Goal: Task Accomplishment & Management: Use online tool/utility

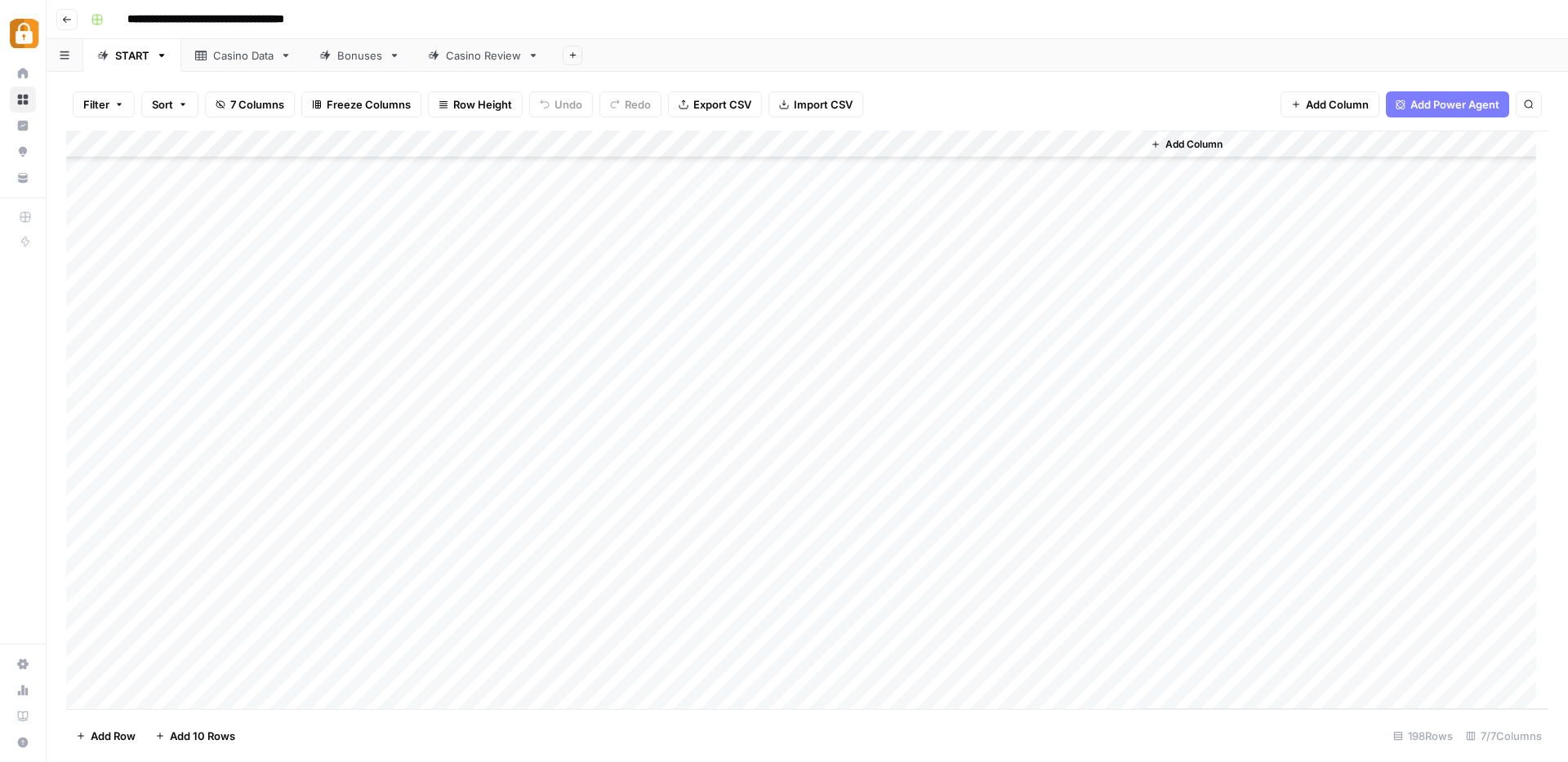
scroll to position [4960, 0]
click at [225, 377] on div "Add Column" at bounding box center [807, 420] width 1482 height 579
click at [225, 399] on div "Add Column" at bounding box center [807, 420] width 1482 height 579
click at [225, 418] on div "Add Column" at bounding box center [807, 420] width 1482 height 579
click at [226, 460] on div "Add Column" at bounding box center [807, 420] width 1482 height 579
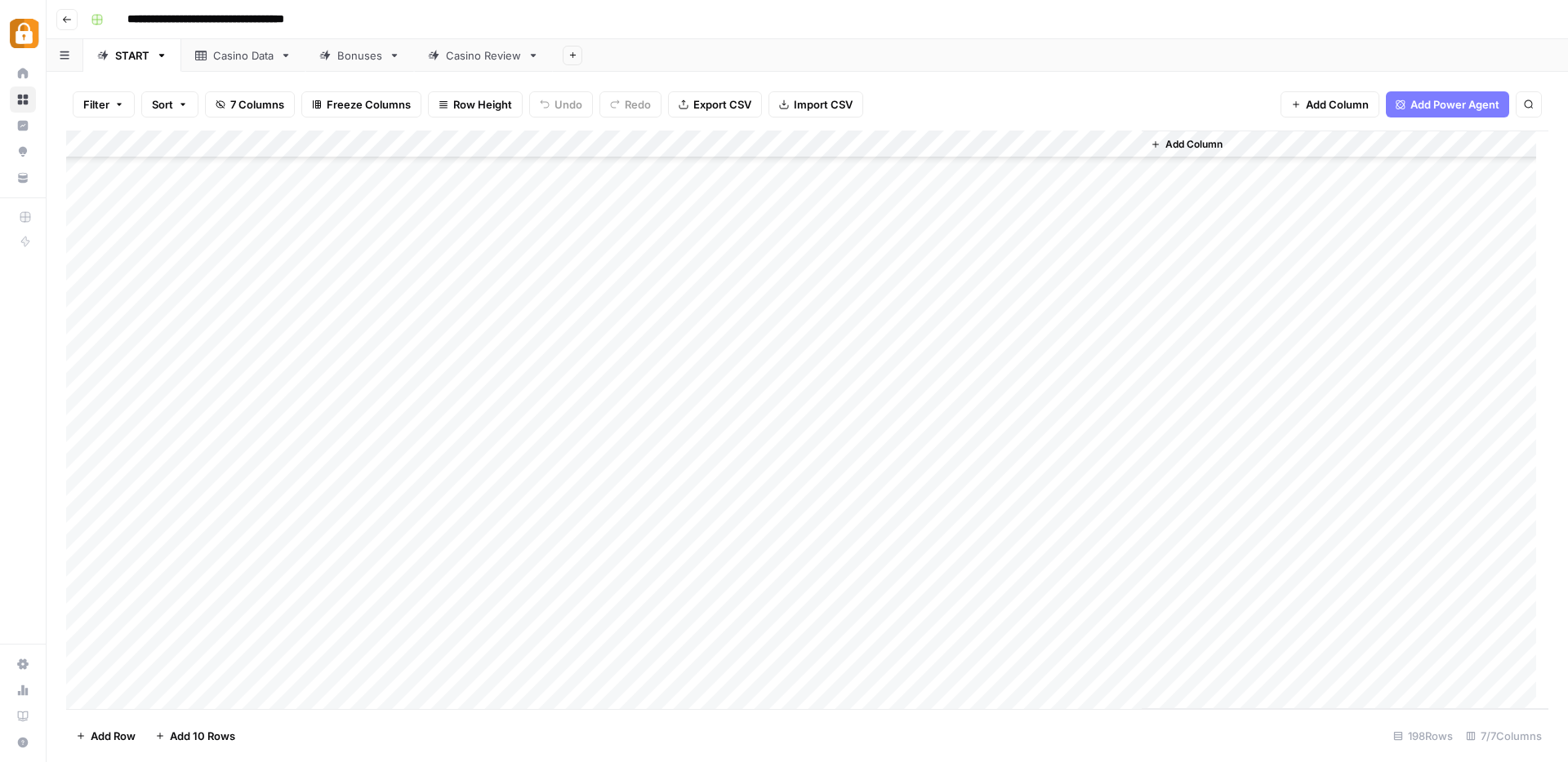
click at [243, 60] on div "Casino Data" at bounding box center [242, 55] width 60 height 17
click at [229, 546] on div "Add Column" at bounding box center [807, 420] width 1482 height 579
drag, startPoint x: 227, startPoint y: 546, endPoint x: 189, endPoint y: 545, distance: 38.0
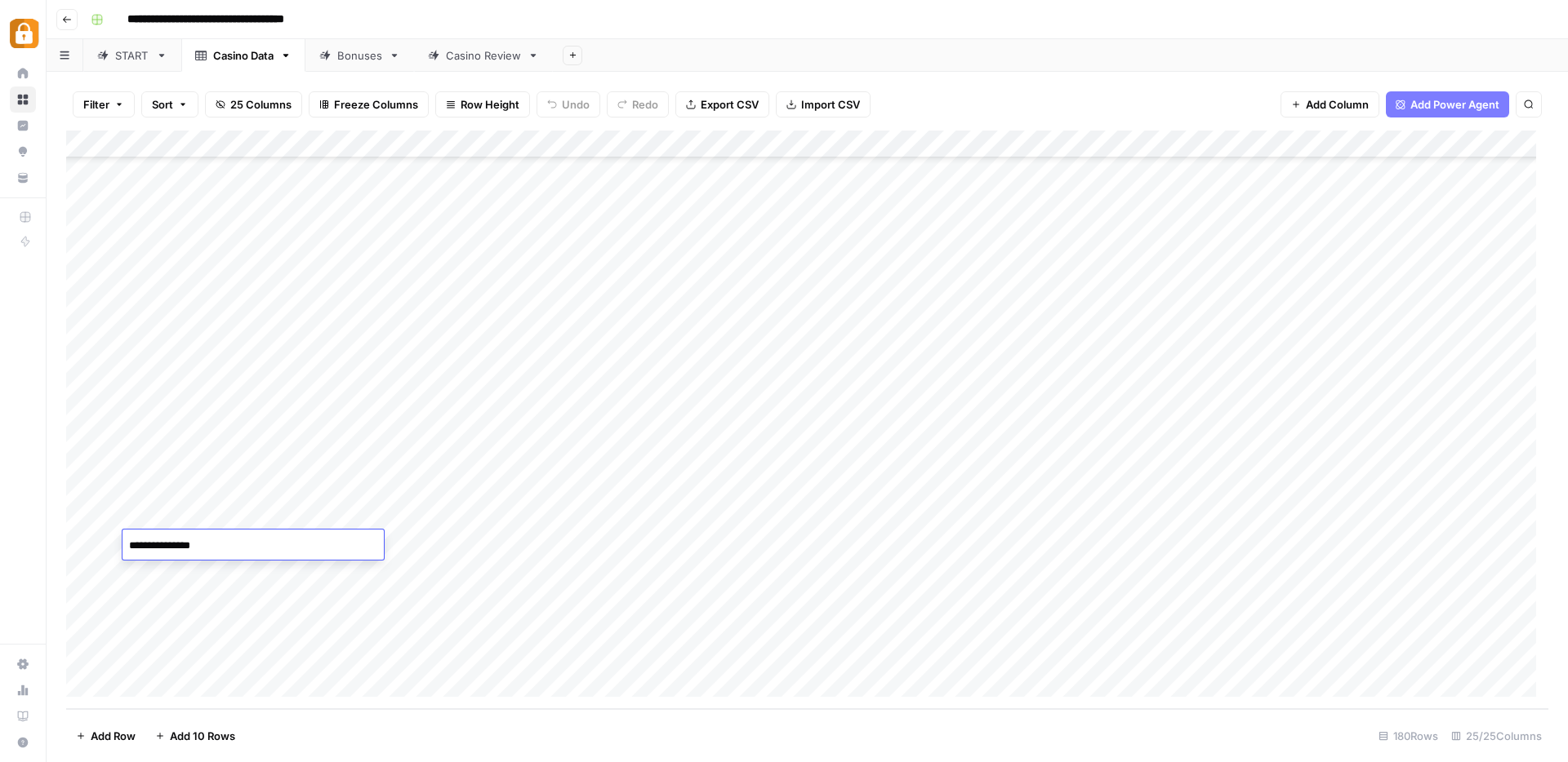
click at [189, 545] on textarea "**********" at bounding box center [252, 545] width 261 height 23
type textarea "********"
click at [230, 598] on div "Add Column" at bounding box center [807, 420] width 1482 height 579
type textarea "*******"
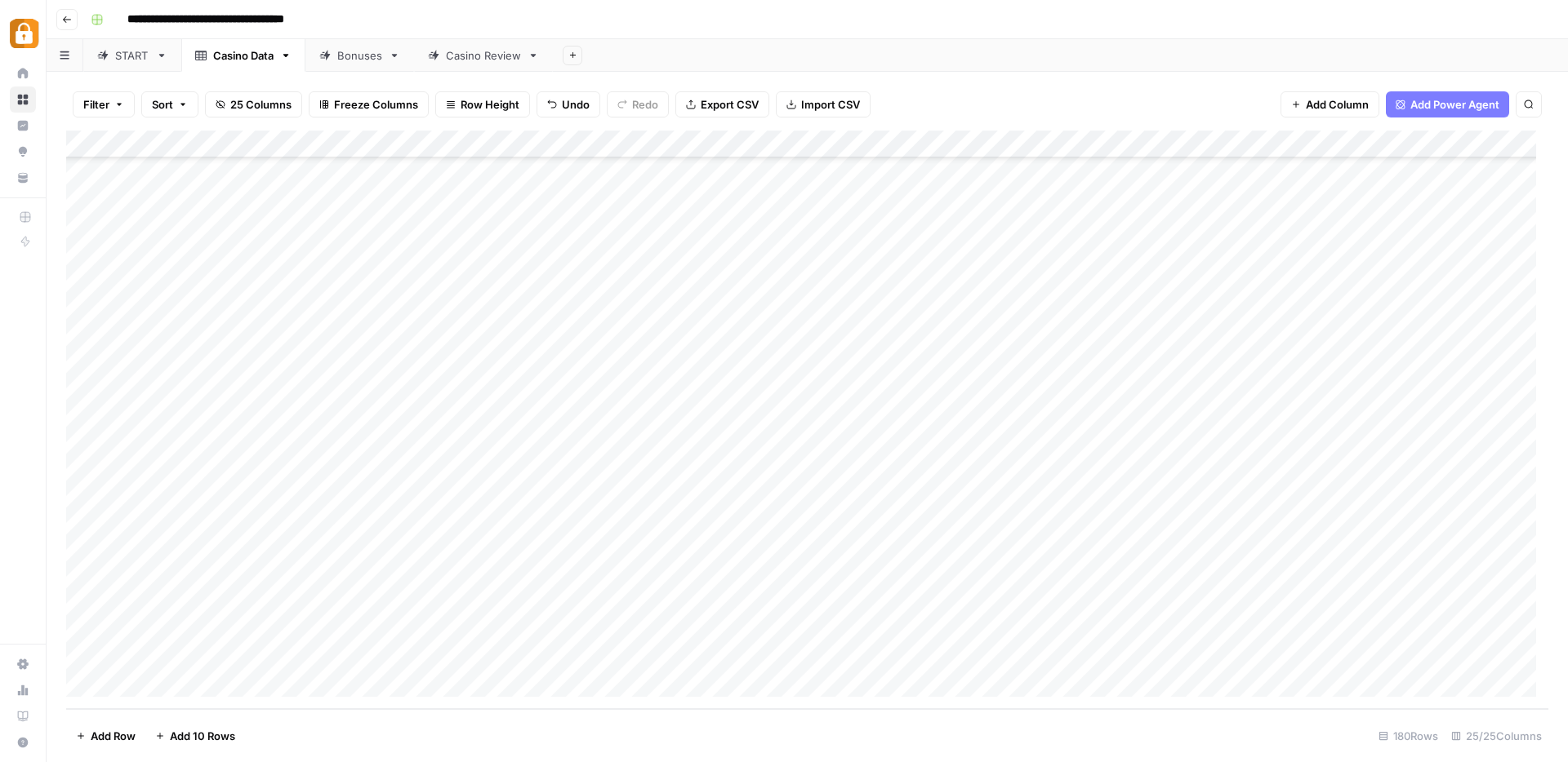
click at [138, 59] on div "START" at bounding box center [132, 55] width 34 height 17
click at [211, 614] on div "Add Column" at bounding box center [807, 420] width 1482 height 579
click at [238, 55] on div "Casino Data" at bounding box center [242, 55] width 60 height 17
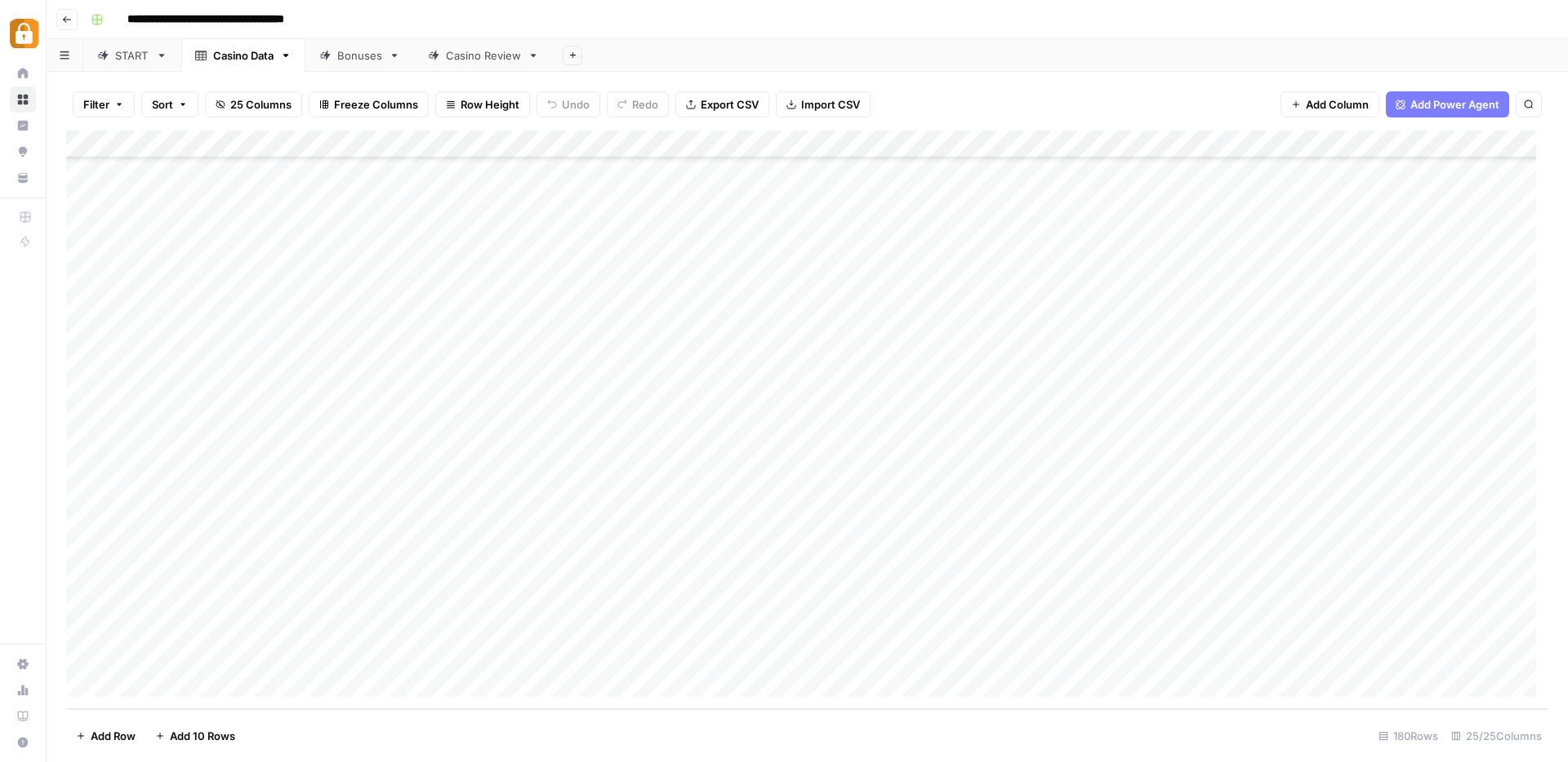
click at [222, 655] on div "Add Column" at bounding box center [807, 420] width 1482 height 579
type textarea "****"
click at [135, 61] on div "START" at bounding box center [132, 55] width 34 height 17
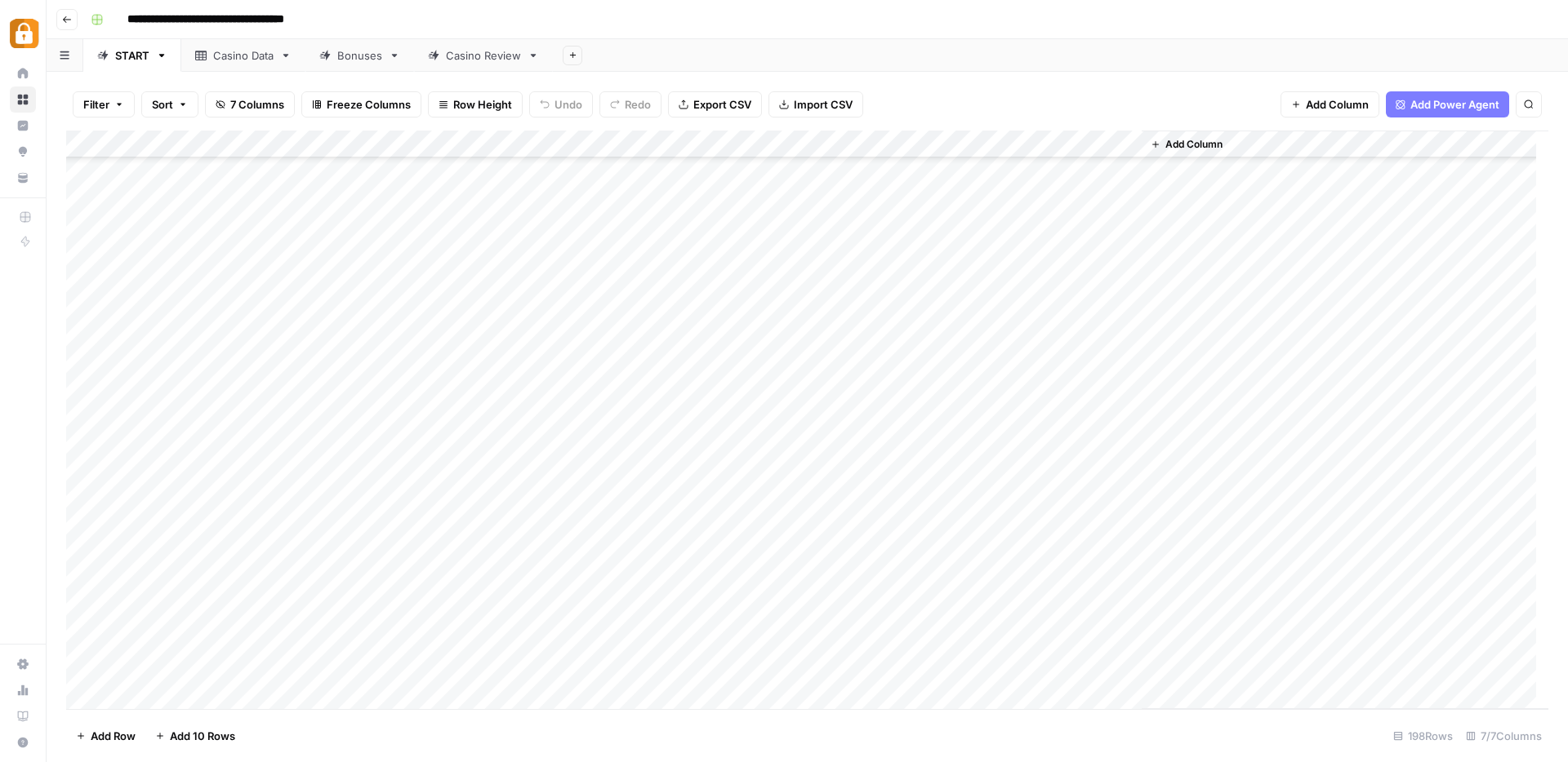
click at [202, 573] on div "Add Column" at bounding box center [807, 420] width 1482 height 579
click at [260, 60] on div "Casino Data" at bounding box center [242, 55] width 60 height 17
click at [464, 59] on div "Casino Review" at bounding box center [484, 55] width 75 height 17
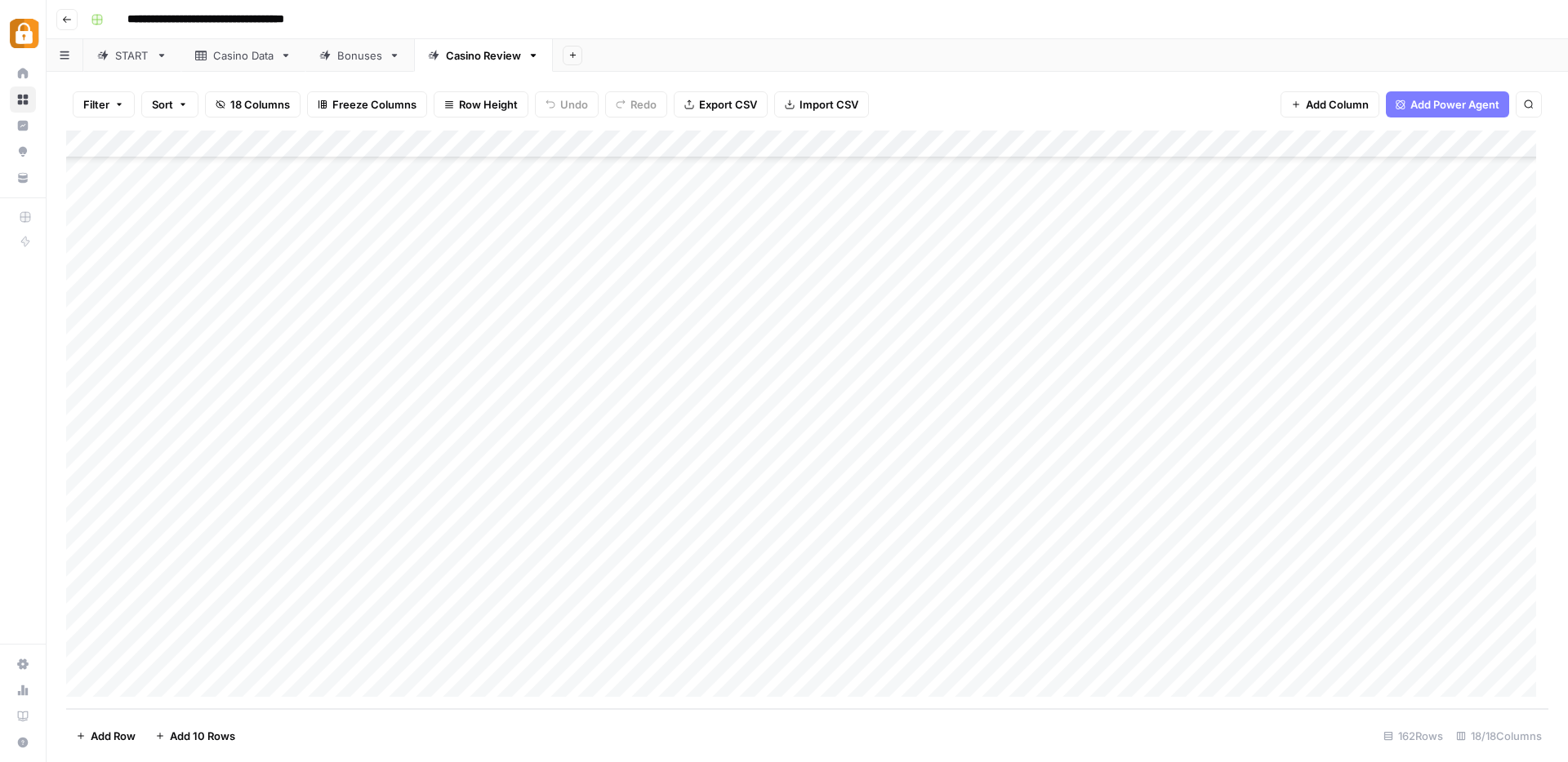
click at [252, 61] on div "Casino Data" at bounding box center [242, 55] width 60 height 17
drag, startPoint x: 220, startPoint y: 542, endPoint x: 220, endPoint y: 647, distance: 105.0
click at [220, 647] on div "Add Column" at bounding box center [807, 420] width 1482 height 579
click at [453, 62] on div "Casino Review" at bounding box center [484, 55] width 75 height 17
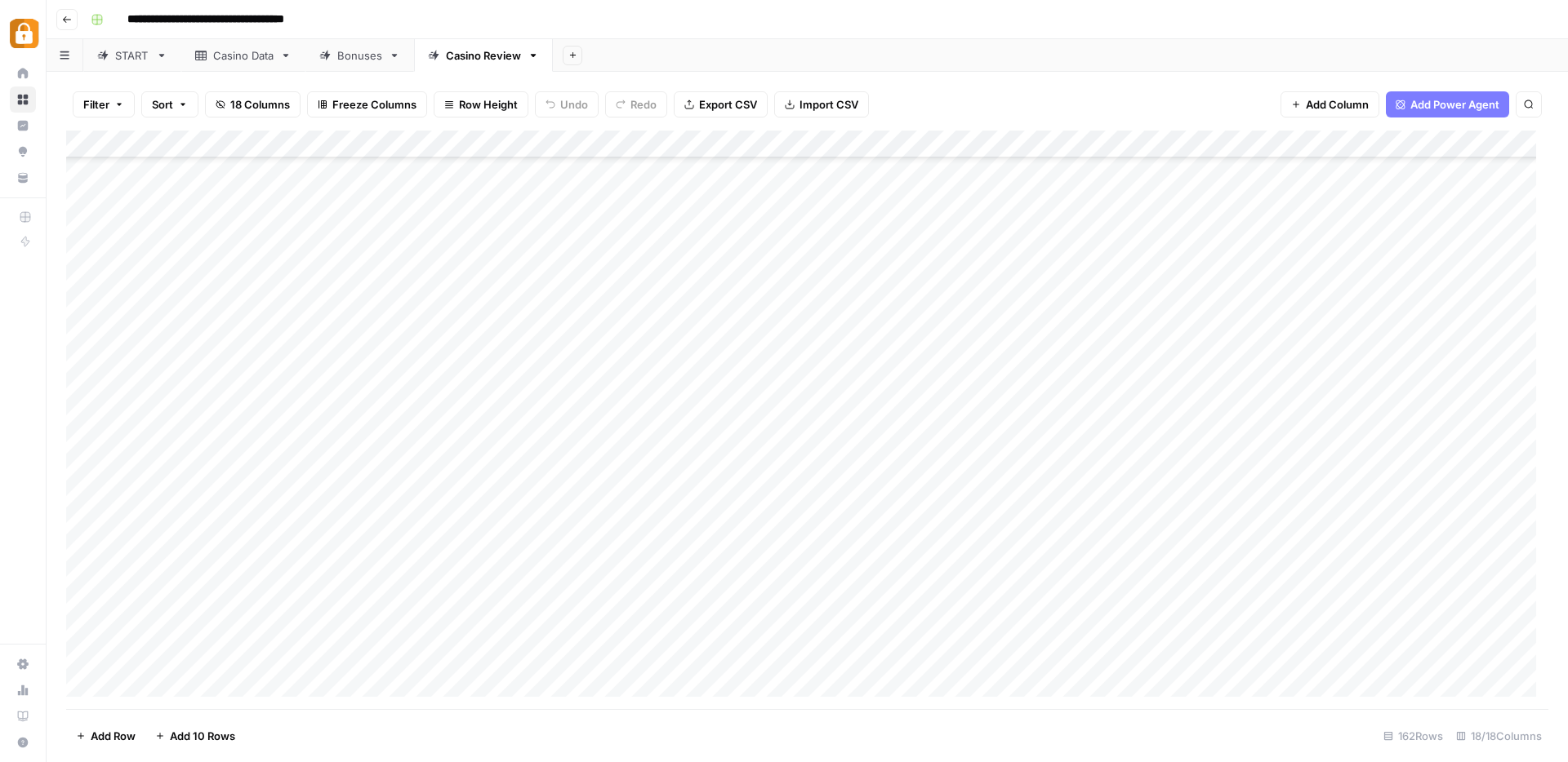
scroll to position [3983, 0]
click at [167, 683] on div "Add Column" at bounding box center [807, 420] width 1482 height 579
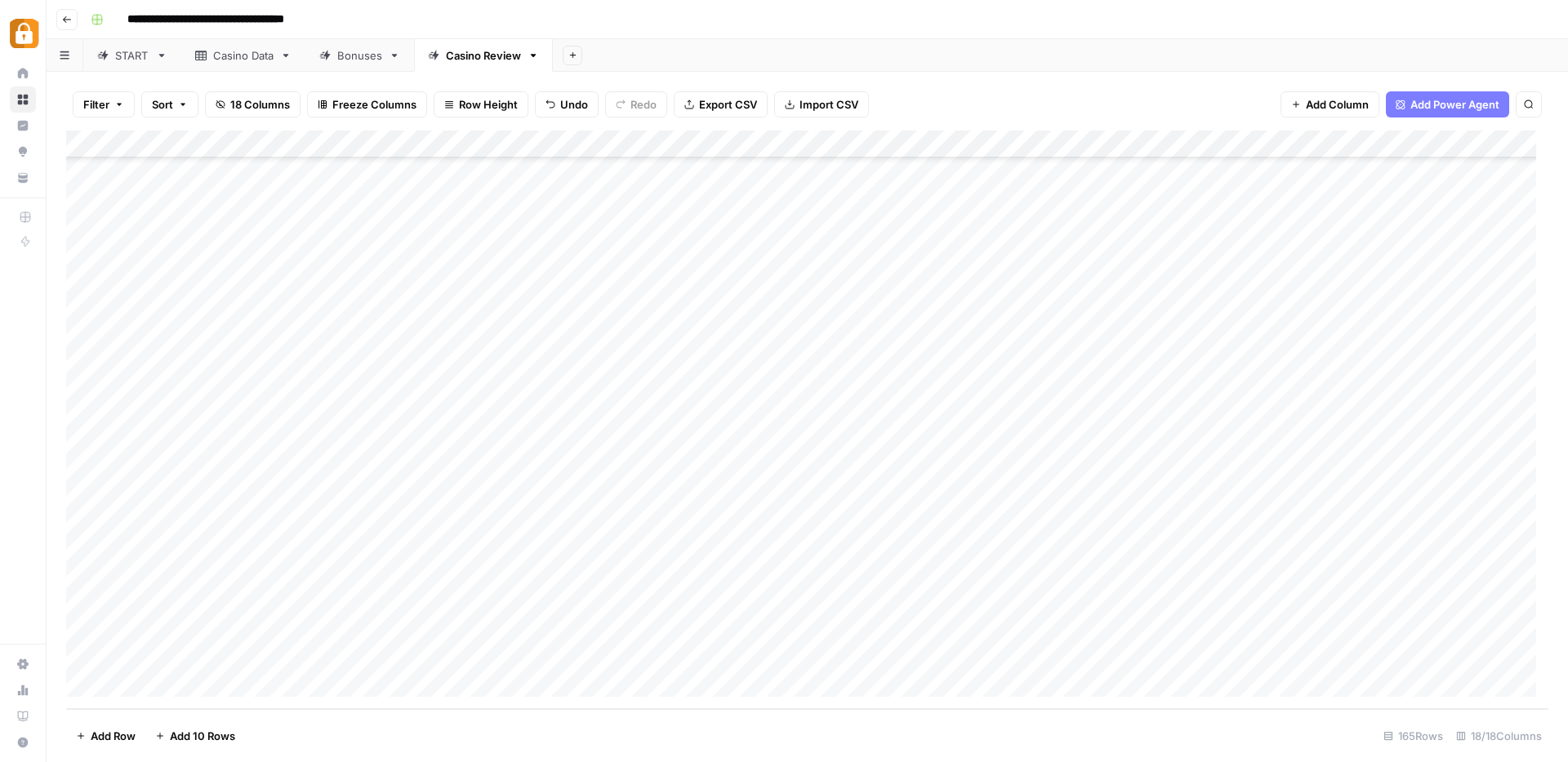
drag, startPoint x: 331, startPoint y: 516, endPoint x: 327, endPoint y: 621, distance: 105.1
click at [327, 621] on div "Add Column" at bounding box center [807, 420] width 1482 height 579
click at [206, 513] on div "Add Column" at bounding box center [807, 420] width 1482 height 579
click at [226, 493] on div "Add Column" at bounding box center [807, 420] width 1482 height 579
drag, startPoint x: 269, startPoint y: 502, endPoint x: 262, endPoint y: 616, distance: 114.2
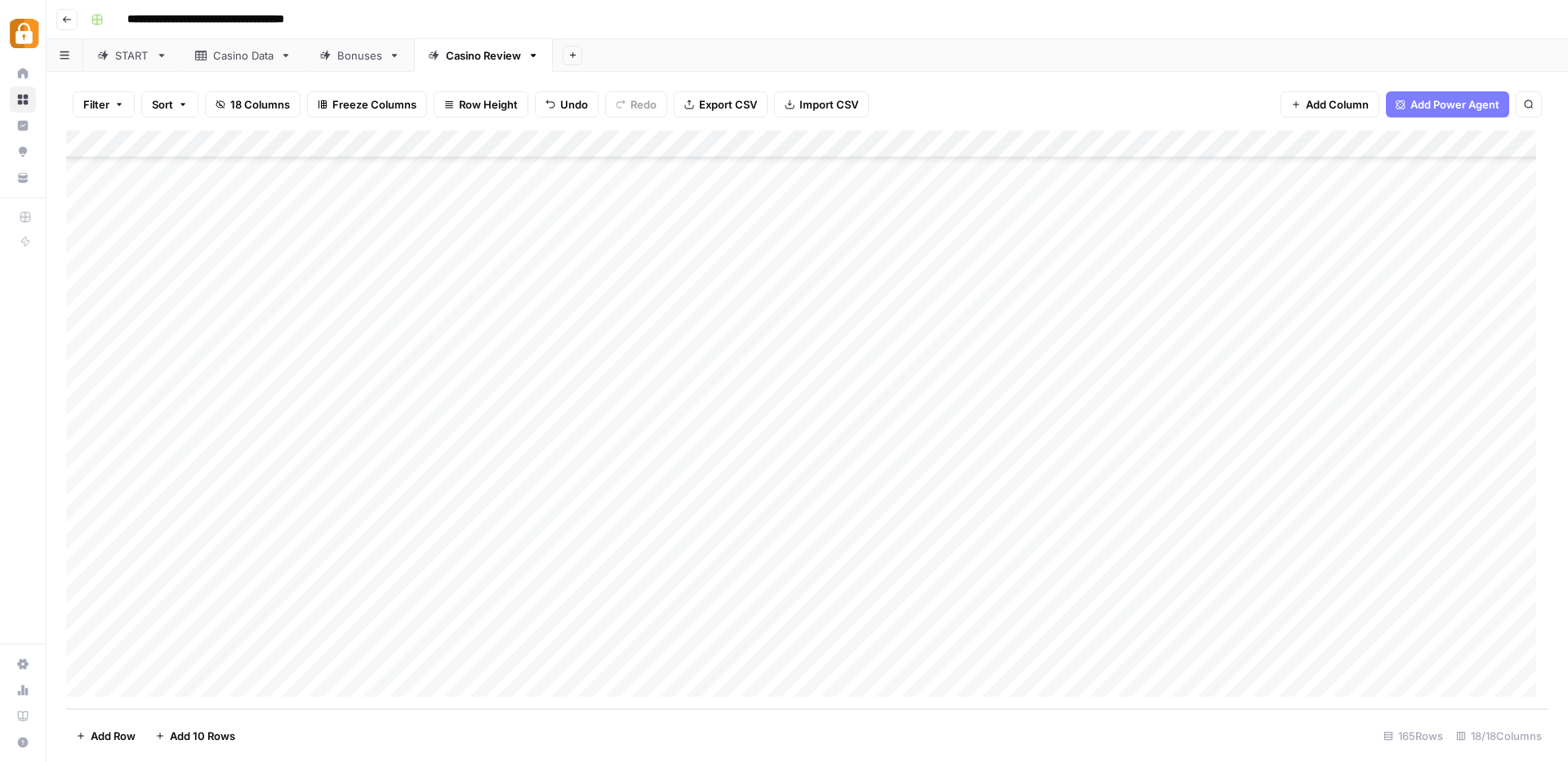
click at [262, 616] on div "Add Column" at bounding box center [807, 420] width 1482 height 579
drag, startPoint x: 638, startPoint y: 550, endPoint x: 562, endPoint y: 546, distance: 76.1
click at [638, 551] on div "Add Column" at bounding box center [807, 420] width 1482 height 579
click at [490, 518] on div "Add Column" at bounding box center [807, 420] width 1482 height 579
click at [489, 540] on div "Add Column" at bounding box center [807, 420] width 1482 height 579
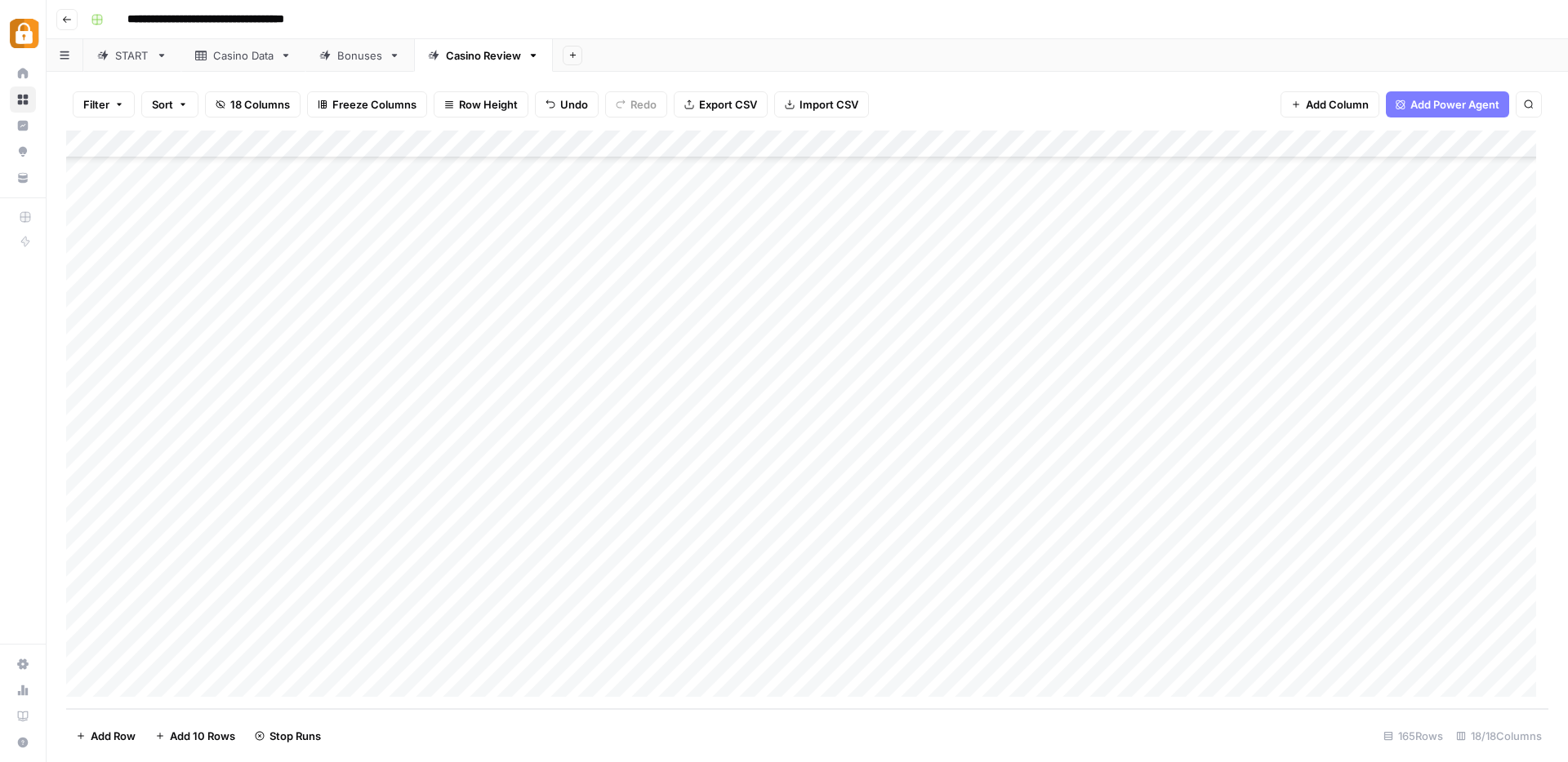
click at [487, 568] on div "Add Column" at bounding box center [807, 420] width 1482 height 579
click at [490, 600] on div "Add Column" at bounding box center [807, 420] width 1482 height 579
click at [490, 628] on div "Add Column" at bounding box center [807, 420] width 1482 height 579
click at [487, 570] on div "Add Column" at bounding box center [807, 420] width 1482 height 579
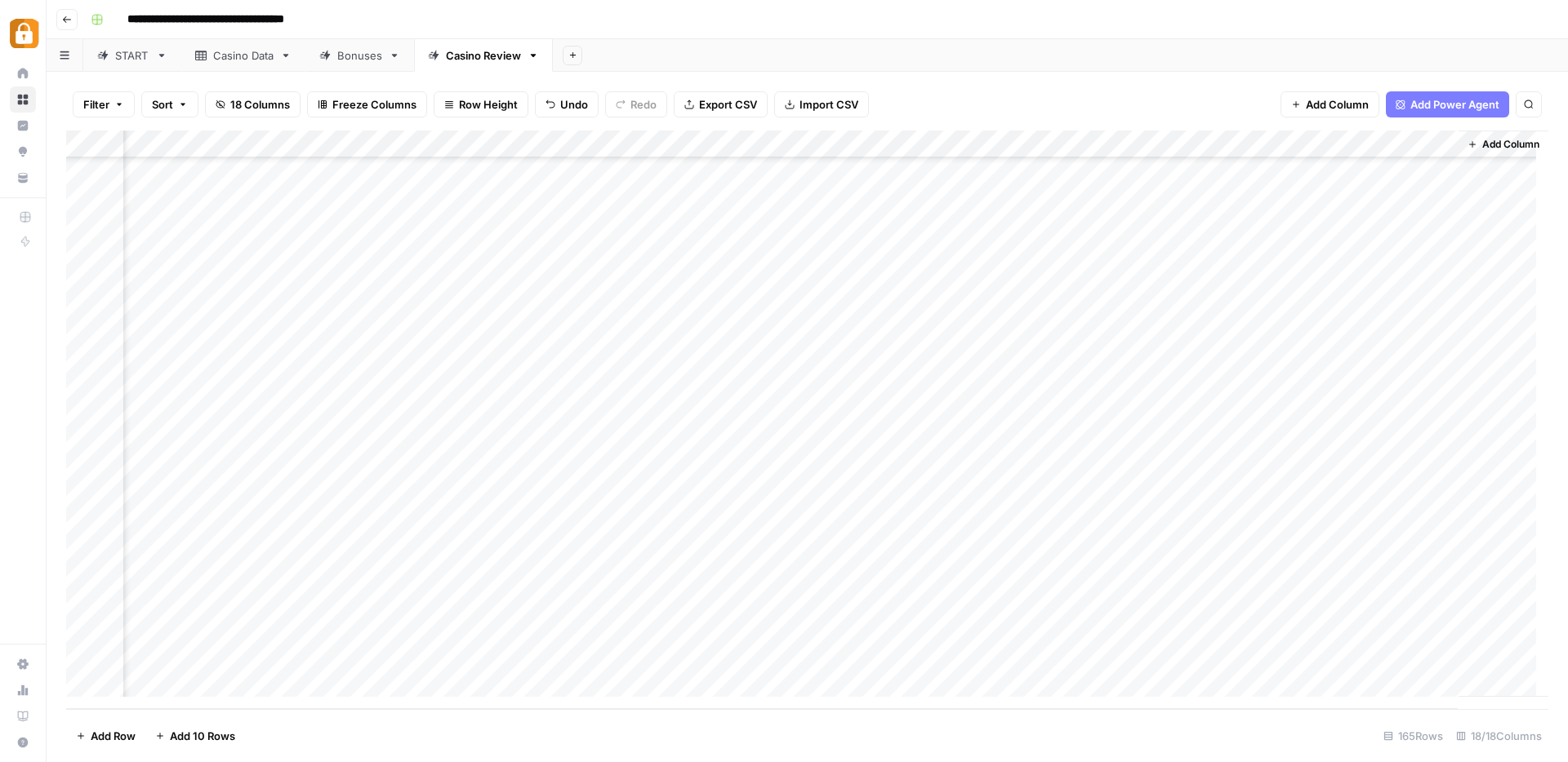
click at [1225, 540] on div "Add Column" at bounding box center [807, 420] width 1482 height 579
click at [1225, 596] on div "Add Column" at bounding box center [807, 420] width 1482 height 579
click at [1221, 512] on div "Add Column" at bounding box center [807, 420] width 1482 height 579
click at [1224, 570] on div "Add Column" at bounding box center [807, 420] width 1482 height 579
click at [1224, 624] on div "Add Column" at bounding box center [807, 420] width 1482 height 579
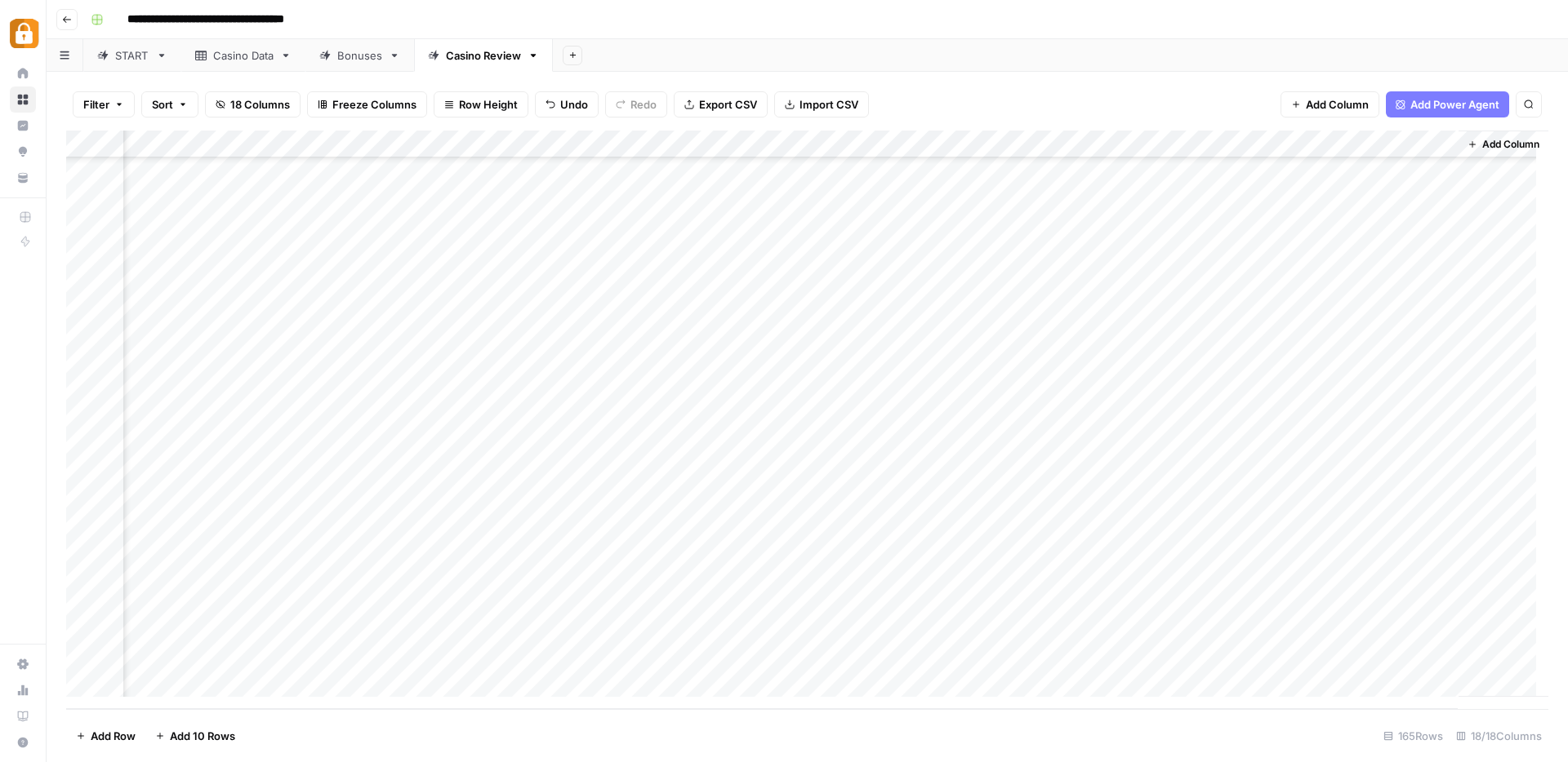
click at [126, 59] on div "START" at bounding box center [132, 55] width 34 height 17
click at [625, 468] on div "Add Column" at bounding box center [807, 420] width 1482 height 579
click at [625, 497] on div "Add Column" at bounding box center [807, 420] width 1482 height 579
click at [628, 523] on div "Add Column" at bounding box center [807, 420] width 1482 height 579
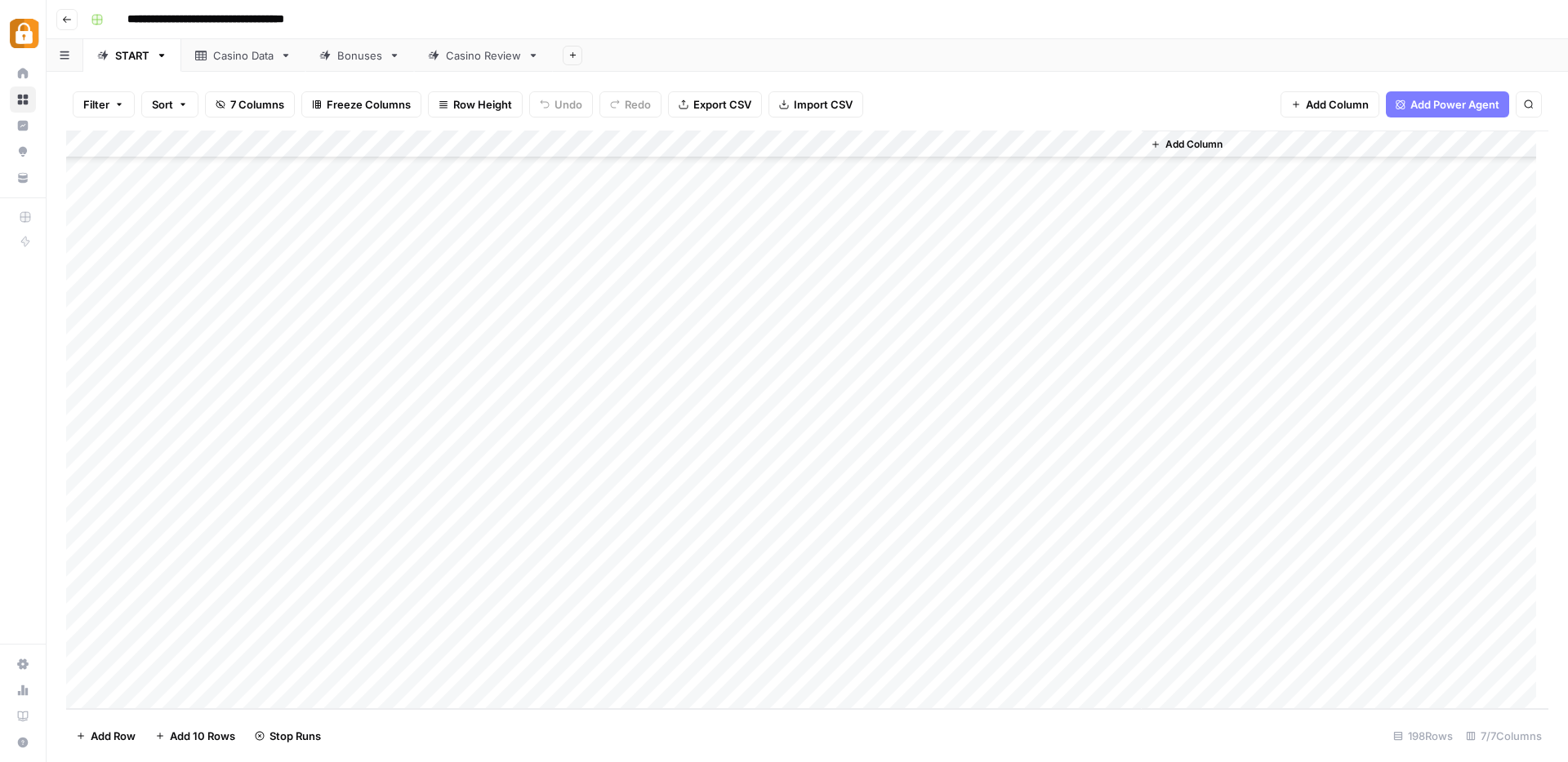
click at [628, 550] on div "Add Column" at bounding box center [807, 420] width 1482 height 579
click at [1220, 475] on div "Add Column" at bounding box center [1344, 420] width 407 height 579
click at [255, 63] on link "Casino Data" at bounding box center [243, 55] width 124 height 32
click at [86, 517] on div "Add Column" at bounding box center [807, 420] width 1482 height 579
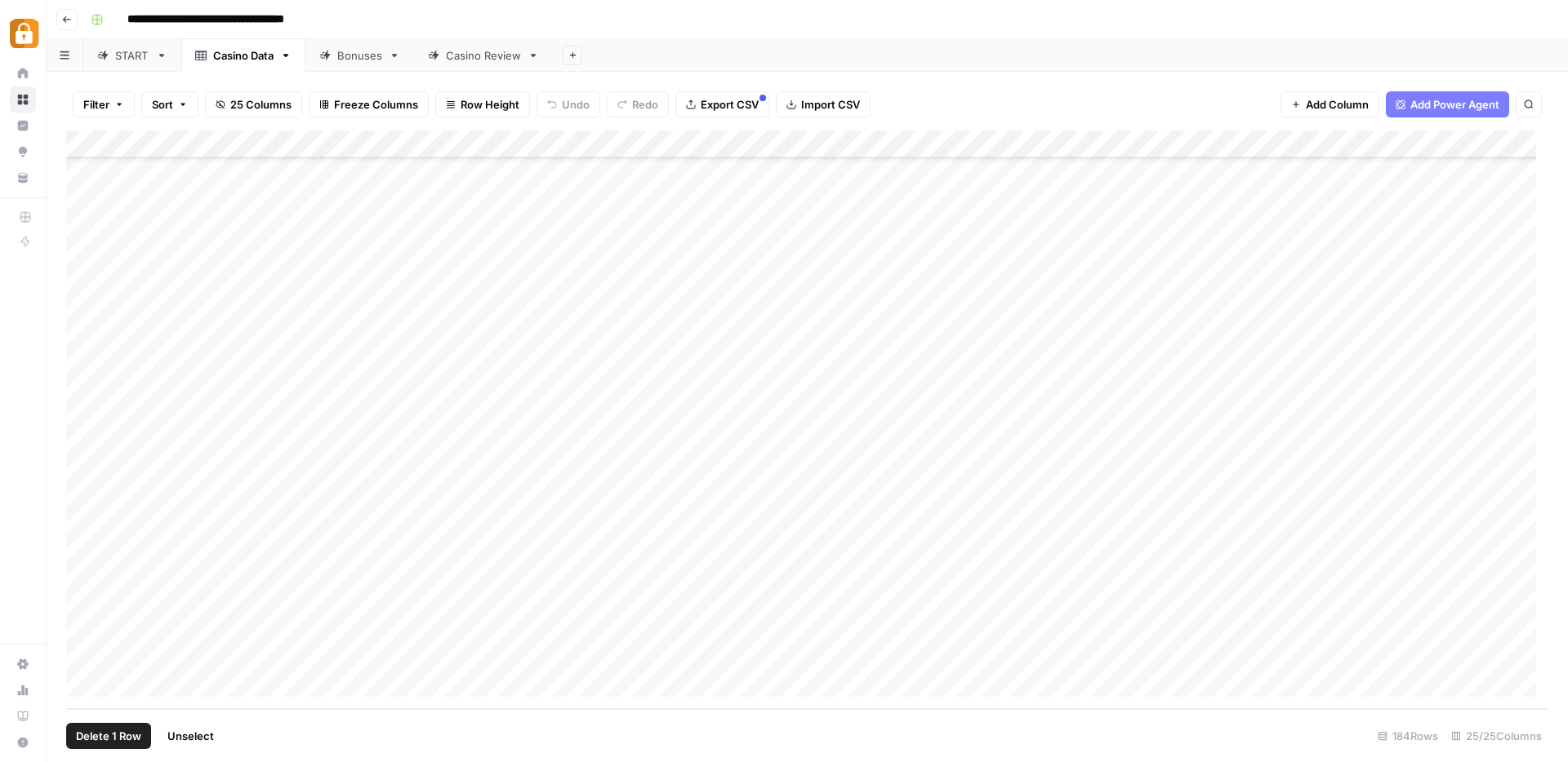
click at [392, 516] on div "Add Column" at bounding box center [807, 420] width 1482 height 579
click at [392, 516] on textarea "**********" at bounding box center [400, 518] width 261 height 23
click at [474, 62] on div "Casino Review" at bounding box center [484, 55] width 75 height 17
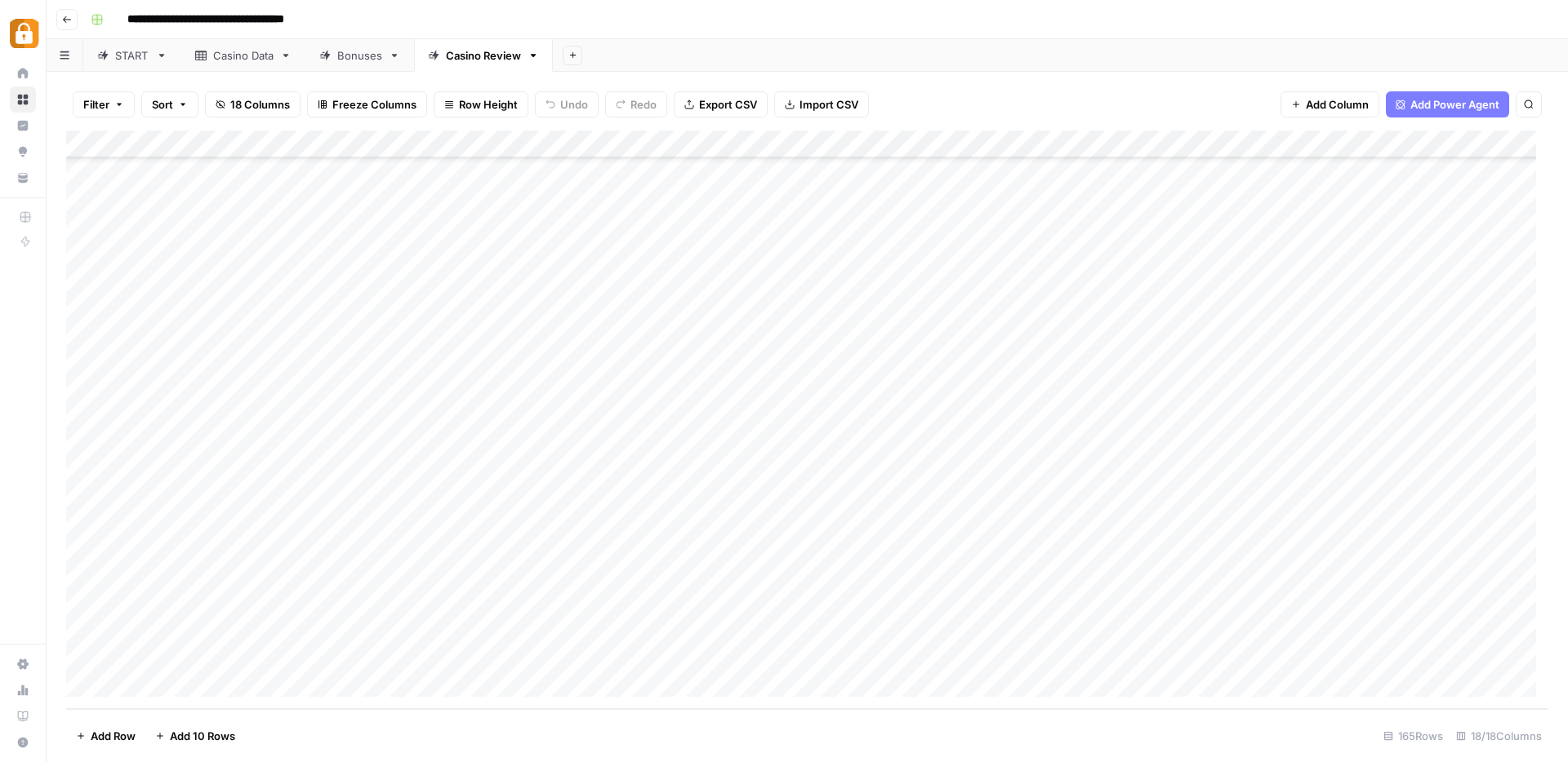
click at [186, 731] on span "Add 10 Rows" at bounding box center [202, 736] width 65 height 17
click at [244, 55] on div "Casino Data" at bounding box center [242, 55] width 60 height 17
click at [225, 569] on div "Add Column" at bounding box center [807, 420] width 1482 height 579
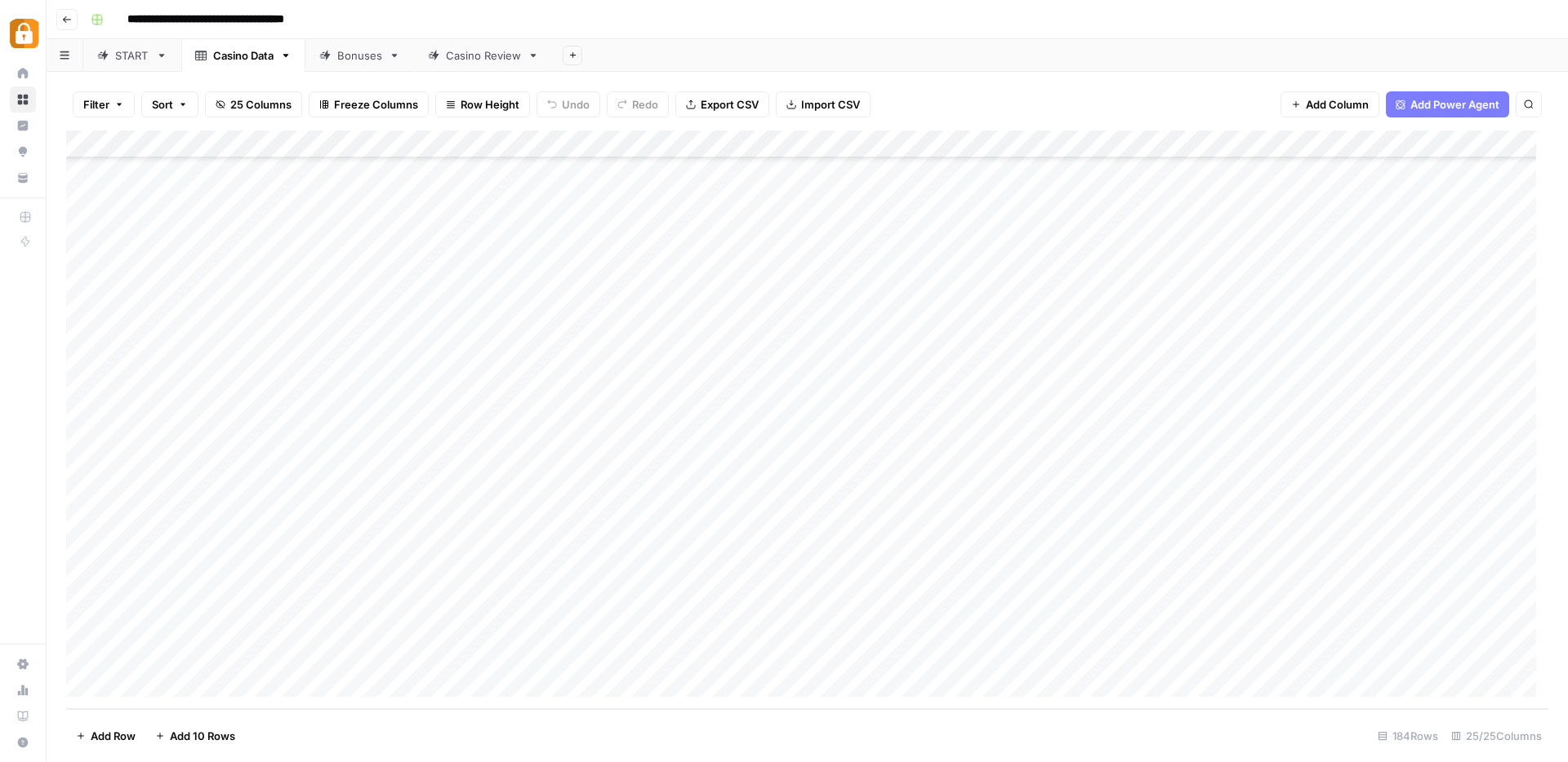
click at [229, 599] on div "Add Column" at bounding box center [807, 420] width 1482 height 579
click at [237, 631] on div "Add Column" at bounding box center [807, 420] width 1482 height 579
click at [239, 655] on div "Add Column" at bounding box center [807, 420] width 1482 height 579
click at [133, 53] on div "START" at bounding box center [132, 55] width 34 height 17
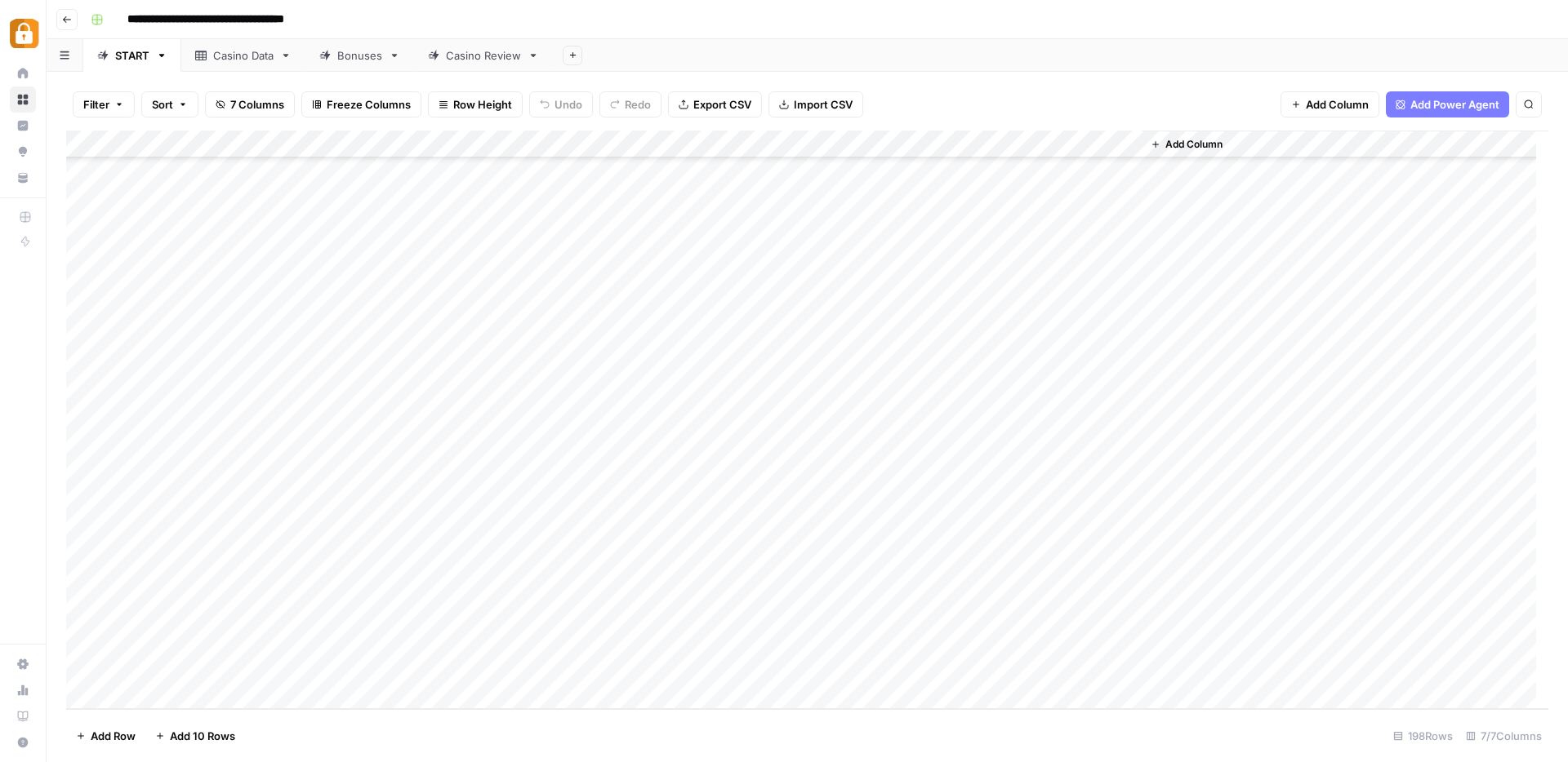
drag, startPoint x: 224, startPoint y: 555, endPoint x: 232, endPoint y: 574, distance: 20.6
click at [224, 555] on div "Add Column" at bounding box center [807, 420] width 1482 height 579
click at [231, 582] on div "Add Column" at bounding box center [807, 420] width 1482 height 579
click at [227, 607] on div "Add Column" at bounding box center [807, 420] width 1482 height 579
click at [269, 430] on div "Add Column" at bounding box center [807, 420] width 1482 height 579
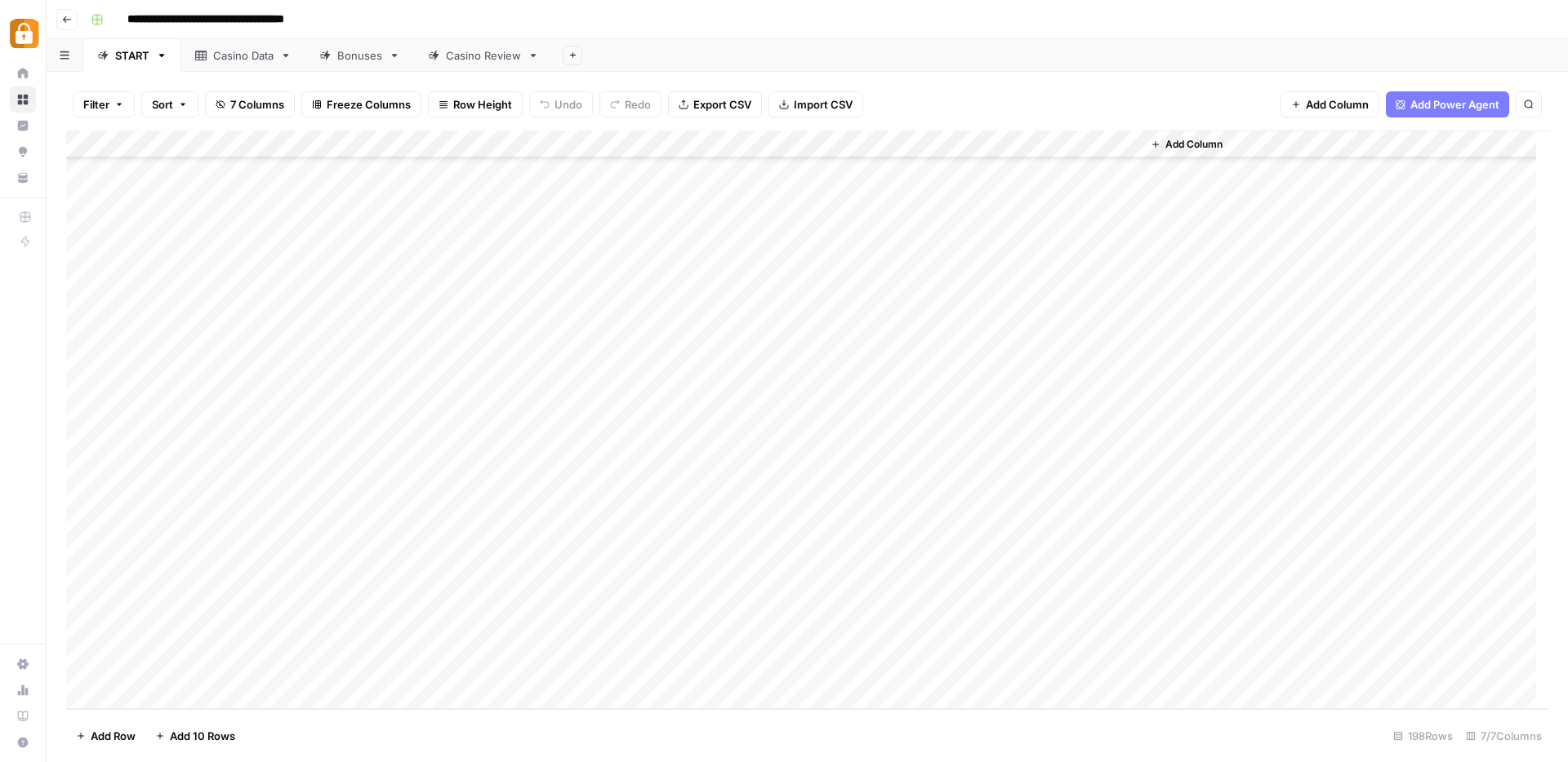
click at [348, 413] on div "Add Column" at bounding box center [807, 420] width 1482 height 579
click at [214, 448] on div "Add Column" at bounding box center [807, 420] width 1482 height 579
click at [220, 470] on div "Add Column" at bounding box center [807, 420] width 1482 height 579
click at [218, 509] on div "Add Column" at bounding box center [807, 420] width 1482 height 579
click at [218, 535] on div "Add Column" at bounding box center [807, 420] width 1482 height 579
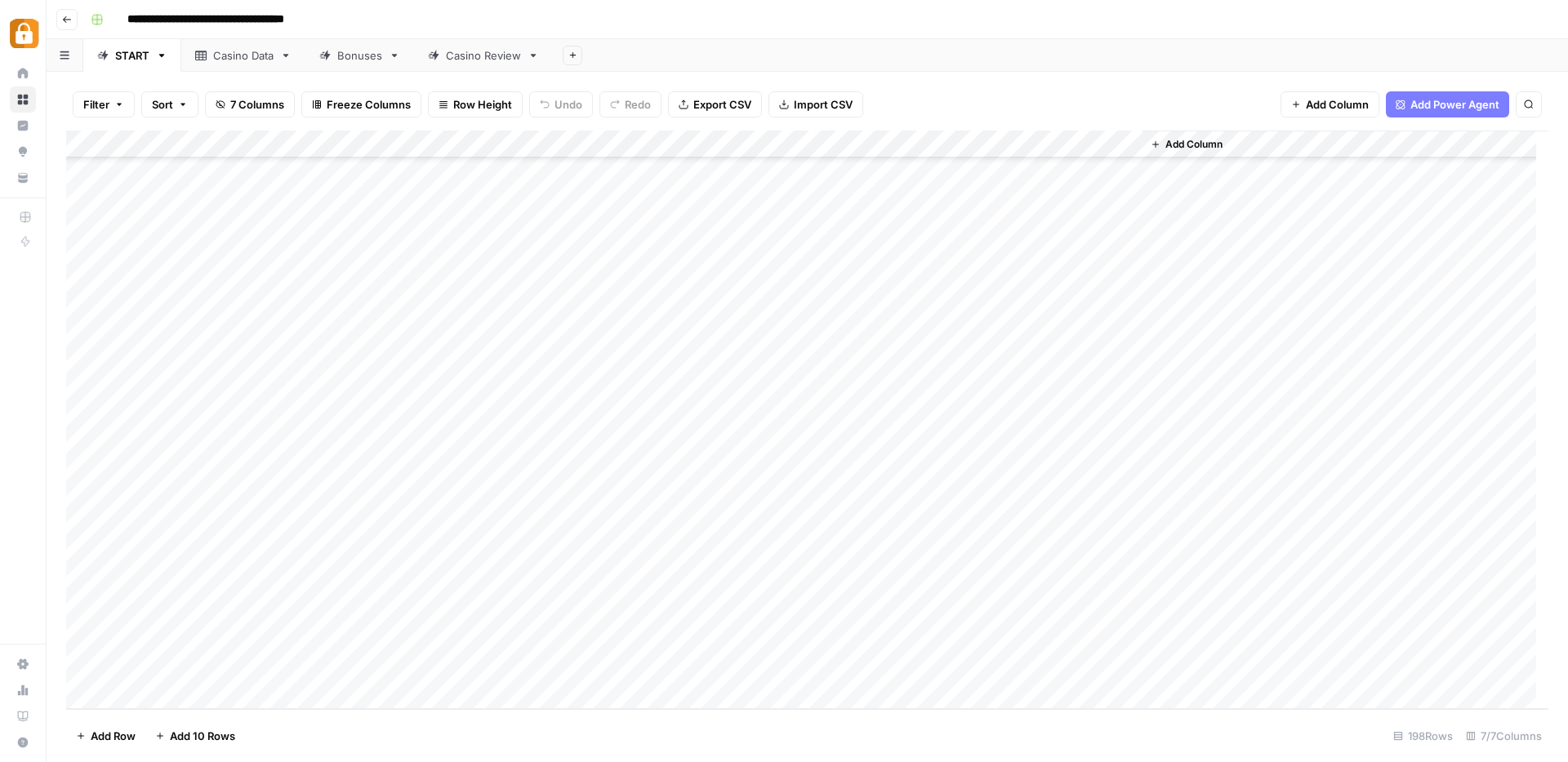
click at [218, 556] on div "Add Column" at bounding box center [807, 420] width 1482 height 579
click at [253, 58] on div "Casino Data" at bounding box center [242, 55] width 60 height 17
click at [234, 571] on div "Add Column" at bounding box center [807, 420] width 1482 height 579
click at [231, 572] on div "Add Column" at bounding box center [807, 420] width 1482 height 579
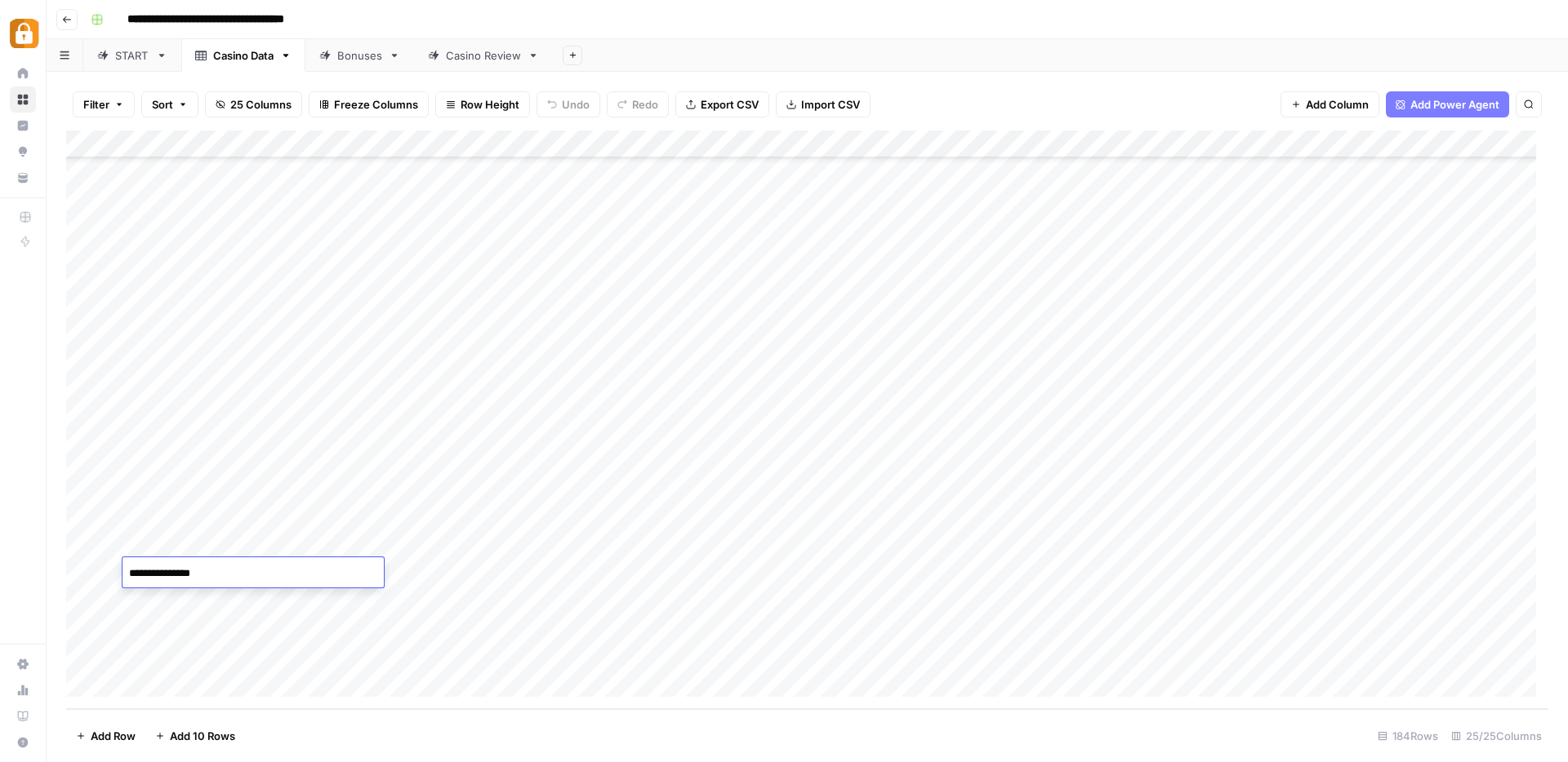
click at [229, 573] on textarea "**********" at bounding box center [252, 573] width 261 height 23
drag, startPoint x: 218, startPoint y: 570, endPoint x: 209, endPoint y: 633, distance: 63.6
click at [184, 573] on textarea "**********" at bounding box center [252, 573] width 261 height 23
type textarea "********"
click at [225, 602] on div "Add Column" at bounding box center [807, 420] width 1482 height 579
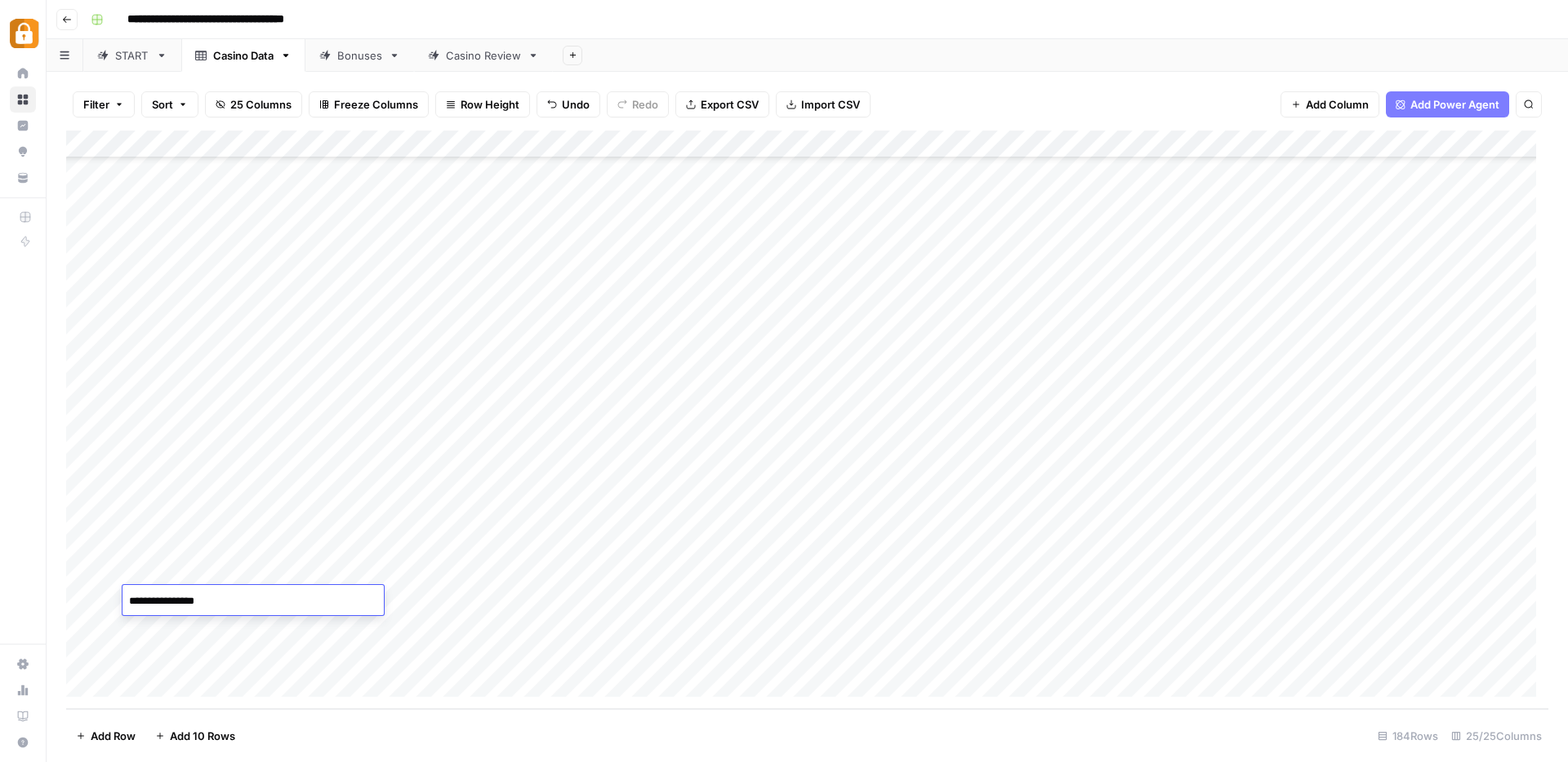
click at [225, 602] on textarea "**********" at bounding box center [252, 601] width 261 height 23
click at [220, 598] on textarea "**********" at bounding box center [252, 601] width 261 height 23
type textarea "*********"
click at [229, 622] on div "Add Column" at bounding box center [807, 420] width 1482 height 579
click at [229, 622] on textarea "**********" at bounding box center [252, 629] width 261 height 23
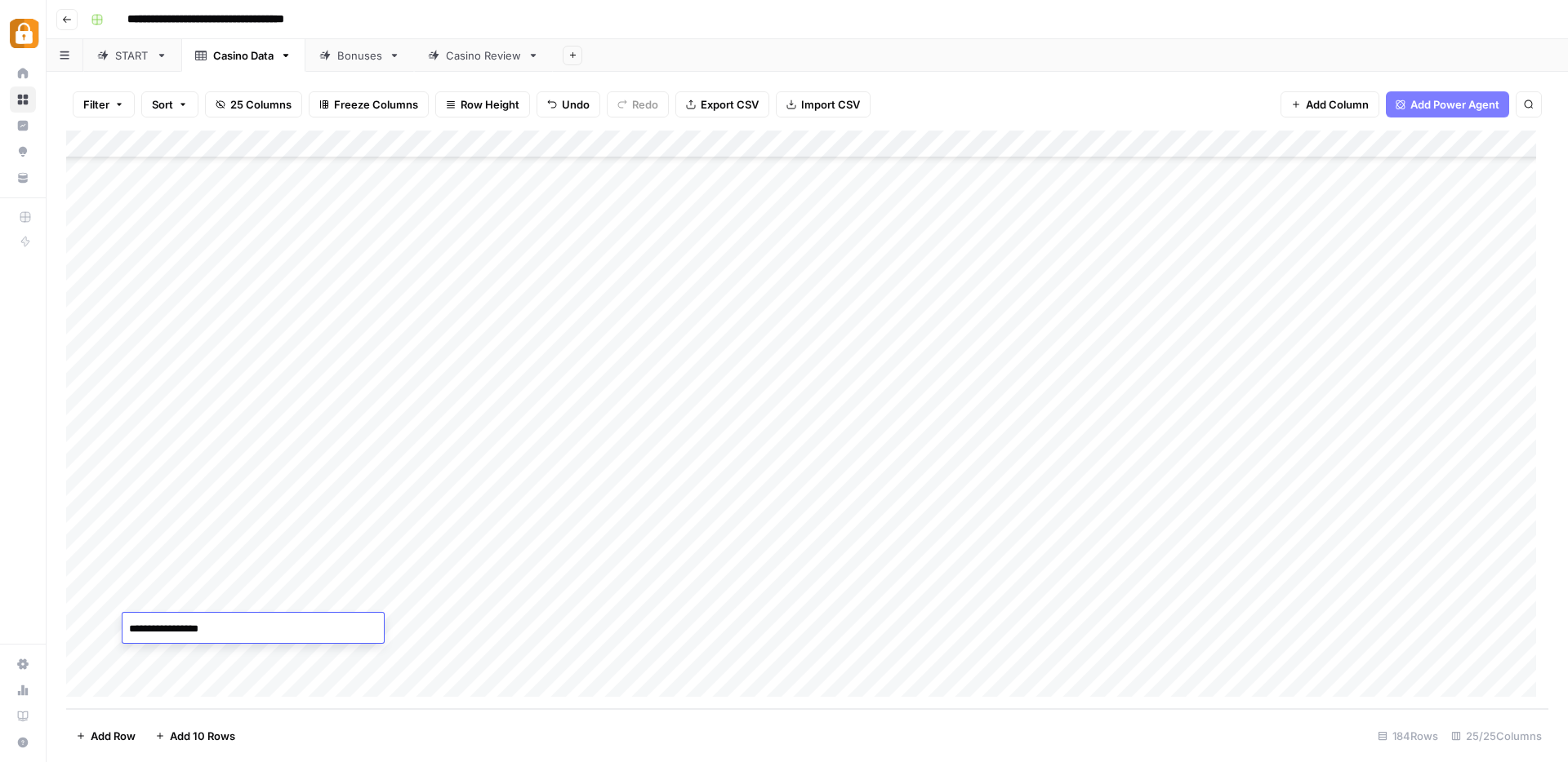
click at [229, 622] on textarea "**********" at bounding box center [252, 629] width 261 height 23
click at [232, 624] on textarea "**********" at bounding box center [252, 629] width 261 height 23
drag, startPoint x: 233, startPoint y: 625, endPoint x: 208, endPoint y: 632, distance: 26.0
click at [207, 631] on textarea "**********" at bounding box center [252, 629] width 261 height 23
click at [223, 633] on textarea "**********" at bounding box center [252, 629] width 261 height 23
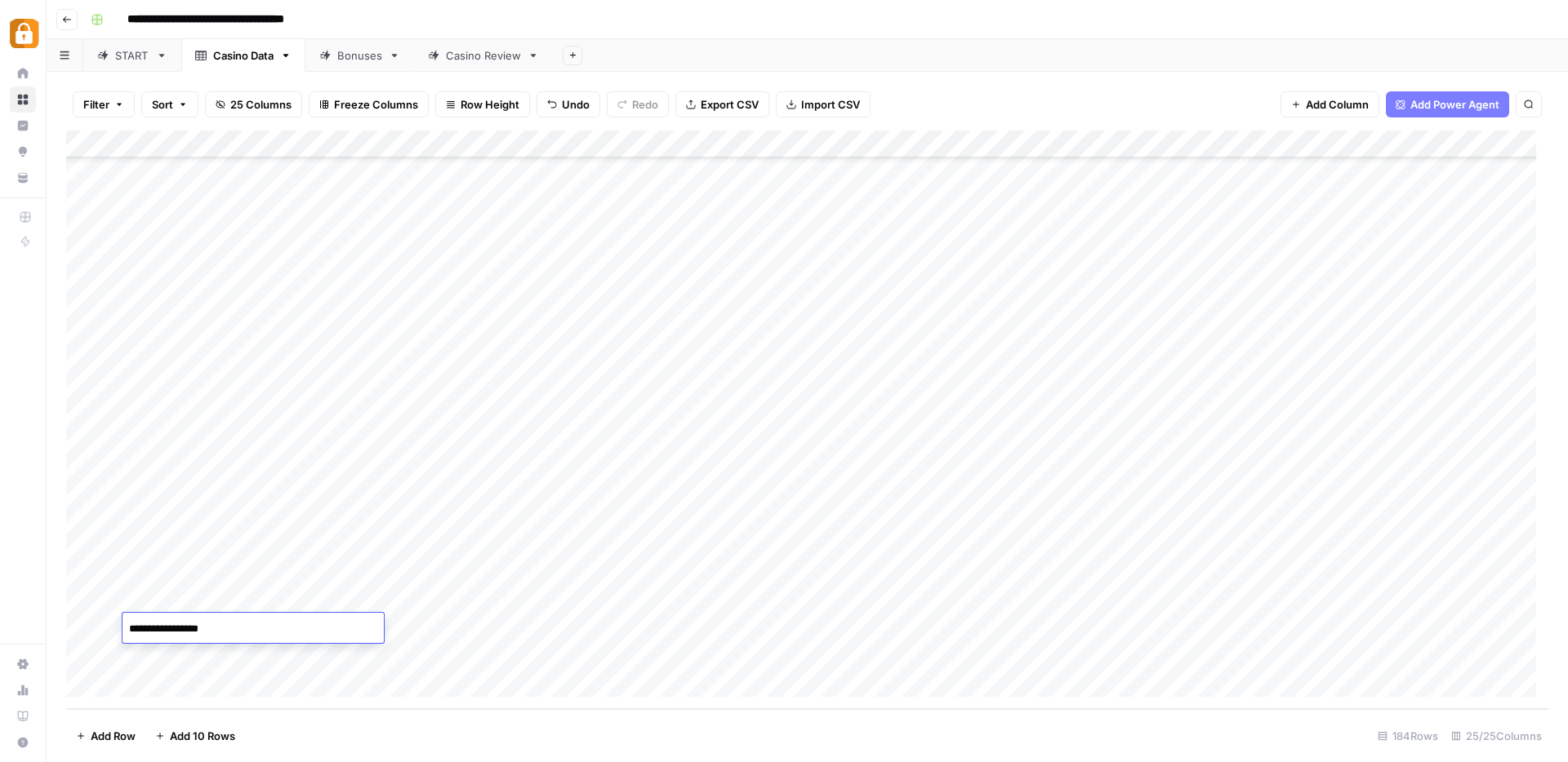
drag, startPoint x: 227, startPoint y: 630, endPoint x: 218, endPoint y: 631, distance: 9.1
click at [218, 631] on textarea "**********" at bounding box center [252, 629] width 261 height 23
type textarea "**********"
click at [224, 658] on div "Add Column" at bounding box center [807, 420] width 1482 height 579
click at [224, 658] on textarea "**********" at bounding box center [252, 657] width 261 height 23
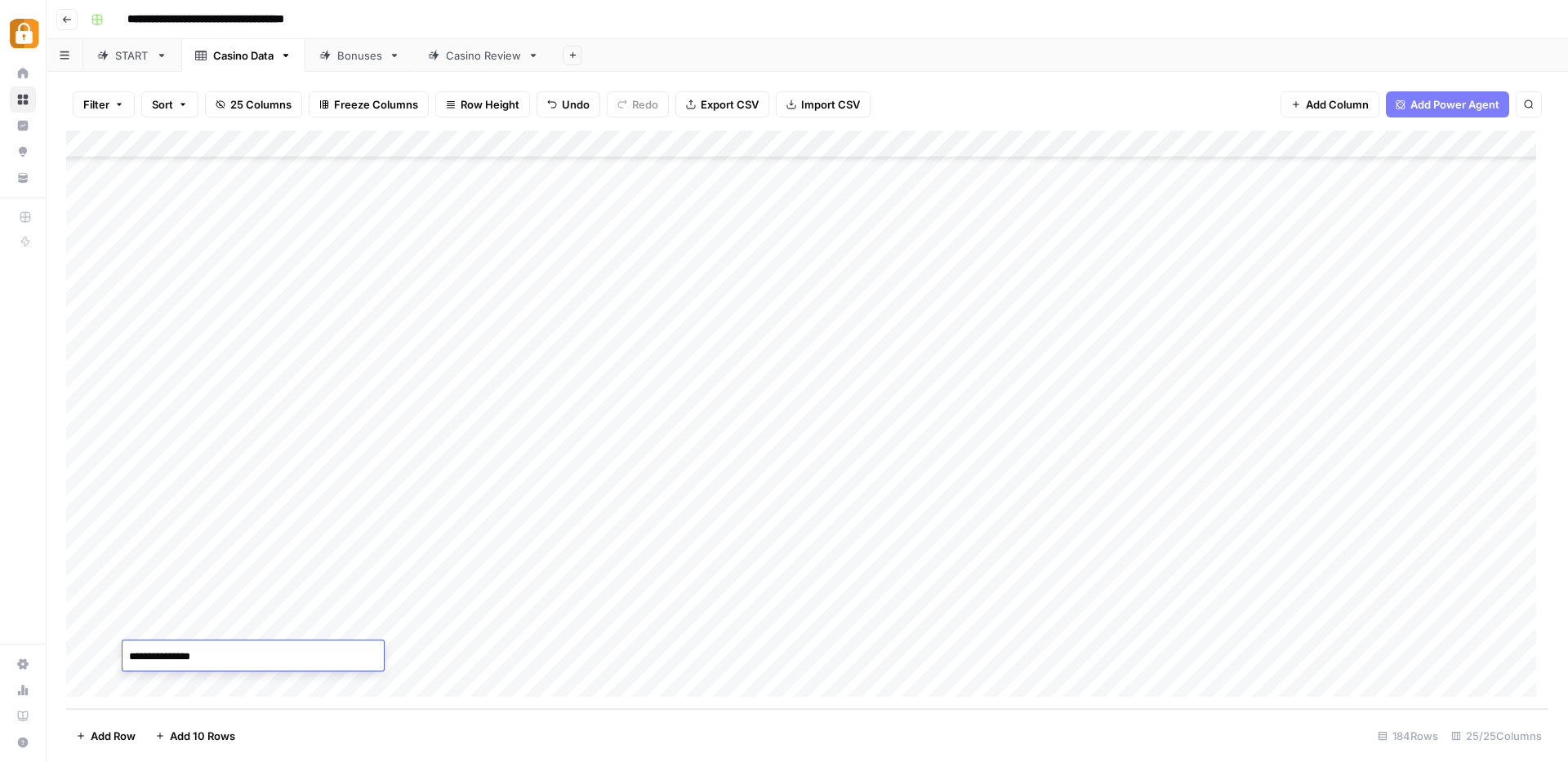
click at [227, 655] on textarea "**********" at bounding box center [252, 657] width 261 height 23
type textarea "********"
drag, startPoint x: 200, startPoint y: 567, endPoint x: 203, endPoint y: 652, distance: 85.1
click at [203, 652] on div "Add Column" at bounding box center [807, 420] width 1482 height 579
click at [490, 47] on div "Casino Review" at bounding box center [484, 55] width 75 height 17
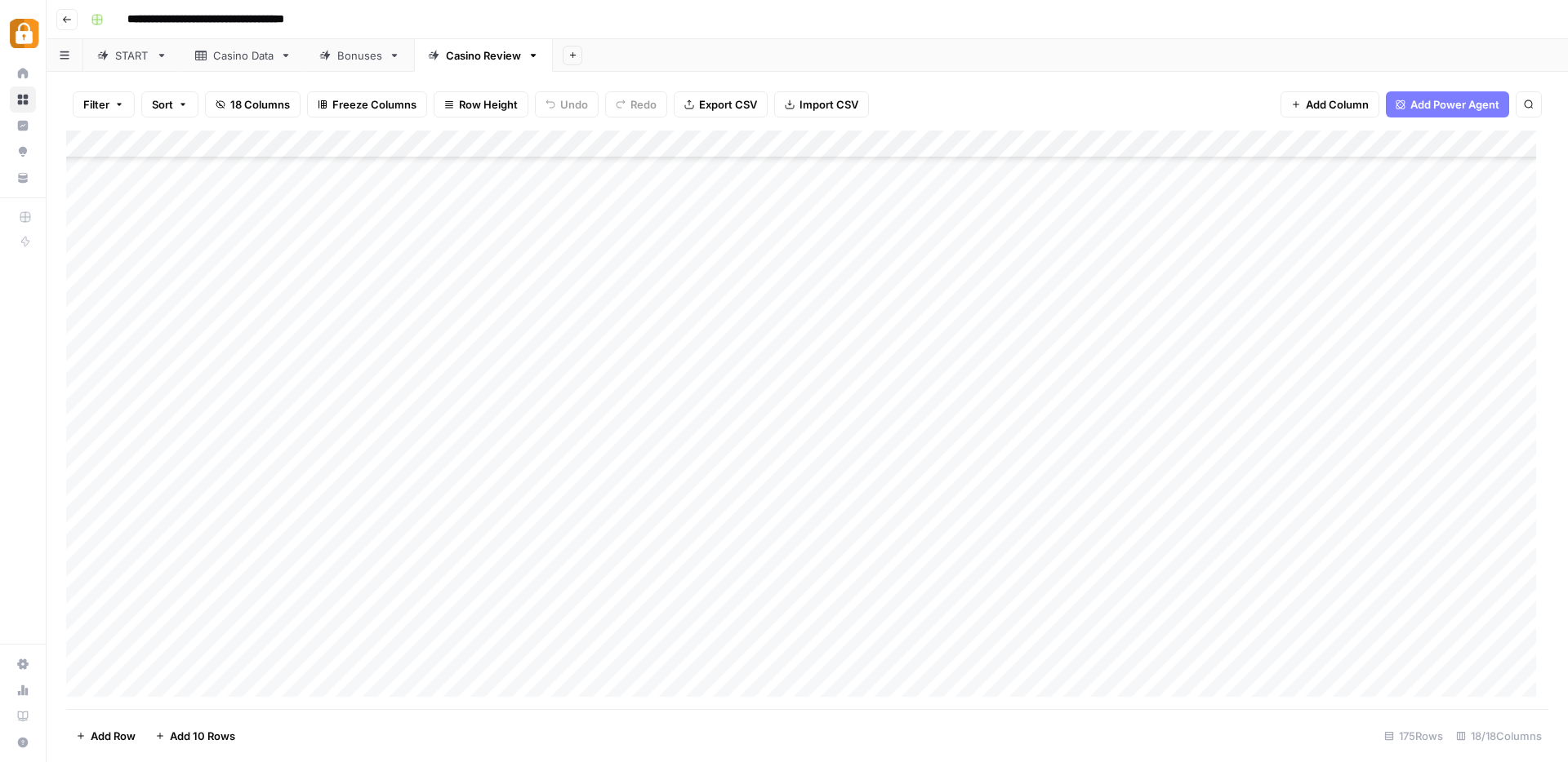
scroll to position [4344, 0]
drag, startPoint x: 354, startPoint y: 378, endPoint x: 352, endPoint y: 456, distance: 78.0
click at [352, 456] on div "Add Column" at bounding box center [807, 420] width 1482 height 579
click at [234, 345] on div "Add Column" at bounding box center [807, 420] width 1482 height 579
drag, startPoint x: 268, startPoint y: 362, endPoint x: 271, endPoint y: 460, distance: 98.0
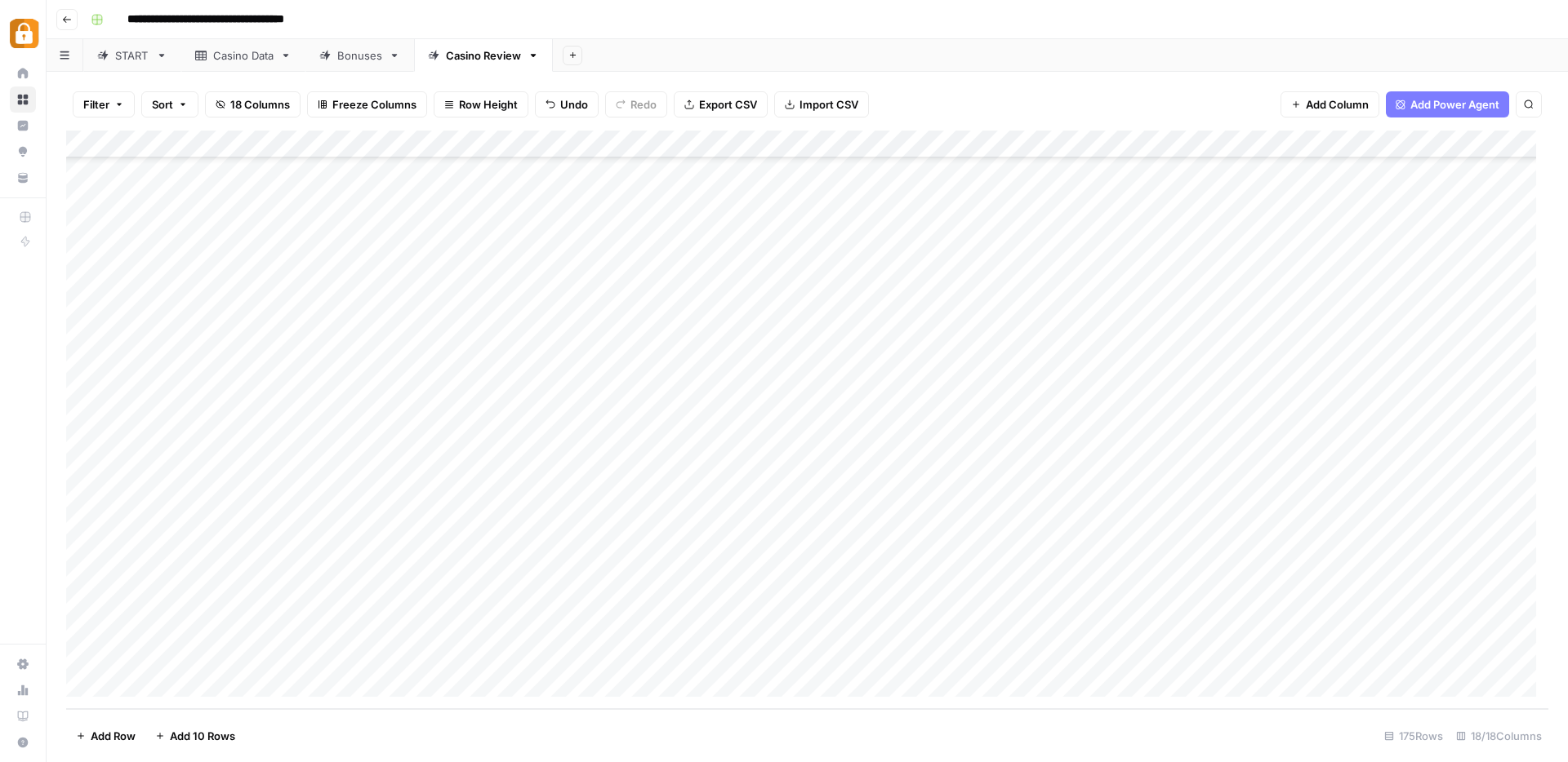
click at [262, 459] on div "Add Column" at bounding box center [807, 420] width 1482 height 579
click at [628, 402] on div "Add Column" at bounding box center [807, 420] width 1482 height 579
click at [487, 373] on div "Add Column" at bounding box center [807, 420] width 1482 height 579
click at [490, 402] on div "Add Column" at bounding box center [807, 420] width 1482 height 579
click at [490, 433] on div "Add Column" at bounding box center [807, 420] width 1482 height 579
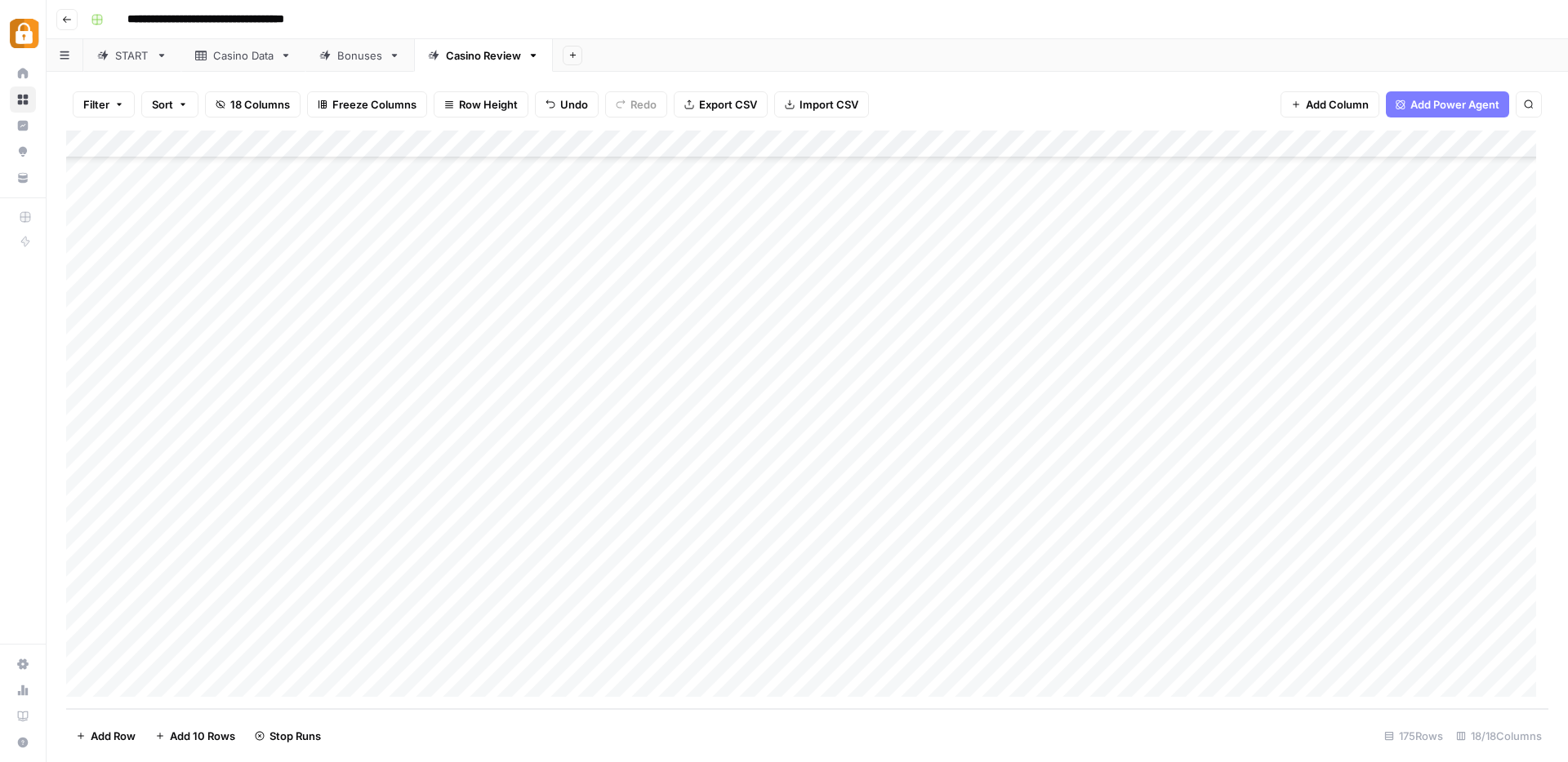
click at [492, 458] on div "Add Column" at bounding box center [807, 420] width 1482 height 579
click at [665, 513] on div "Add Column" at bounding box center [807, 420] width 1482 height 579
click at [846, 570] on div "Add Column" at bounding box center [807, 420] width 1482 height 579
click at [736, 542] on div "Add Column" at bounding box center [807, 420] width 1482 height 579
click at [724, 509] on div "Add Column" at bounding box center [807, 420] width 1482 height 579
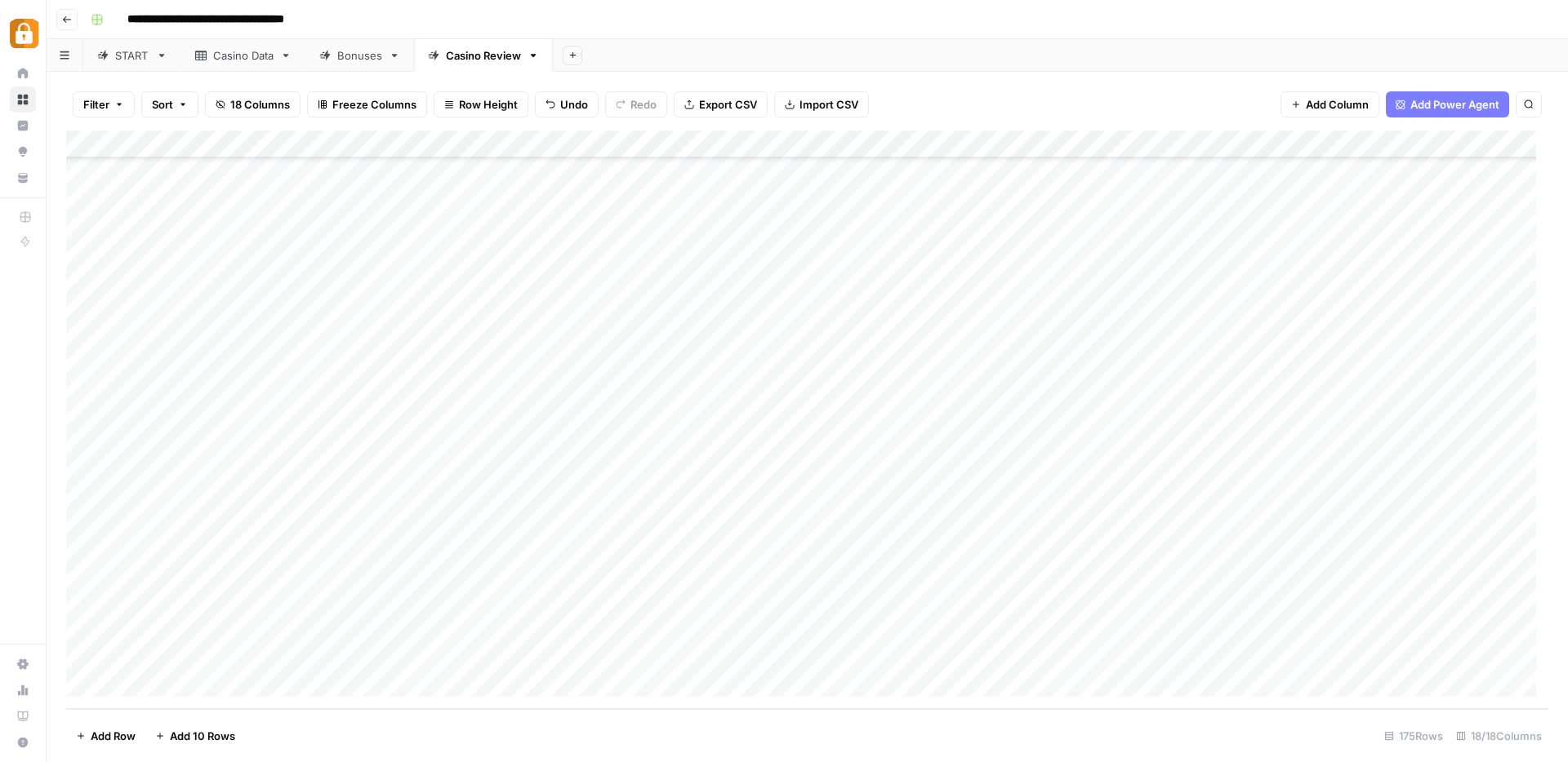
drag, startPoint x: 737, startPoint y: 532, endPoint x: 757, endPoint y: 547, distance: 25.0
click at [737, 532] on div "Add Column" at bounding box center [807, 420] width 1482 height 579
click at [1221, 375] on div "Add Column" at bounding box center [807, 420] width 1482 height 579
click at [1227, 401] on div "Add Column" at bounding box center [807, 420] width 1482 height 579
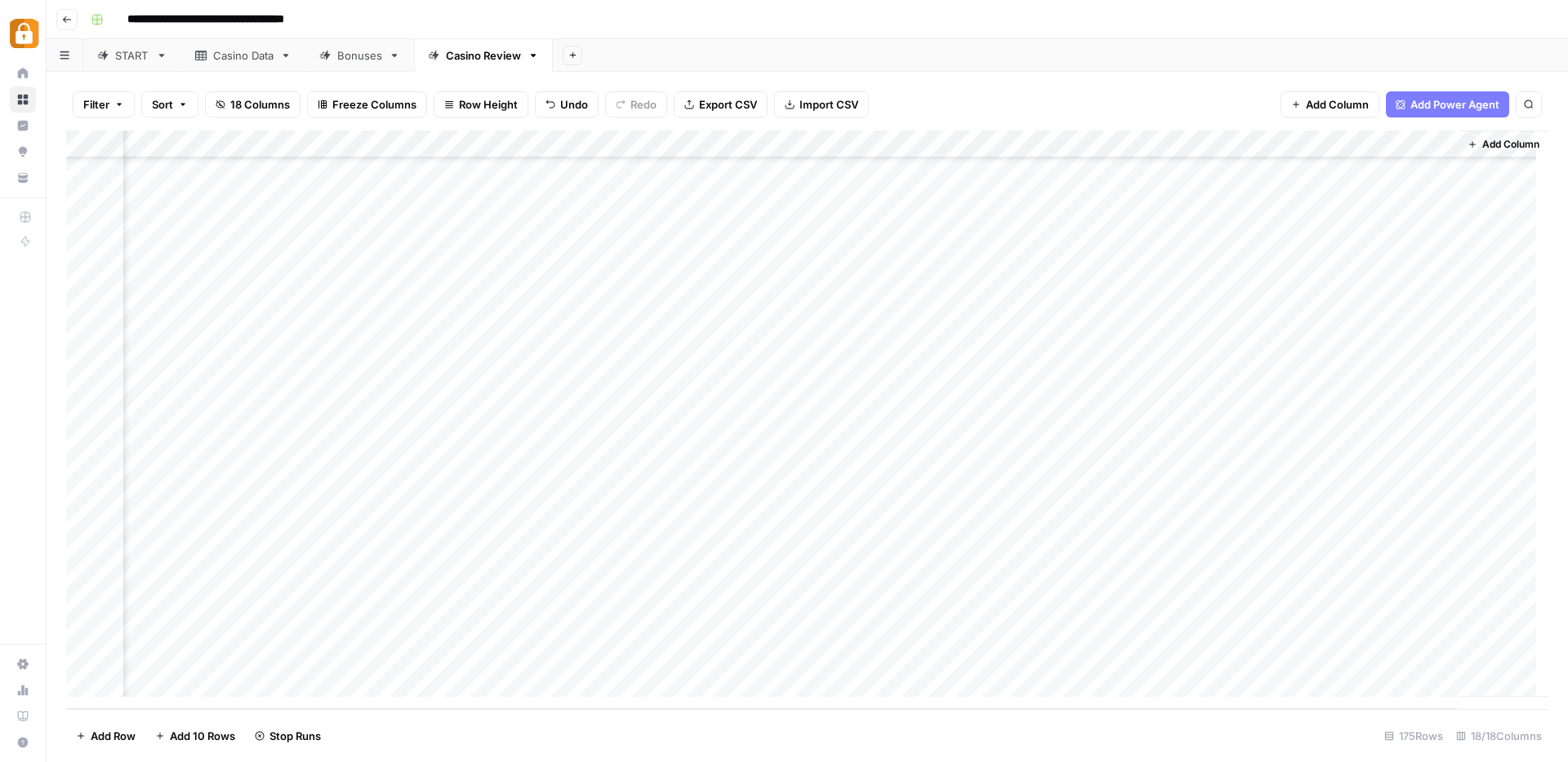
click at [1218, 436] on div "Add Column" at bounding box center [807, 420] width 1482 height 579
click at [1224, 461] on div "Add Column" at bounding box center [807, 420] width 1482 height 579
click at [1015, 501] on div "Add Column" at bounding box center [807, 420] width 1482 height 579
click at [623, 529] on div "Add Column" at bounding box center [807, 420] width 1482 height 579
click at [727, 512] on div "Add Column" at bounding box center [807, 420] width 1482 height 579
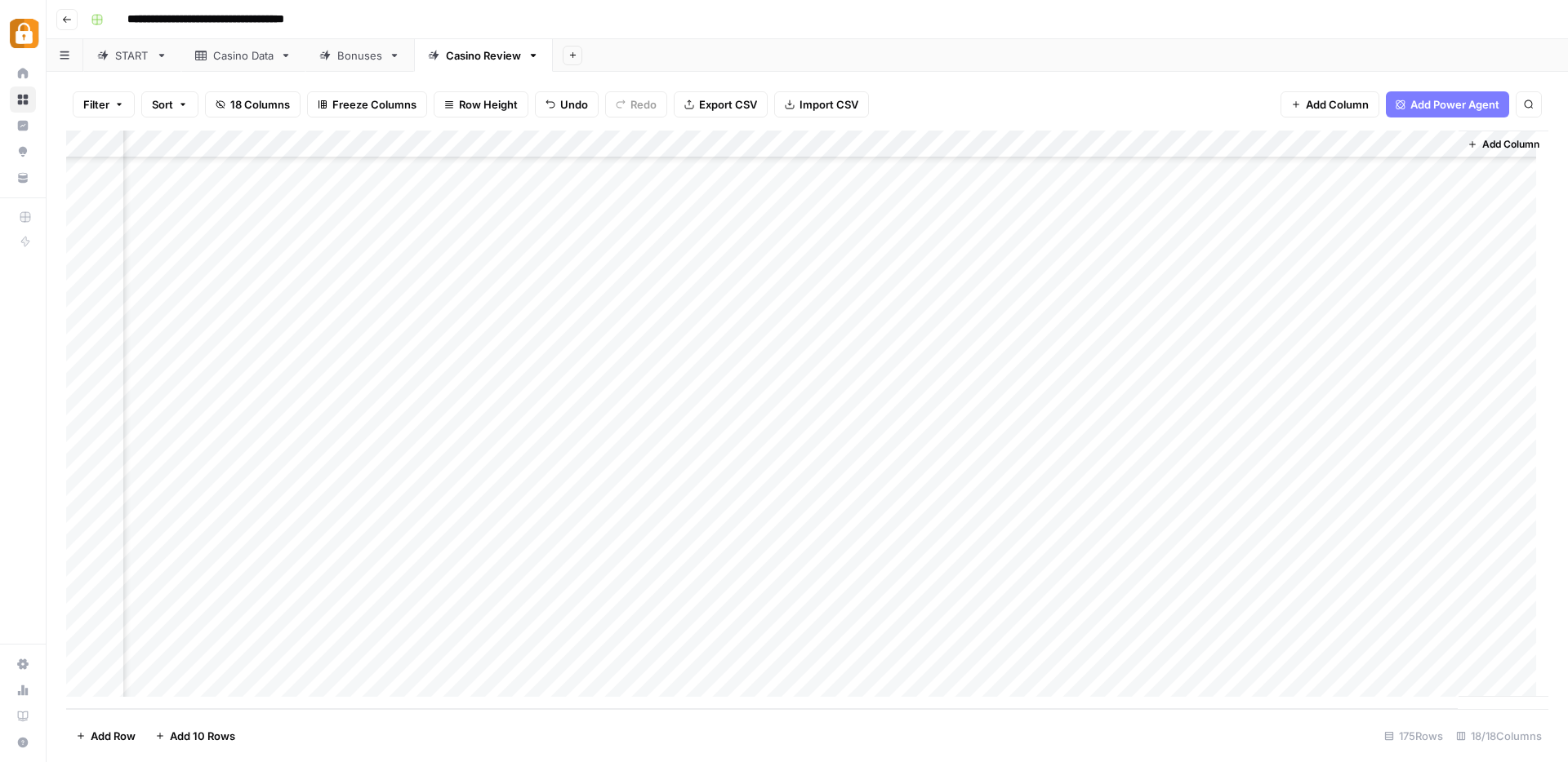
click at [232, 61] on div "Casino Data" at bounding box center [242, 55] width 60 height 17
click at [364, 627] on div "Add Column" at bounding box center [807, 420] width 1482 height 579
click at [364, 627] on textarea "**********" at bounding box center [400, 629] width 261 height 23
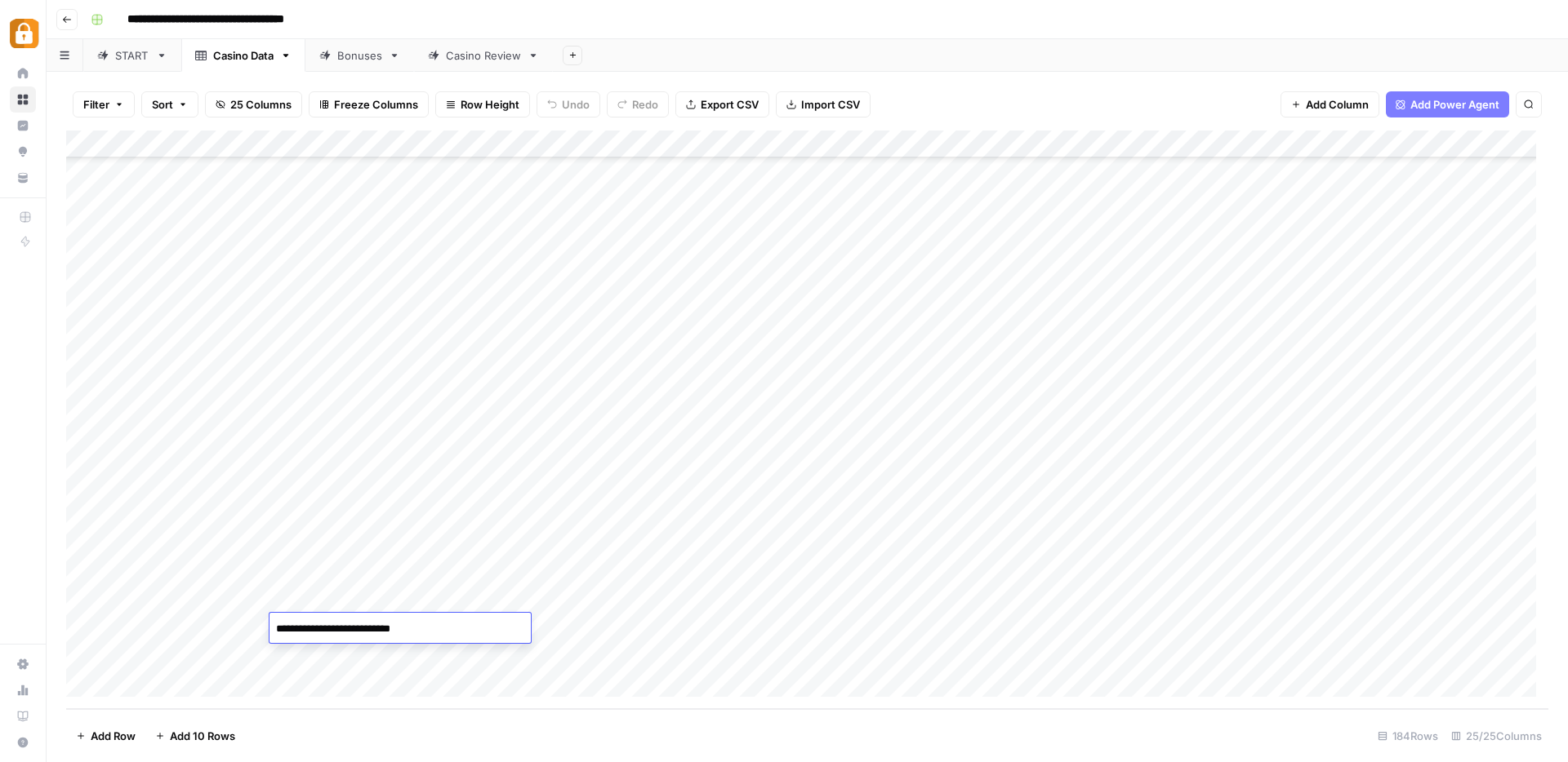
click at [365, 627] on textarea "**********" at bounding box center [400, 629] width 261 height 23
click at [130, 58] on div "START" at bounding box center [132, 55] width 34 height 17
click at [164, 231] on div "Add Column" at bounding box center [807, 420] width 1482 height 579
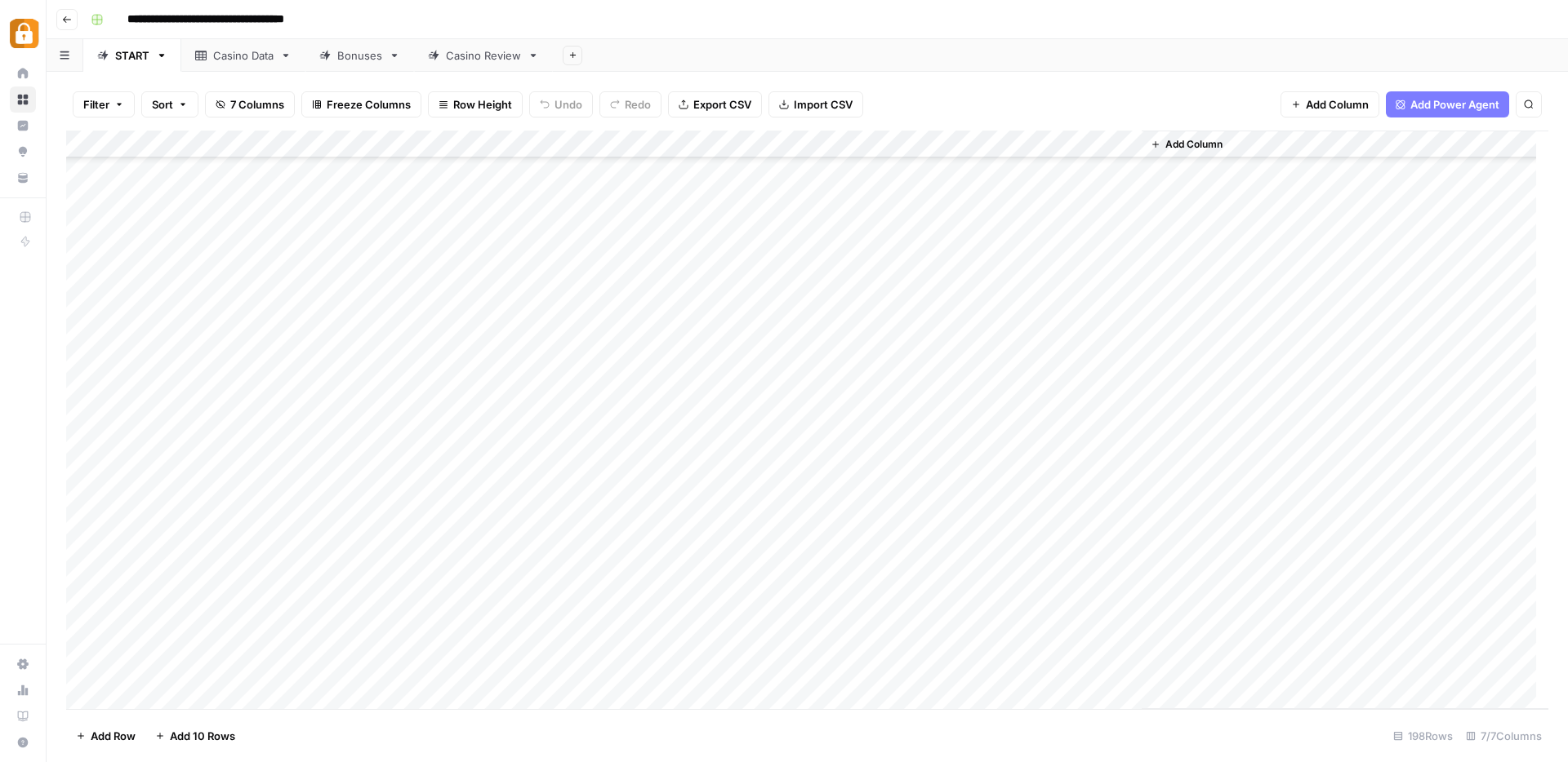
click at [961, 381] on div "Add Column" at bounding box center [807, 420] width 1482 height 579
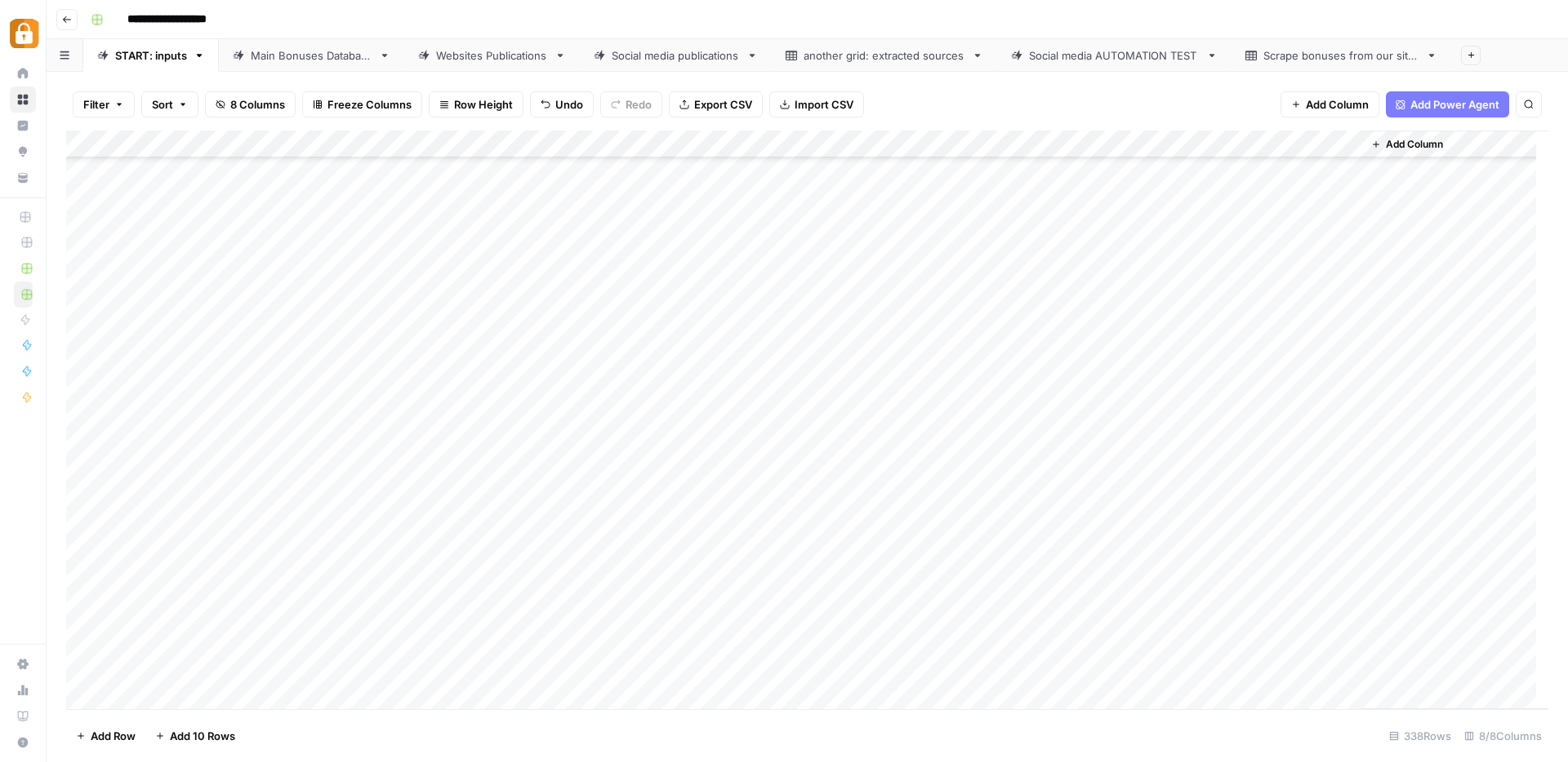
scroll to position [8856, 0]
click at [739, 595] on div "Add Column" at bounding box center [807, 420] width 1482 height 579
click at [1077, 52] on div "SEARCH: Start" at bounding box center [1066, 55] width 74 height 17
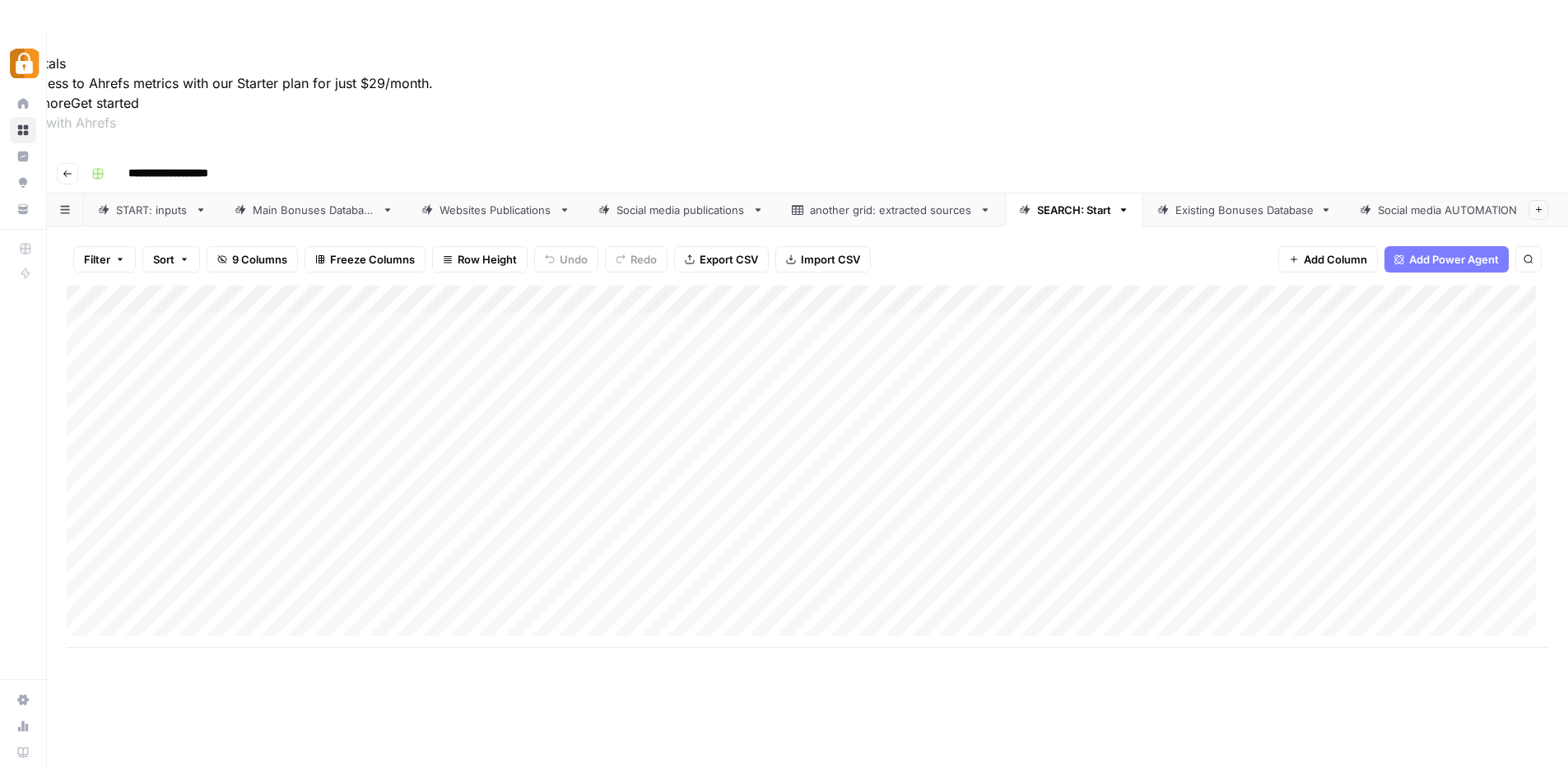
click at [505, 286] on div "Add Column" at bounding box center [807, 467] width 1482 height 363
click at [1204, 202] on div "Existing Bonuses Database" at bounding box center [1244, 210] width 138 height 17
drag, startPoint x: 461, startPoint y: 203, endPoint x: 465, endPoint y: 345, distance: 142.1
click at [465, 345] on div "Add Column" at bounding box center [807, 397] width 1482 height 223
click at [1057, 202] on div "SEARCH: Start" at bounding box center [1074, 210] width 74 height 17
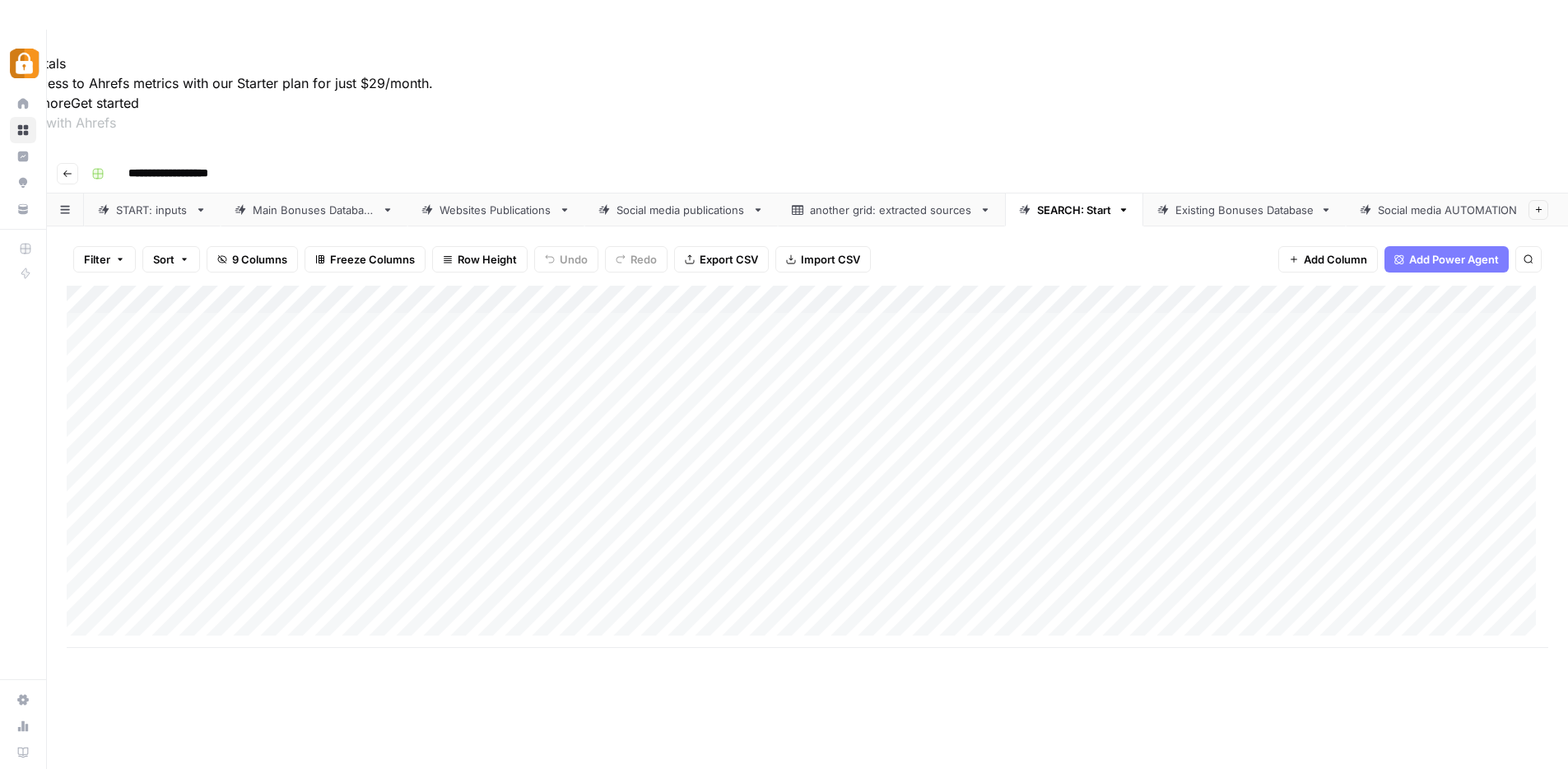
click at [301, 286] on div "Add Column" at bounding box center [807, 467] width 1482 height 363
click at [1238, 154] on header "**********" at bounding box center [807, 174] width 1521 height 40
click at [1239, 202] on div "Existing Bonuses Database" at bounding box center [1244, 210] width 138 height 17
click at [1083, 202] on div "SEARCH: Start" at bounding box center [1074, 210] width 74 height 17
click at [157, 202] on div "START: inputs" at bounding box center [152, 210] width 72 height 17
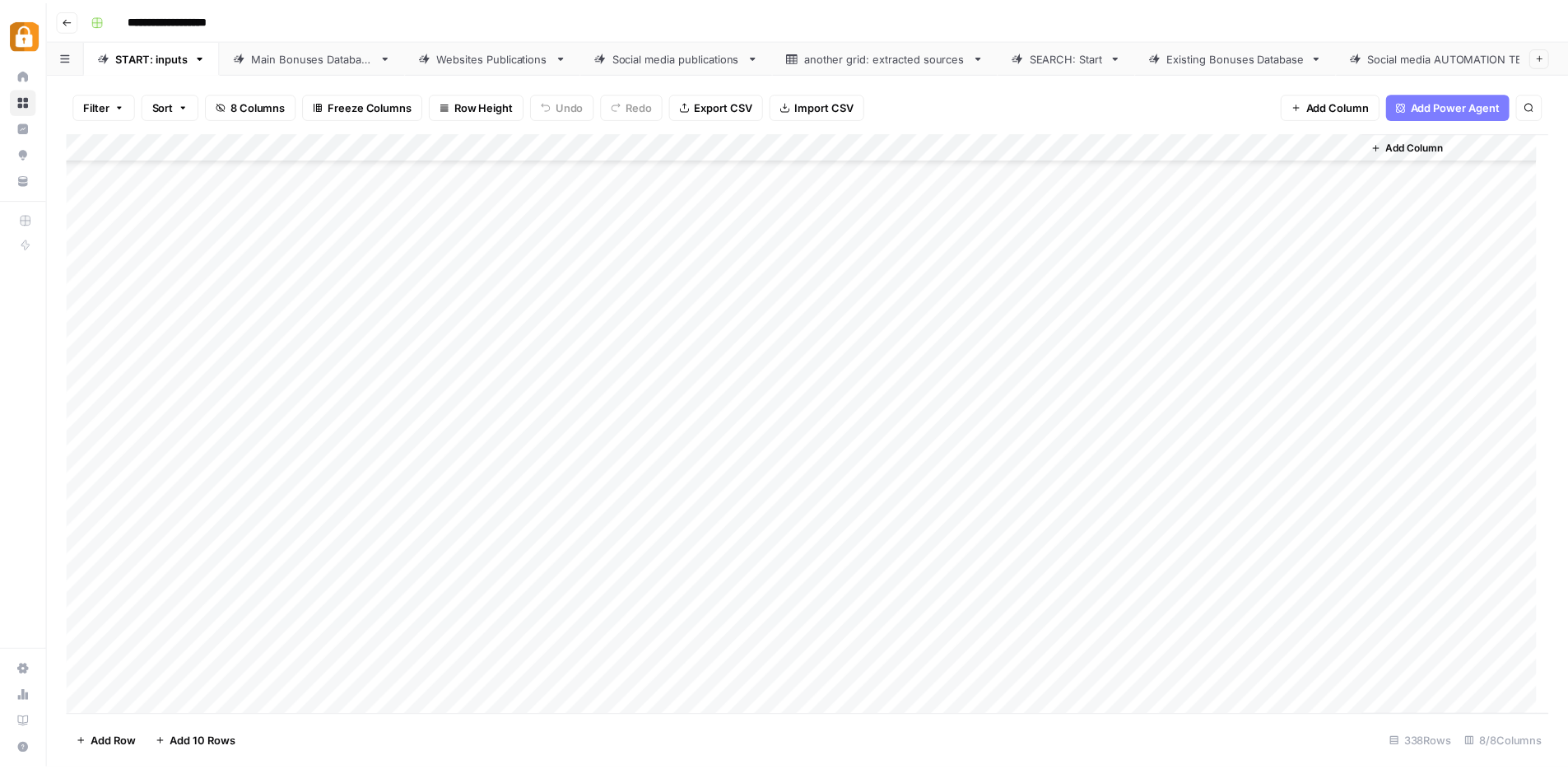
scroll to position [8937, 0]
click at [763, 557] on div "Add Column" at bounding box center [813, 424] width 1495 height 584
click at [763, 557] on textarea "**********" at bounding box center [771, 562] width 263 height 23
click at [1096, 55] on div "SEARCH: Start" at bounding box center [1074, 56] width 74 height 17
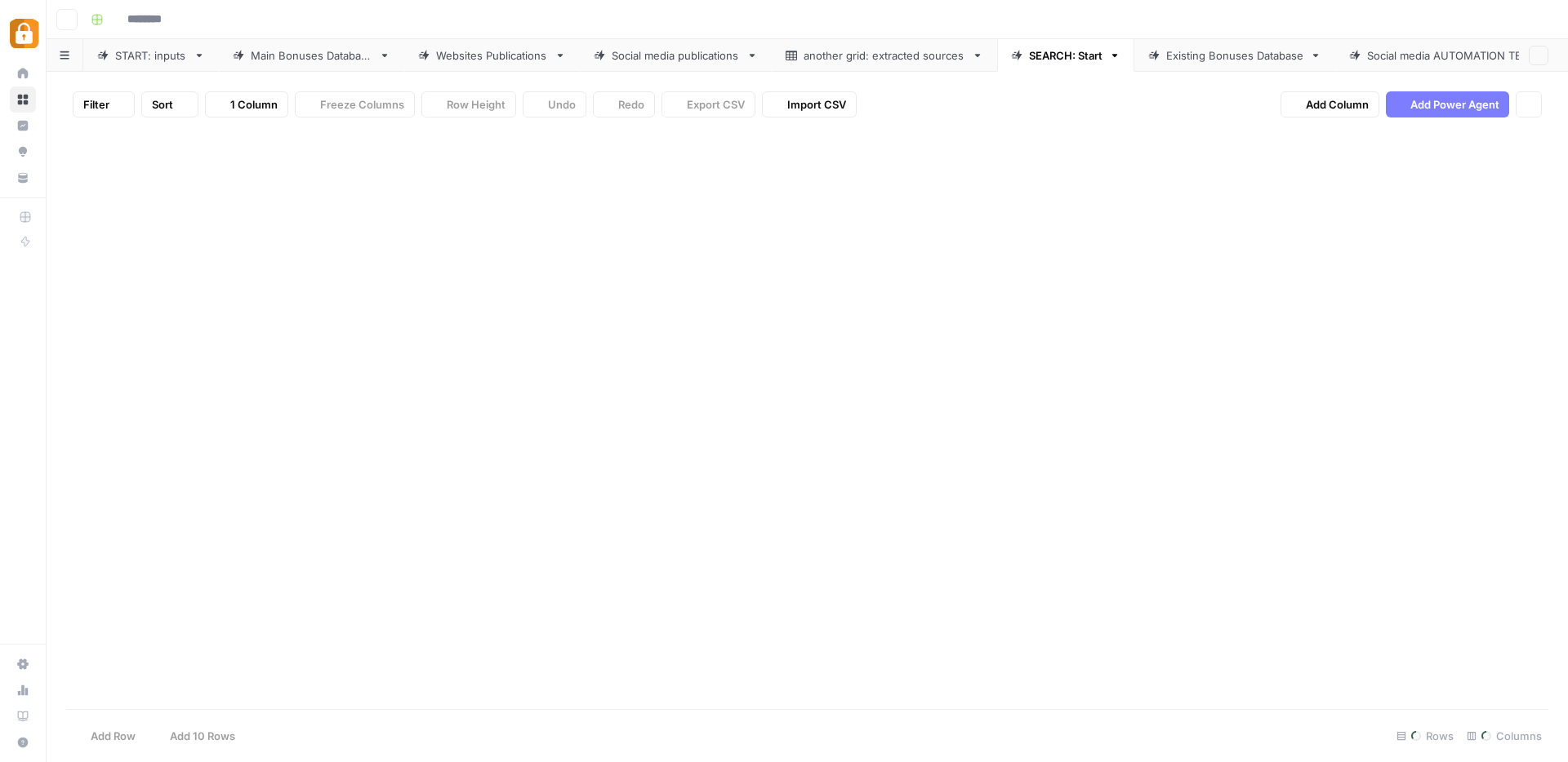
type input "**********"
click at [1091, 48] on div "SEARCH: Start" at bounding box center [1066, 55] width 74 height 17
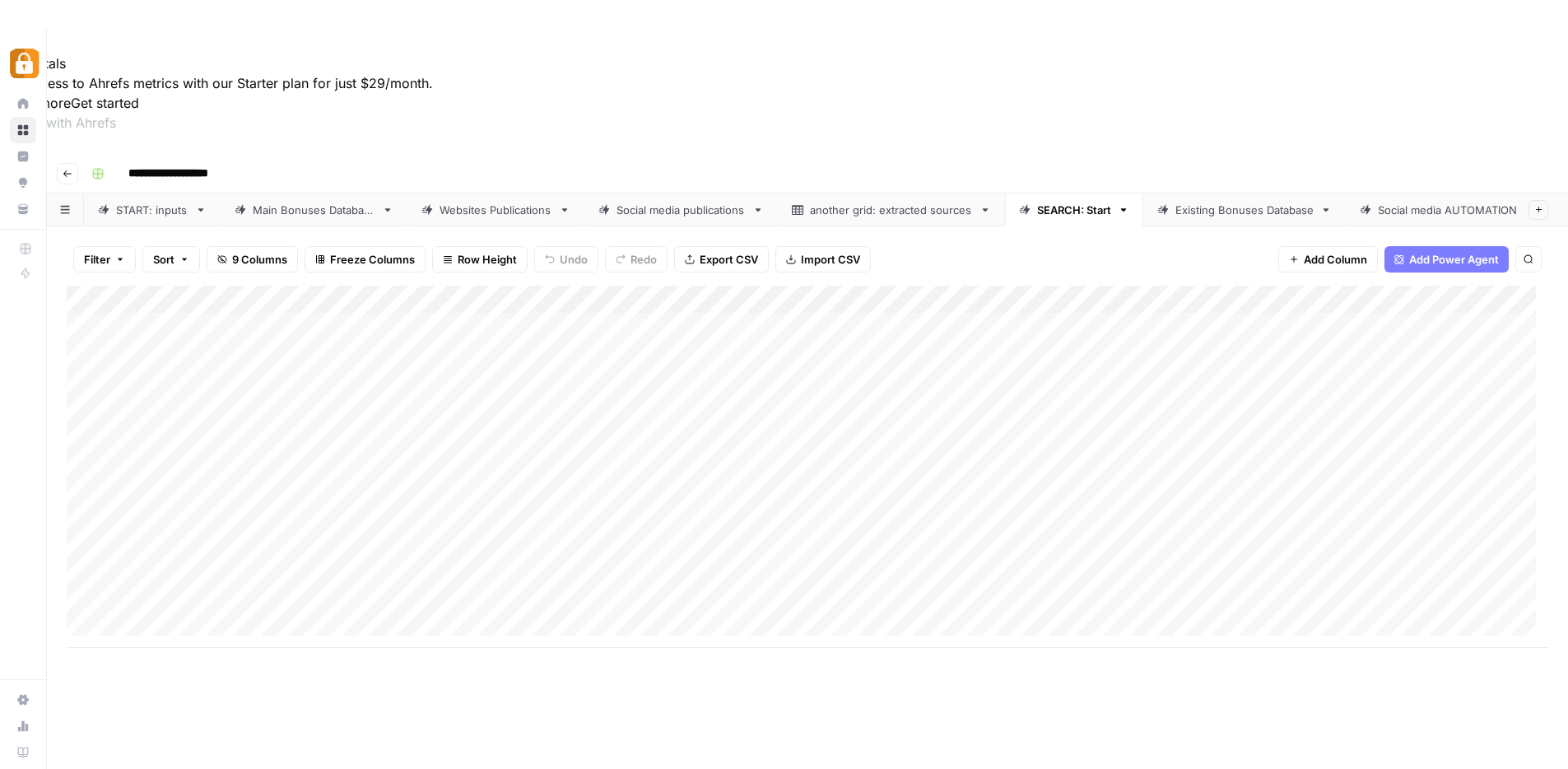
click at [561, 286] on div "Add Column" at bounding box center [807, 467] width 1482 height 363
click at [568, 286] on div "Add Column" at bounding box center [807, 467] width 1482 height 363
click at [833, 286] on div "Add Column" at bounding box center [807, 467] width 1482 height 363
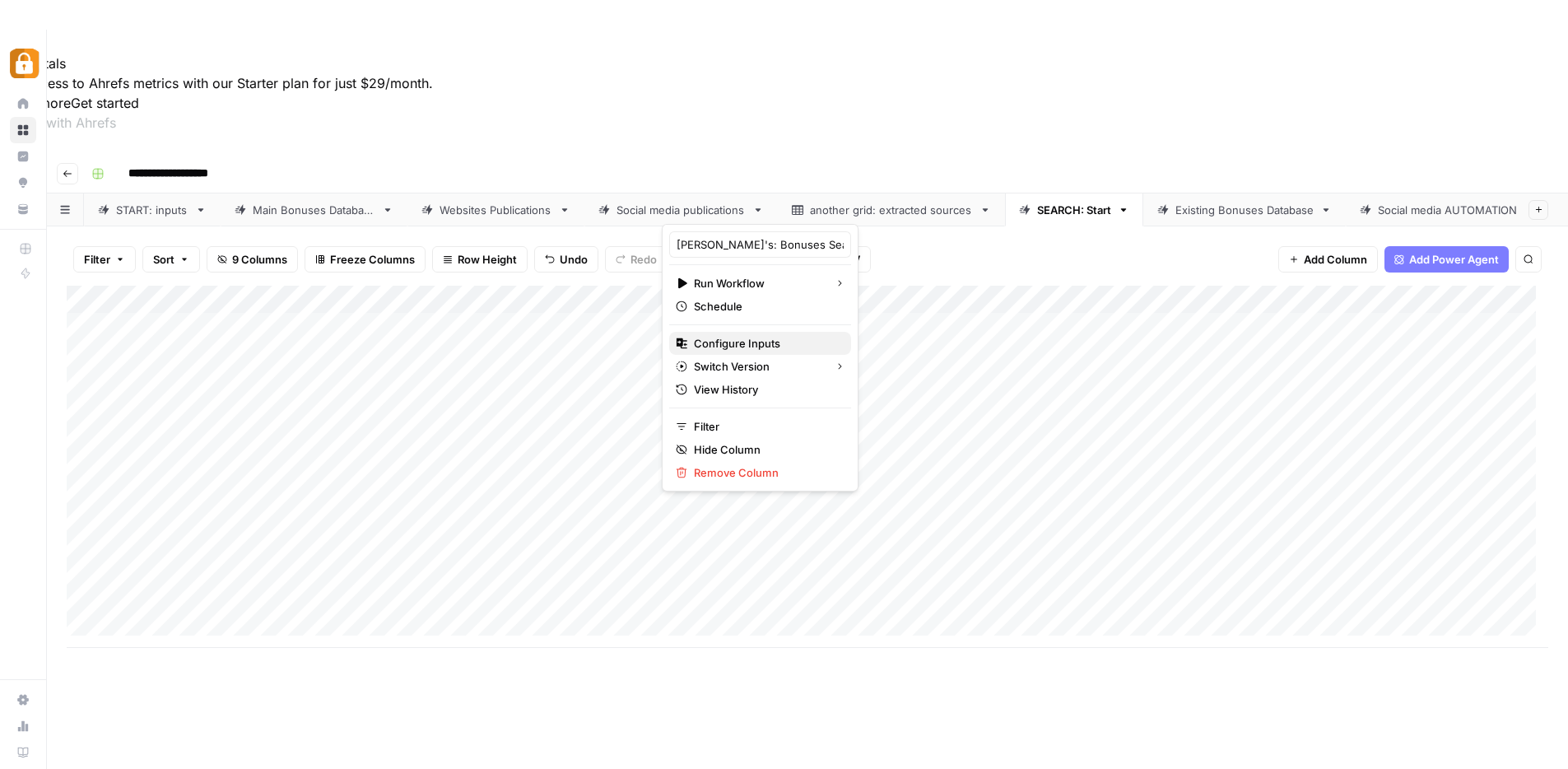
click at [730, 341] on span "Configure Inputs" at bounding box center [766, 343] width 144 height 17
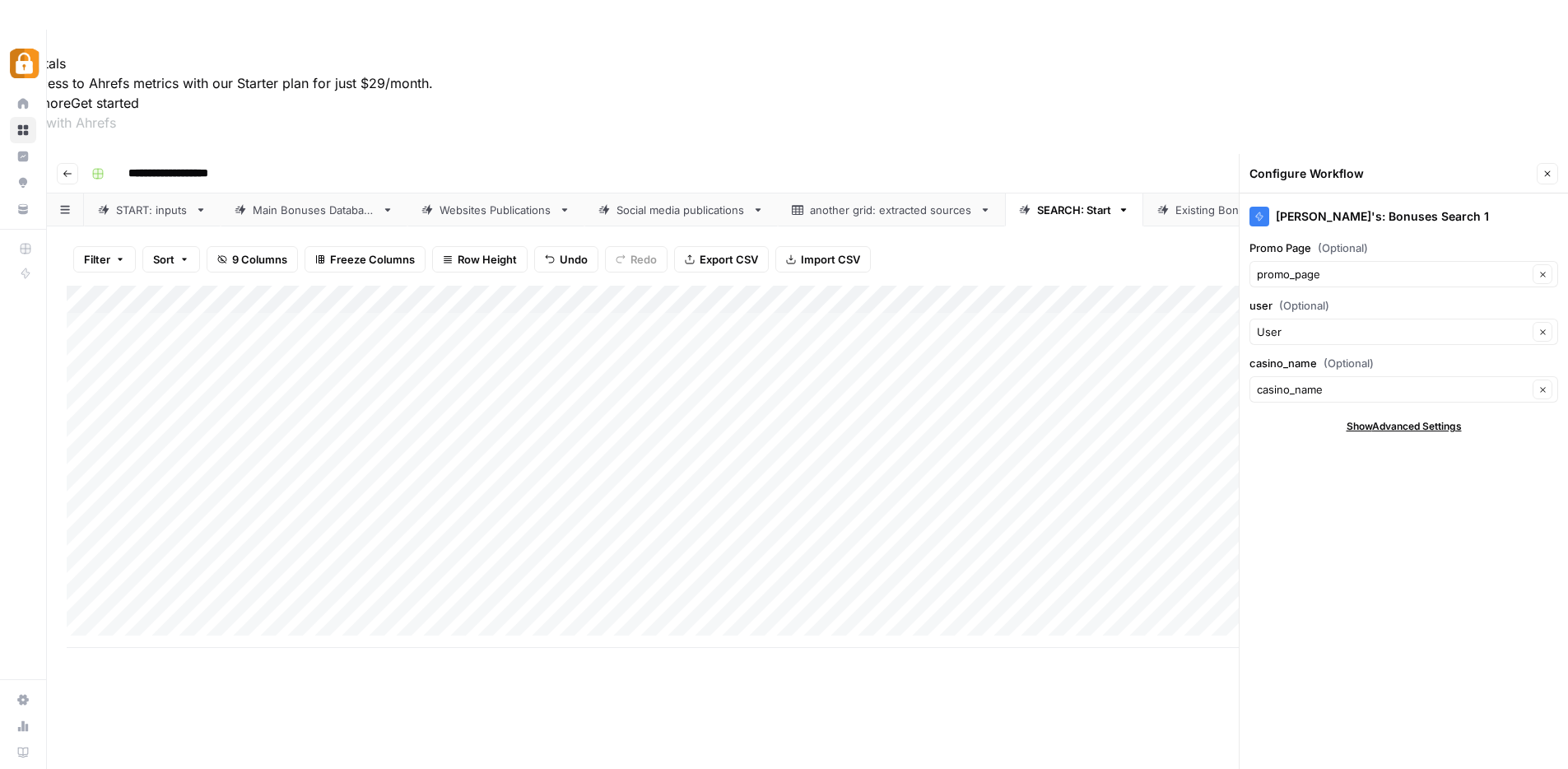
click at [1551, 169] on icon "button" at bounding box center [1548, 174] width 10 height 10
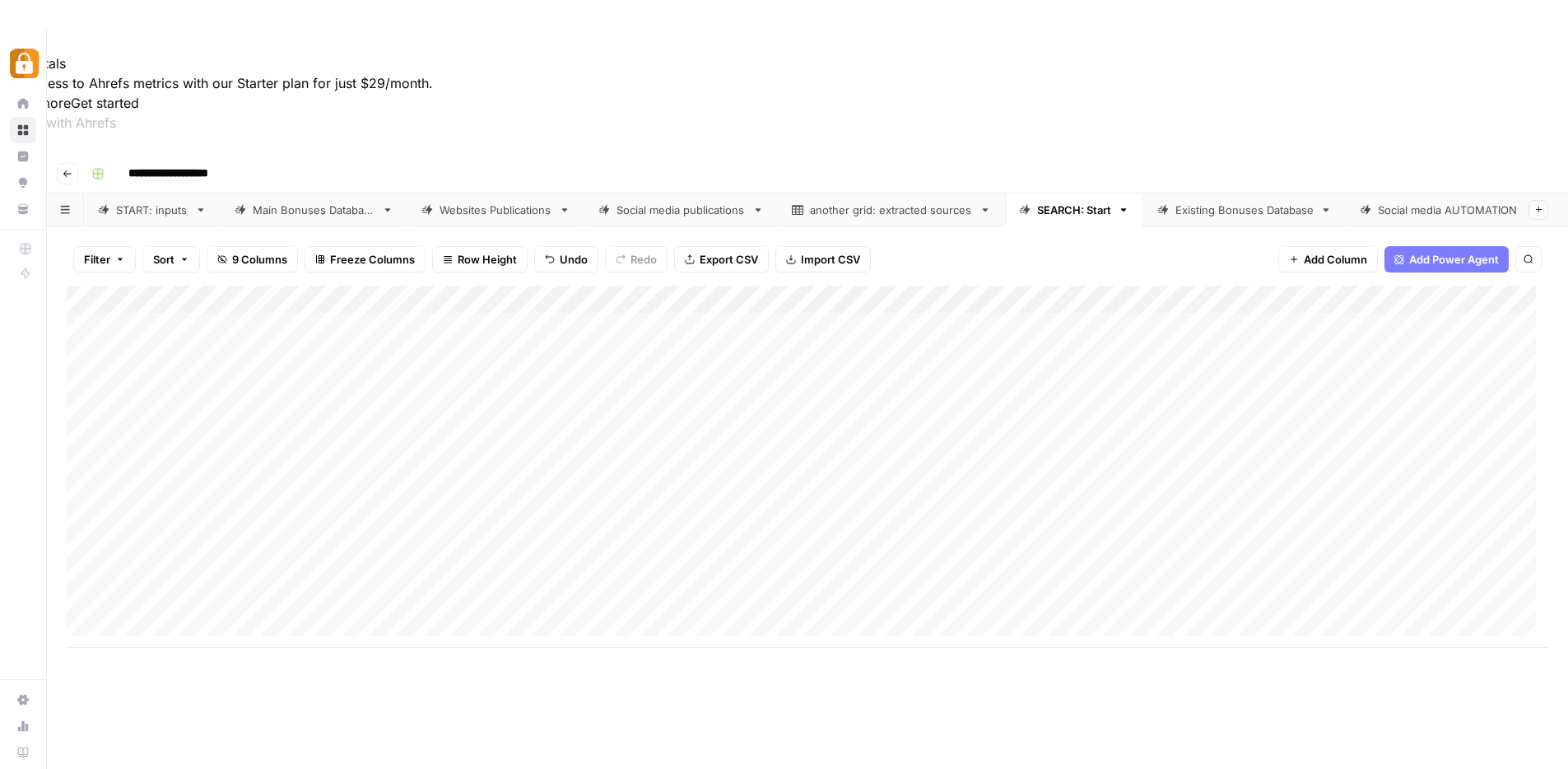
click at [764, 286] on div "Add Column" at bounding box center [807, 467] width 1482 height 363
click at [373, 286] on div "Add Column" at bounding box center [807, 467] width 1482 height 363
click at [763, 286] on div "Add Column" at bounding box center [807, 467] width 1482 height 363
click at [558, 331] on div "Add Column" at bounding box center [807, 467] width 1482 height 363
drag, startPoint x: 548, startPoint y: 297, endPoint x: 547, endPoint y: 349, distance: 52.0
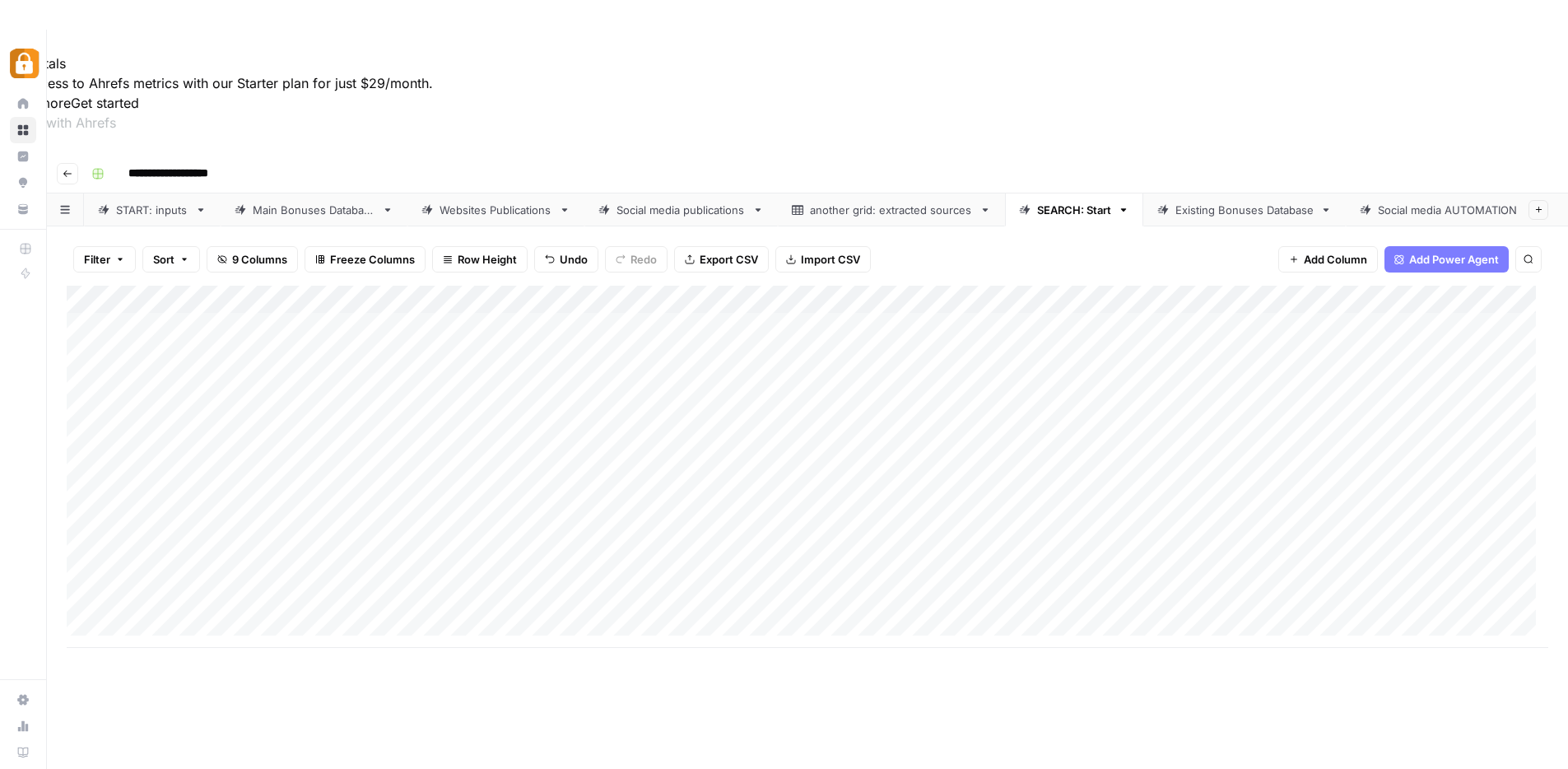
click at [547, 349] on div "Add Column" at bounding box center [807, 467] width 1482 height 363
click at [544, 362] on div "Add Column" at bounding box center [807, 467] width 1482 height 363
drag, startPoint x: 929, startPoint y: 350, endPoint x: 945, endPoint y: 399, distance: 51.5
click at [945, 399] on div "Add Column" at bounding box center [807, 467] width 1482 height 363
click at [951, 418] on div "Add Column" at bounding box center [807, 467] width 1482 height 363
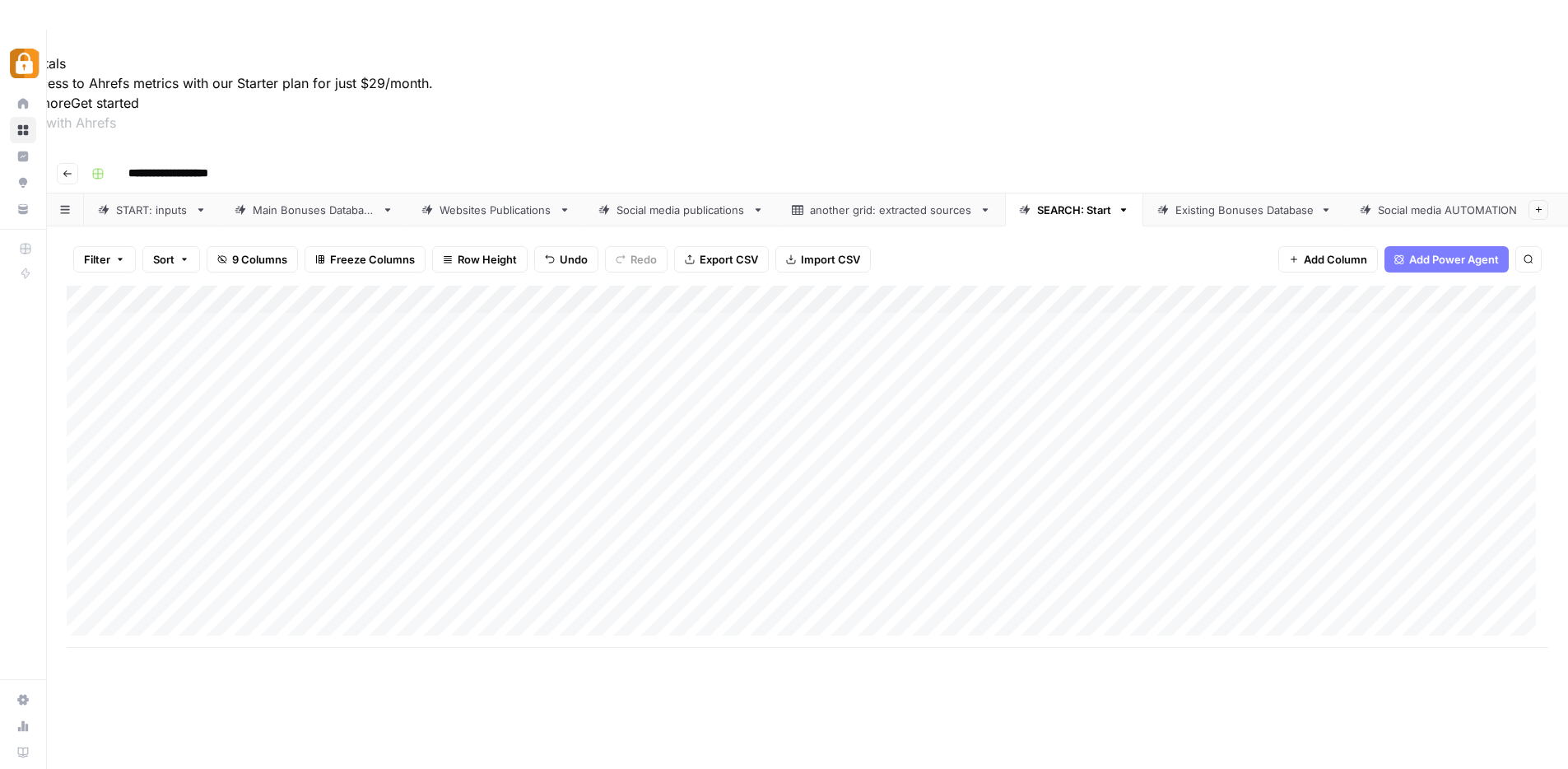
click at [1063, 387] on div "Add Column" at bounding box center [807, 467] width 1482 height 363
drag, startPoint x: 961, startPoint y: 317, endPoint x: 1014, endPoint y: 401, distance: 99.3
click at [1014, 401] on div "Add Column" at bounding box center [807, 467] width 1482 height 363
click at [1074, 392] on div "Add Column" at bounding box center [807, 467] width 1482 height 363
drag, startPoint x: 1055, startPoint y: 301, endPoint x: 1142, endPoint y: 386, distance: 121.6
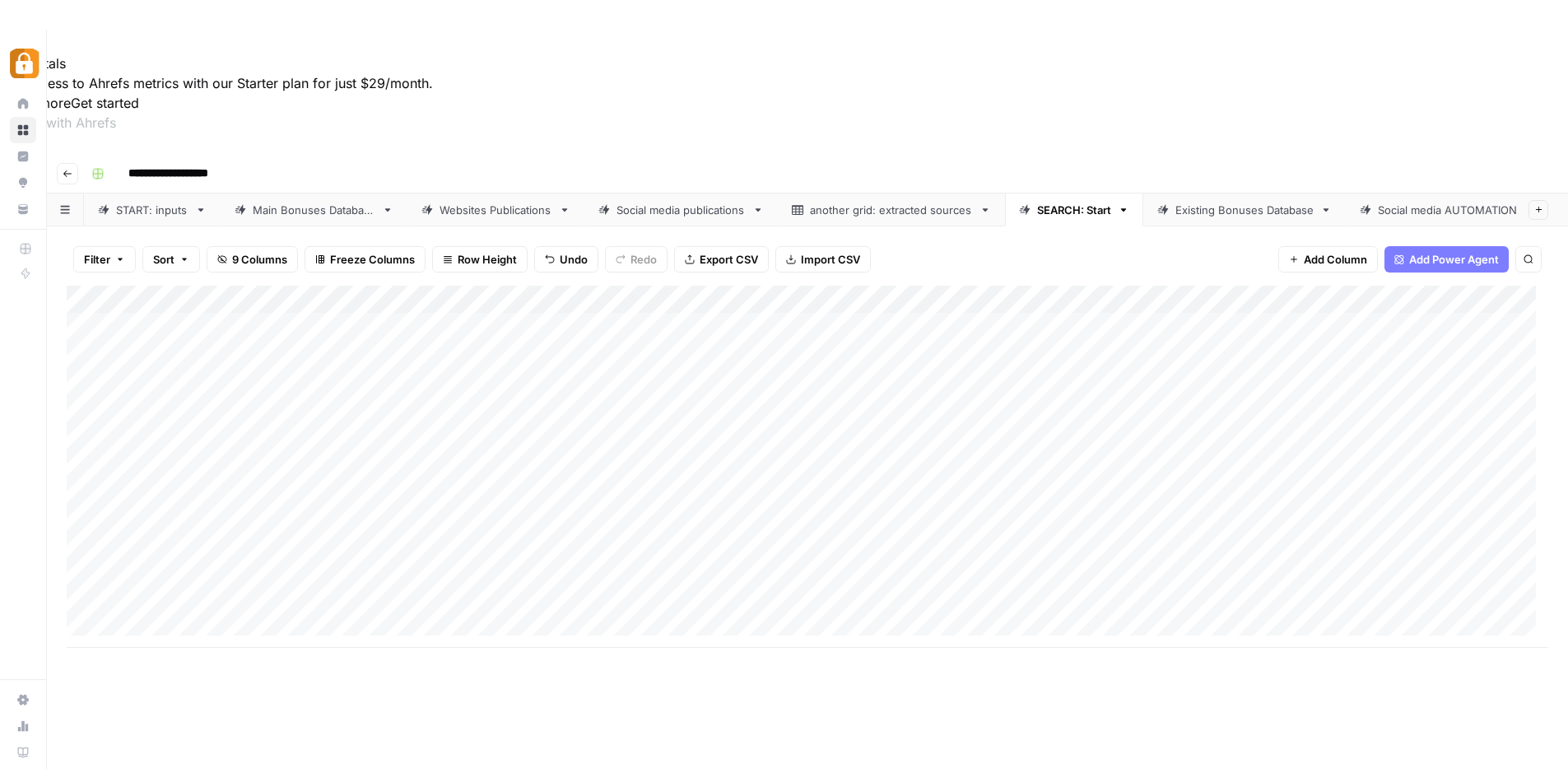
click at [1142, 386] on div "Add Column" at bounding box center [807, 467] width 1482 height 363
click at [1144, 386] on div "Add Column" at bounding box center [807, 467] width 1482 height 363
click at [1139, 389] on div "Add Column" at bounding box center [807, 467] width 1482 height 363
click at [1063, 351] on div "Add Column" at bounding box center [807, 467] width 1482 height 363
drag, startPoint x: 1044, startPoint y: 350, endPoint x: 1148, endPoint y: 363, distance: 104.8
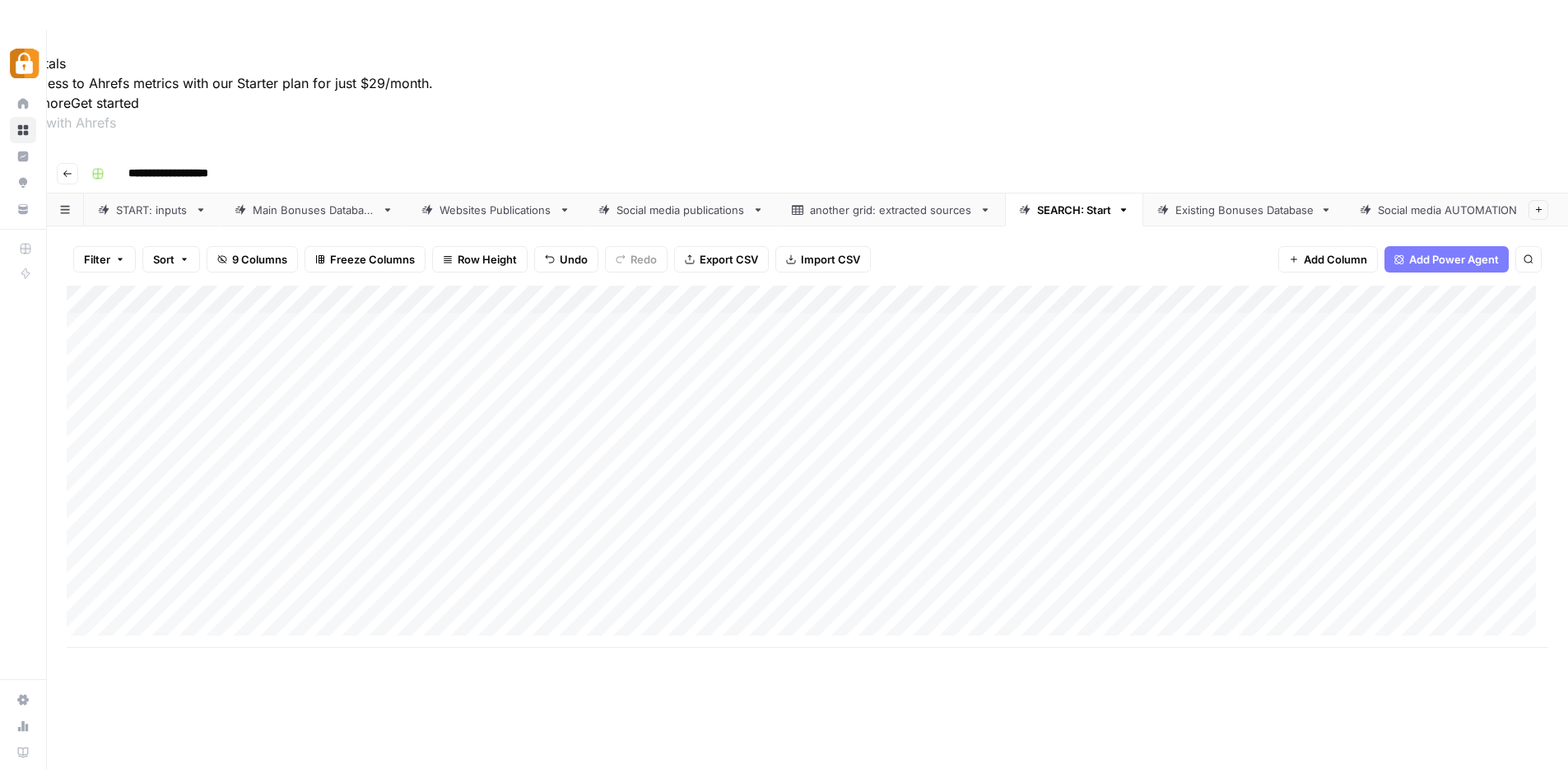
click at [1148, 363] on div "Add Column" at bounding box center [807, 467] width 1482 height 363
click at [884, 326] on div "Add Column" at bounding box center [807, 467] width 1482 height 363
click at [1279, 202] on div "Existing Bonuses Database" at bounding box center [1244, 210] width 138 height 17
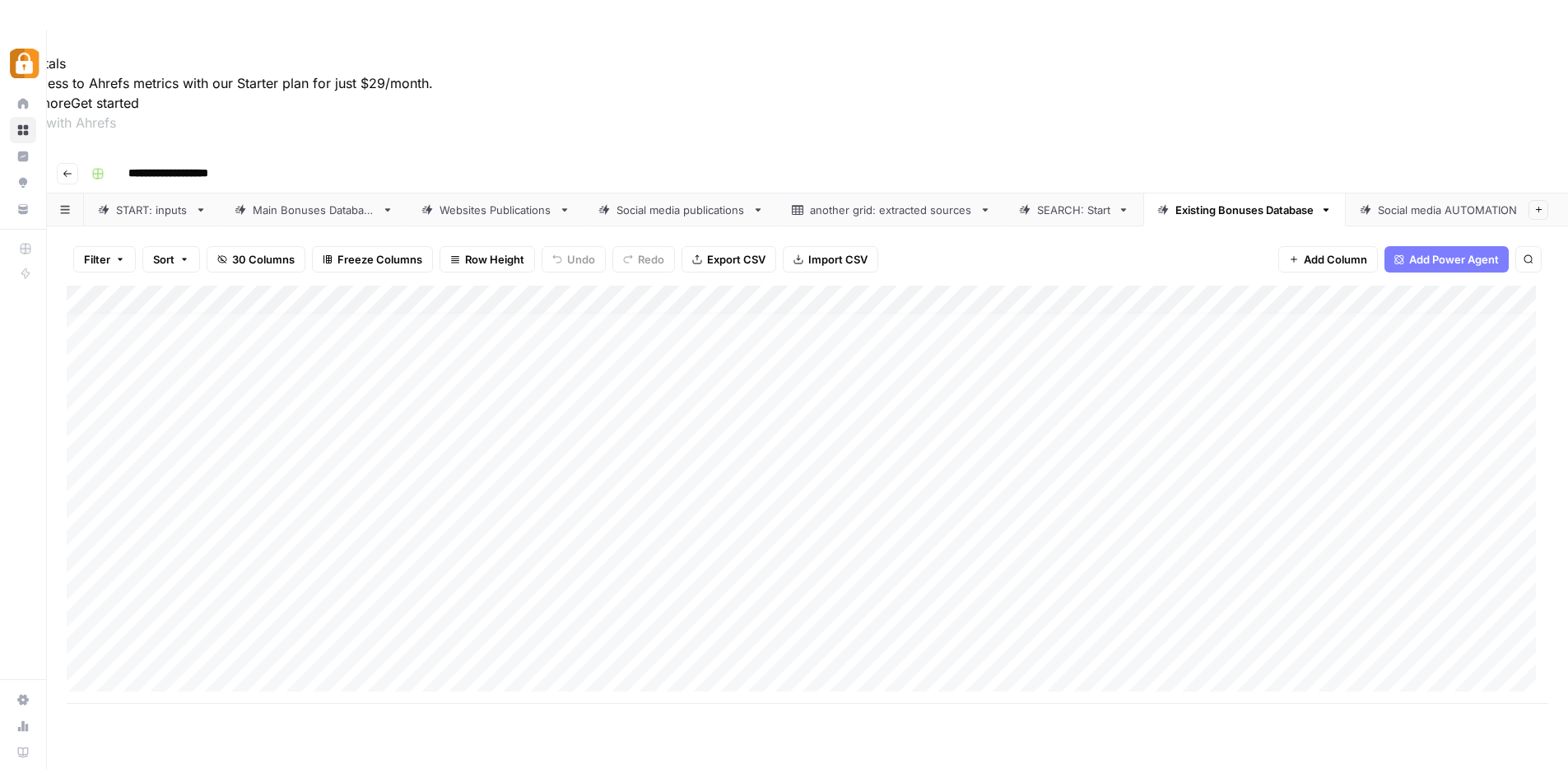
click at [735, 647] on div "Add Column" at bounding box center [807, 578] width 1482 height 584
drag, startPoint x: 754, startPoint y: 171, endPoint x: 951, endPoint y: 186, distance: 197.6
click at [951, 286] on div "Add Column" at bounding box center [807, 495] width 1482 height 418
click at [500, 357] on div "Add Column" at bounding box center [807, 495] width 1482 height 418
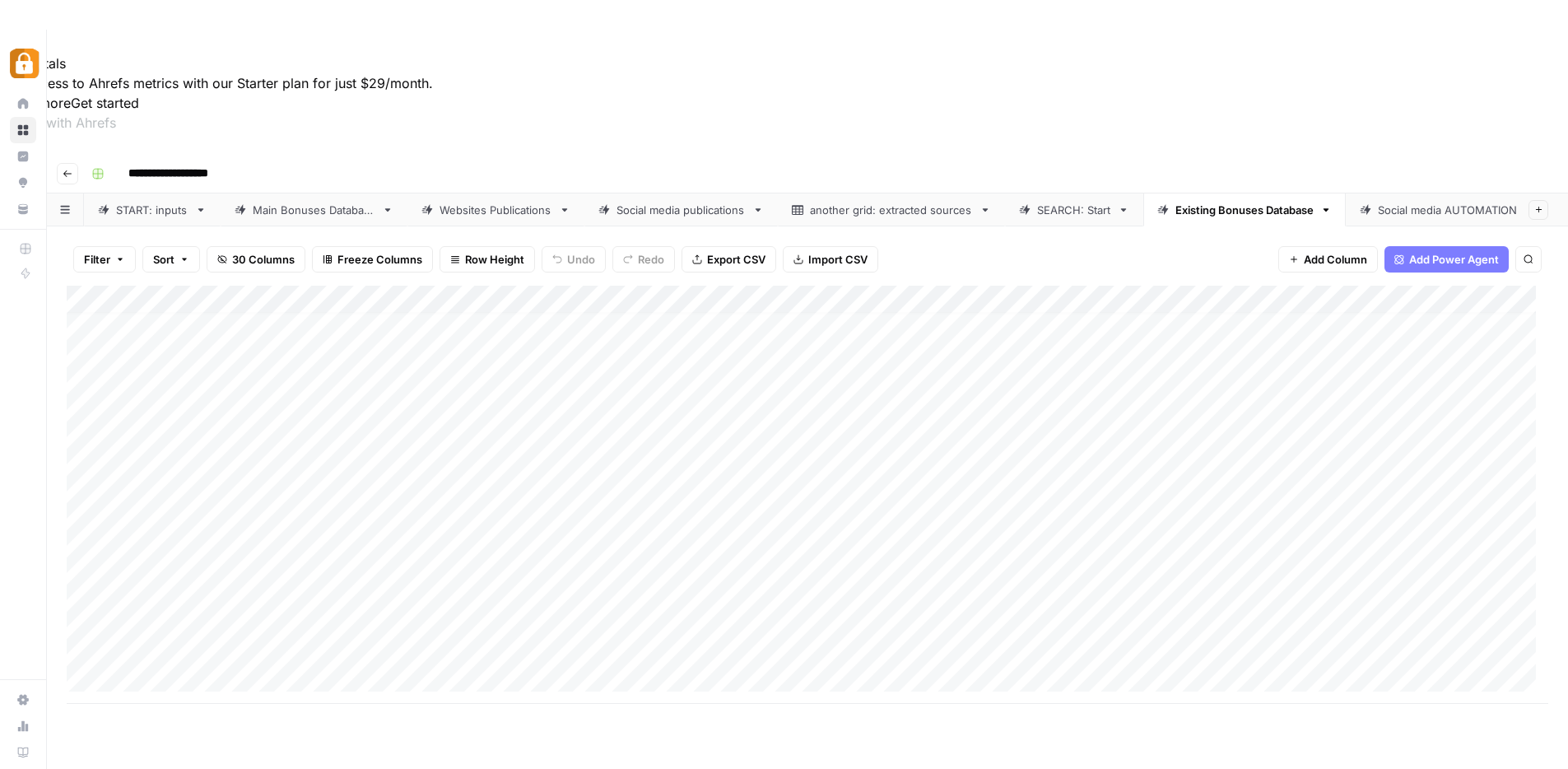
drag, startPoint x: 492, startPoint y: 381, endPoint x: 494, endPoint y: 412, distance: 31.1
click at [492, 381] on div "Add Column" at bounding box center [807, 495] width 1482 height 418
click at [494, 417] on div "Add Column" at bounding box center [807, 495] width 1482 height 418
click at [491, 437] on div "Add Column" at bounding box center [807, 495] width 1482 height 418
click at [693, 361] on div "Add Column" at bounding box center [807, 495] width 1482 height 418
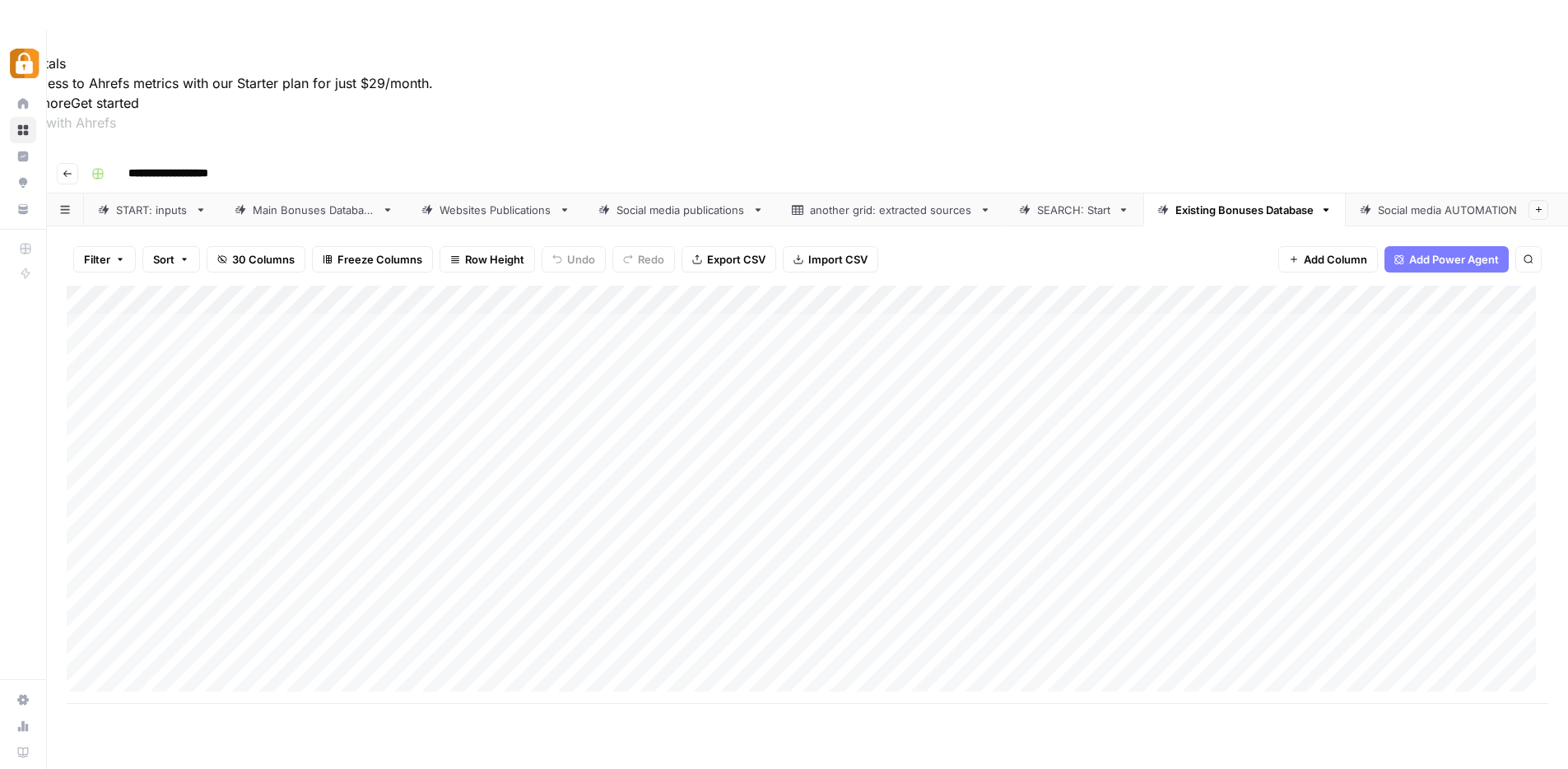
click at [693, 361] on div "Add Column" at bounding box center [807, 495] width 1482 height 418
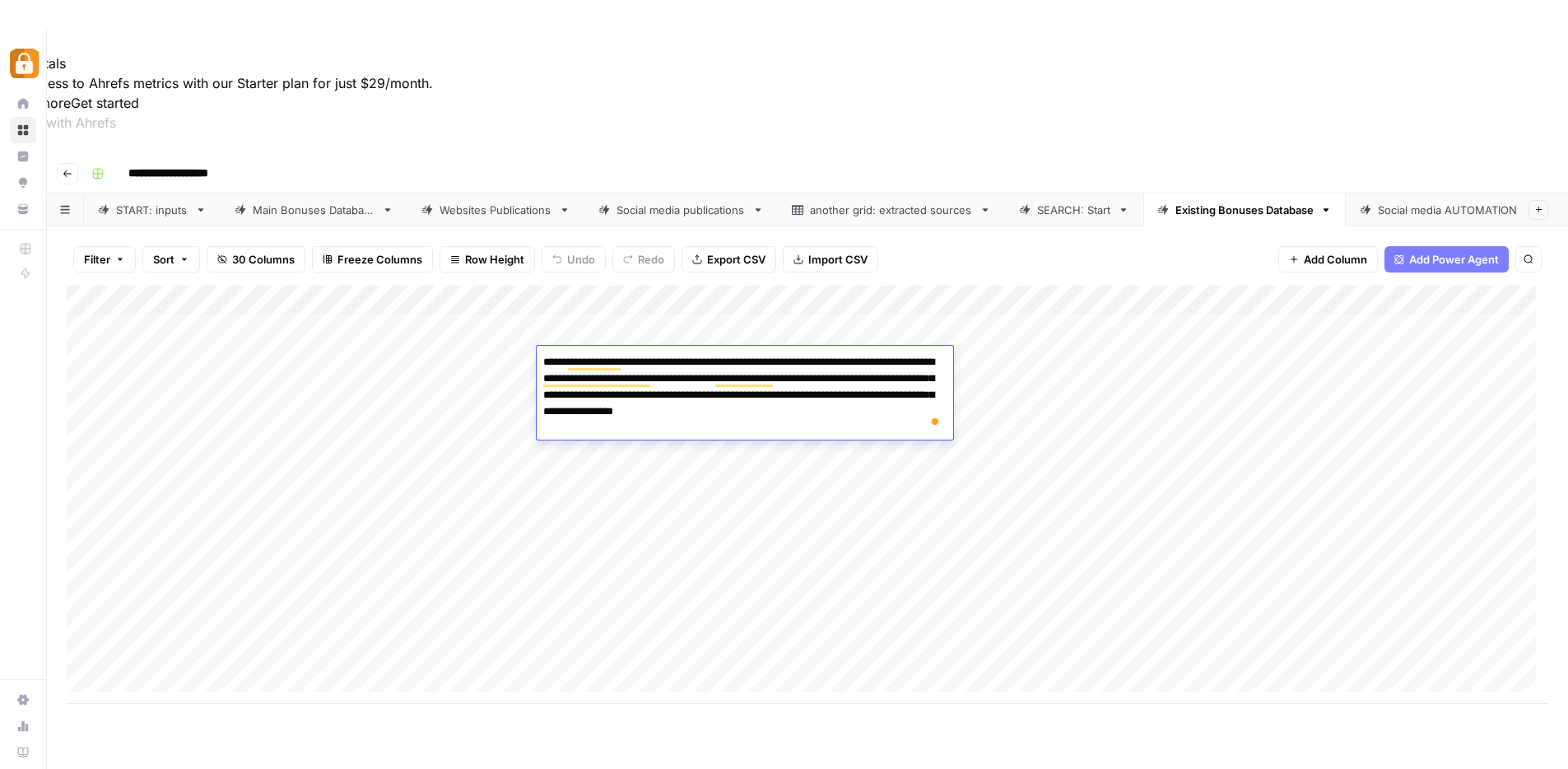
click at [1006, 391] on div "Add Column" at bounding box center [807, 495] width 1482 height 418
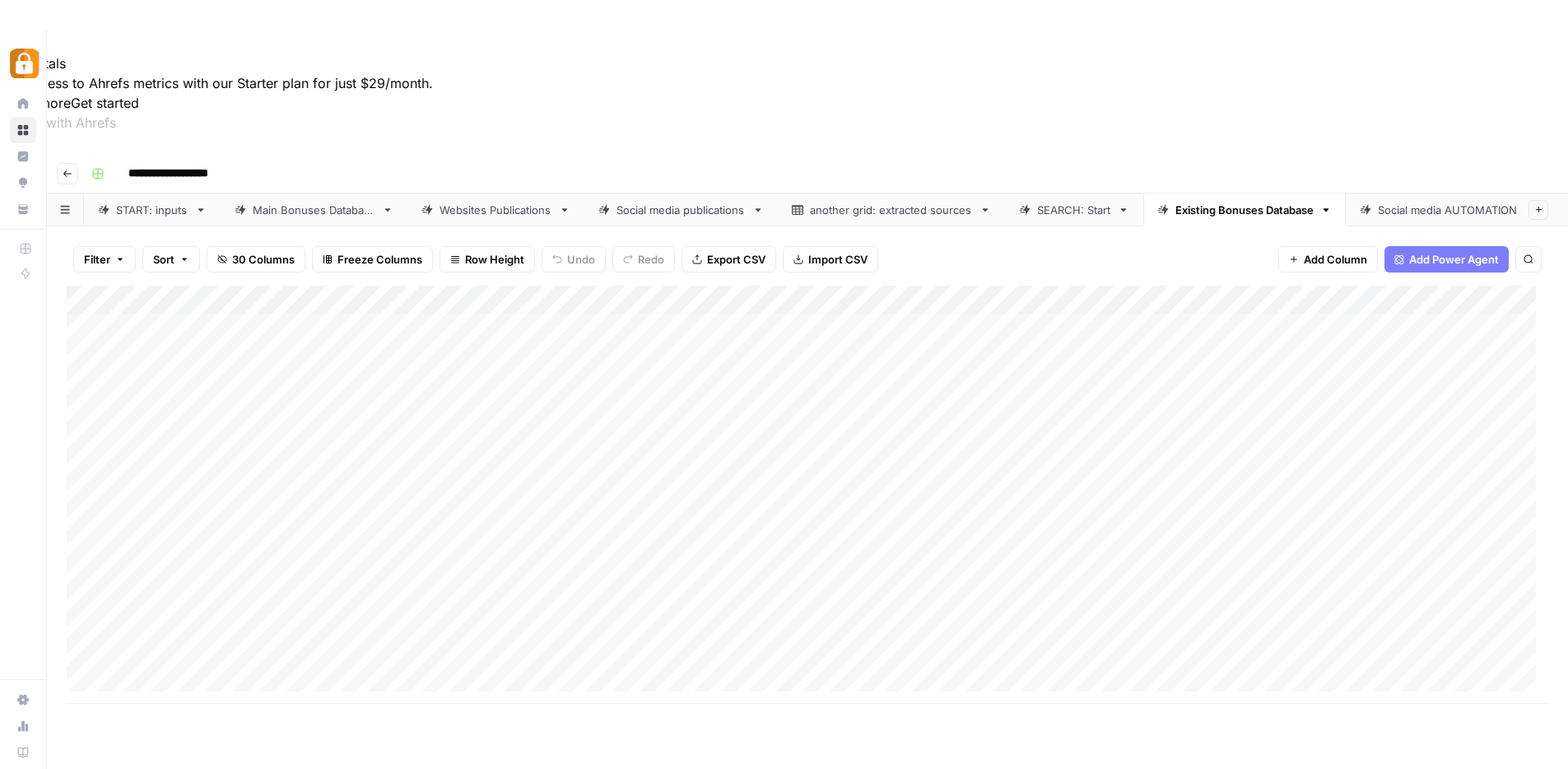
click at [759, 468] on div "Add Column" at bounding box center [807, 495] width 1482 height 418
click at [773, 492] on div "Add Column" at bounding box center [807, 495] width 1482 height 418
click at [640, 390] on div "Add Column" at bounding box center [807, 495] width 1482 height 418
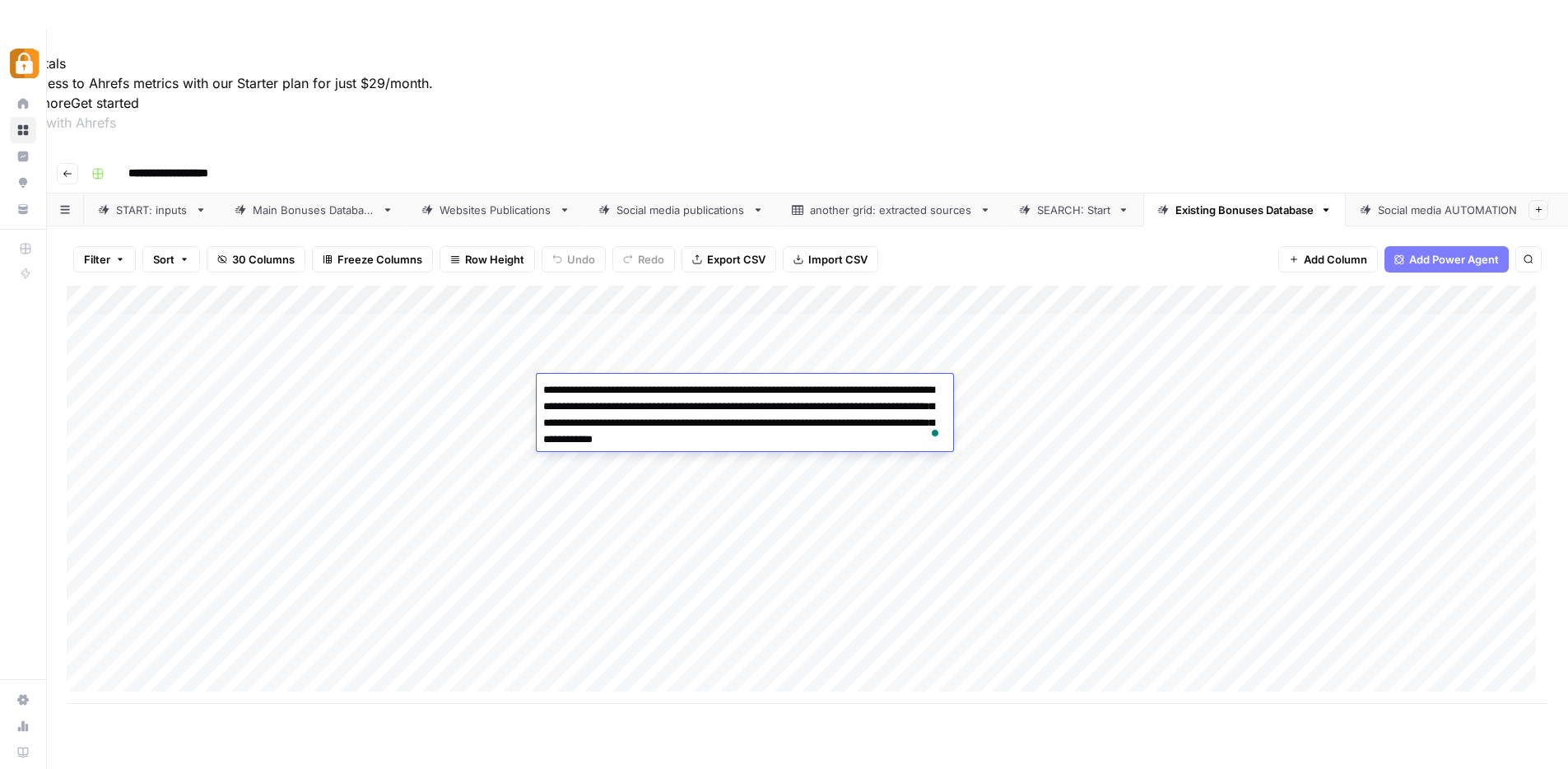
click at [1003, 457] on div "Add Column" at bounding box center [807, 495] width 1482 height 418
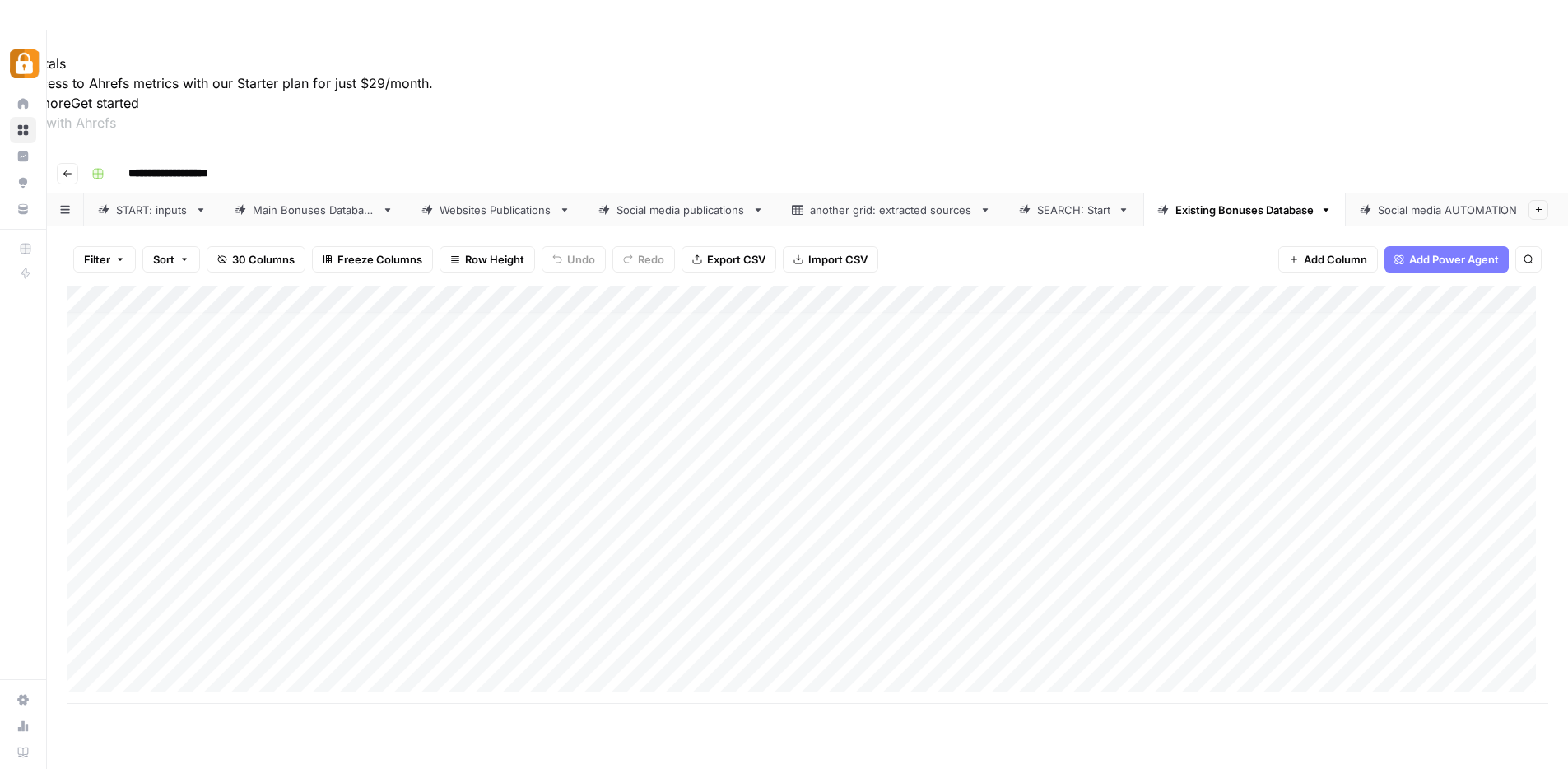
click at [797, 449] on div "Add Column" at bounding box center [807, 495] width 1482 height 418
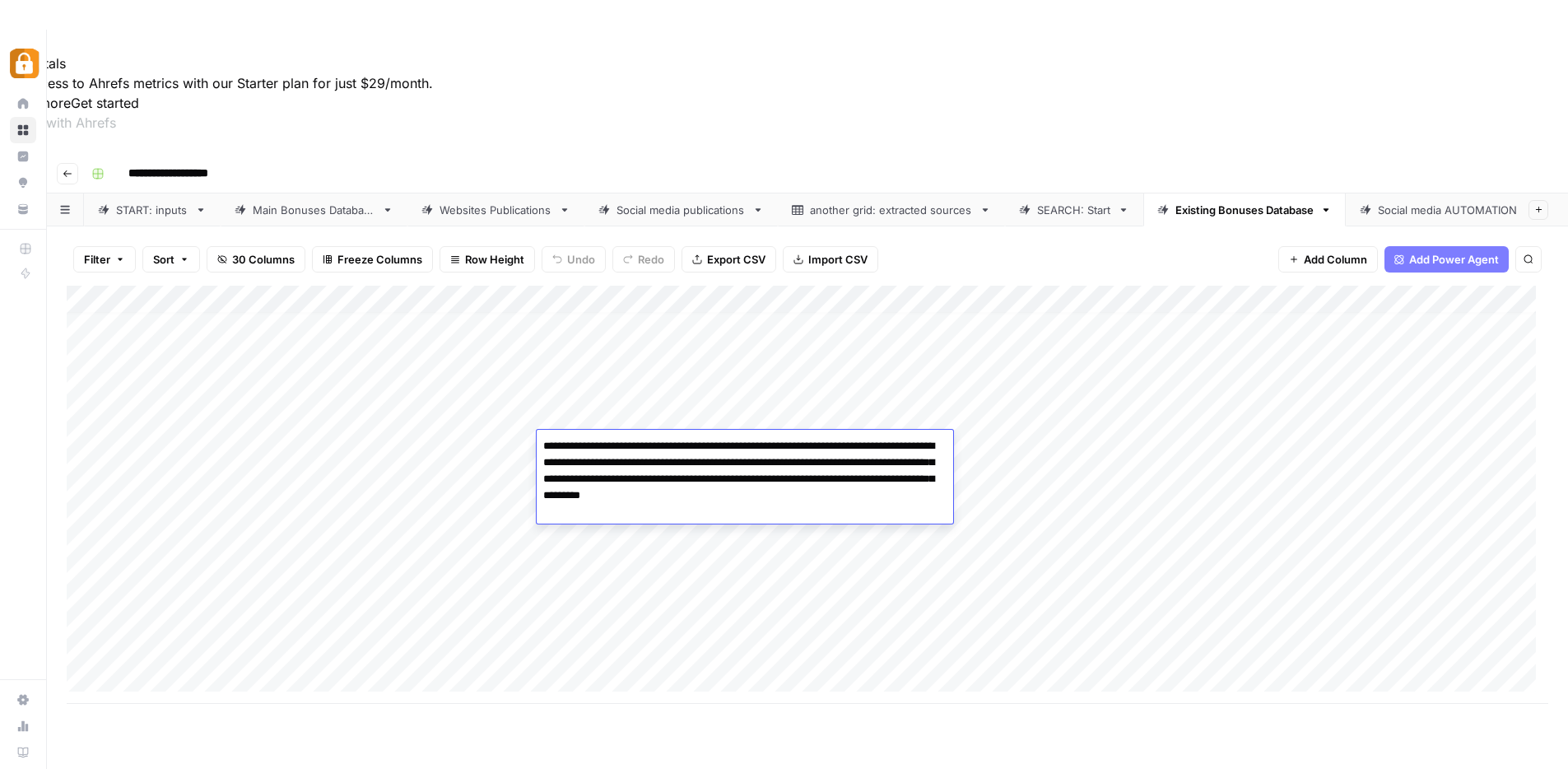
click at [797, 449] on textarea "**********" at bounding box center [746, 471] width 417 height 73
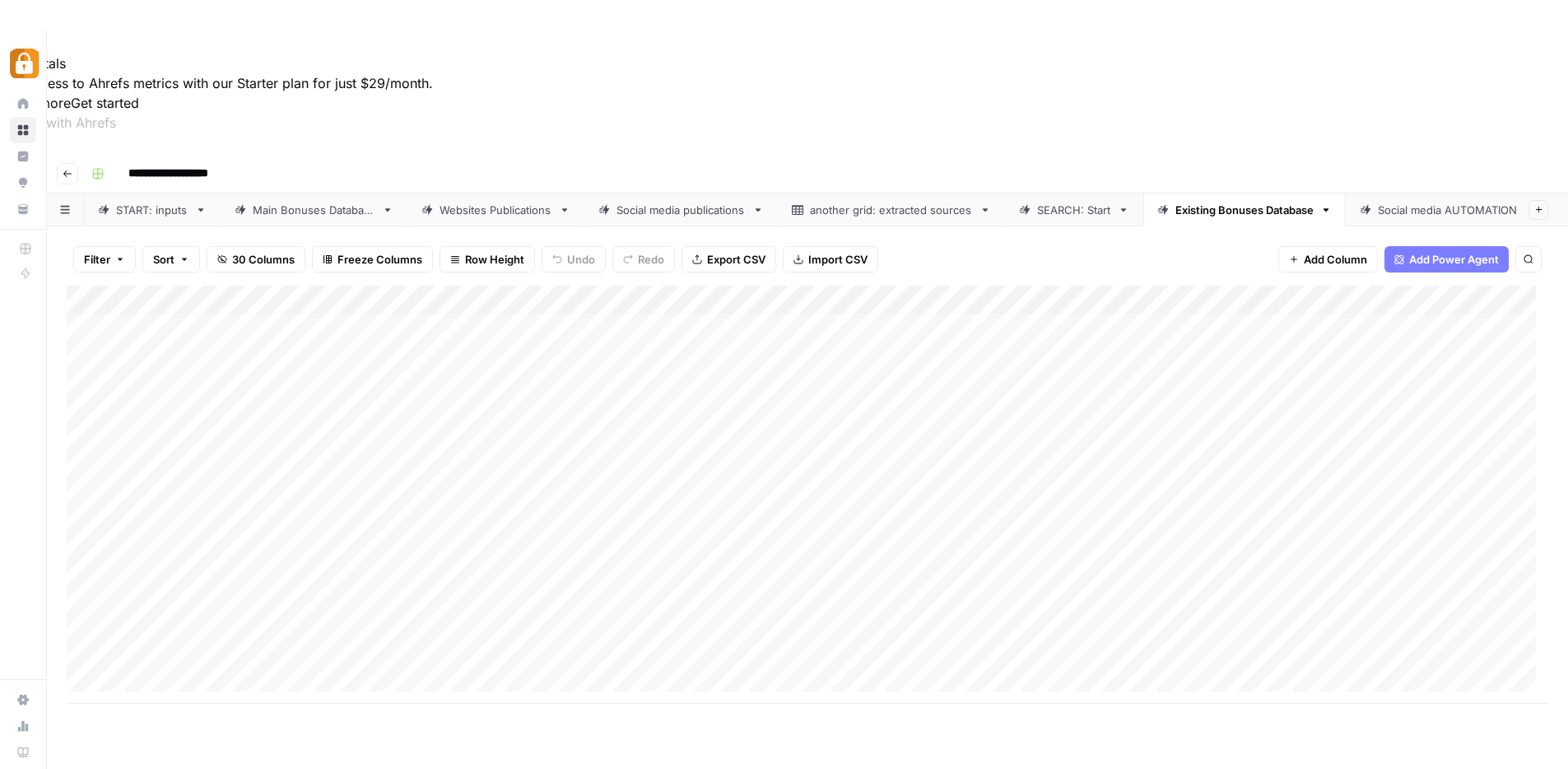
click at [1016, 464] on div "Add Column" at bounding box center [807, 495] width 1482 height 418
click at [1058, 202] on div "SEARCH: Start" at bounding box center [1074, 210] width 74 height 17
click at [441, 302] on div "Add Column" at bounding box center [807, 467] width 1482 height 363
click at [1220, 202] on div "Existing Bonuses Database" at bounding box center [1244, 210] width 138 height 17
type input "**********"
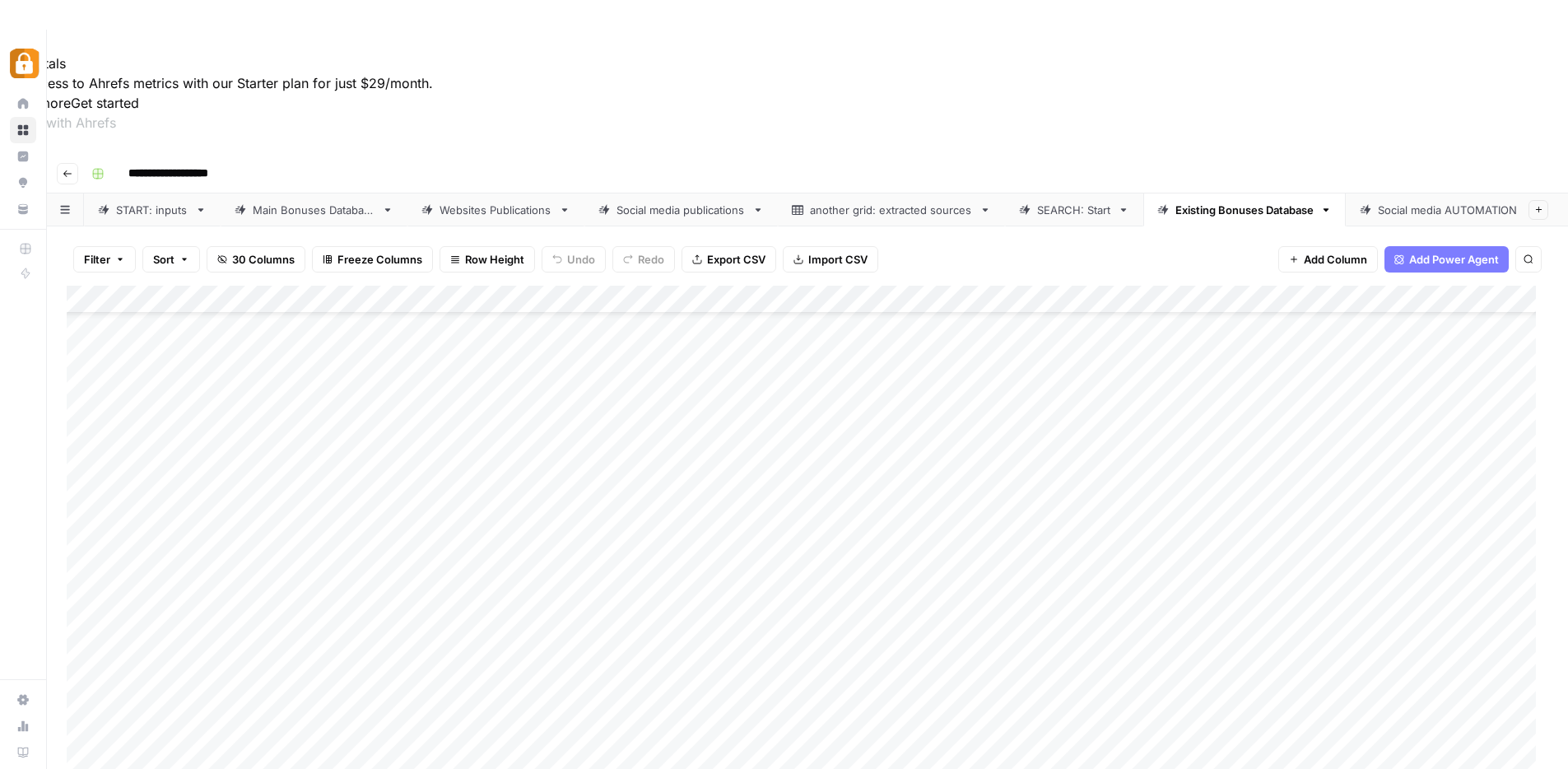
scroll to position [71, 0]
click at [716, 497] on div "Add Column" at bounding box center [807, 578] width 1482 height 584
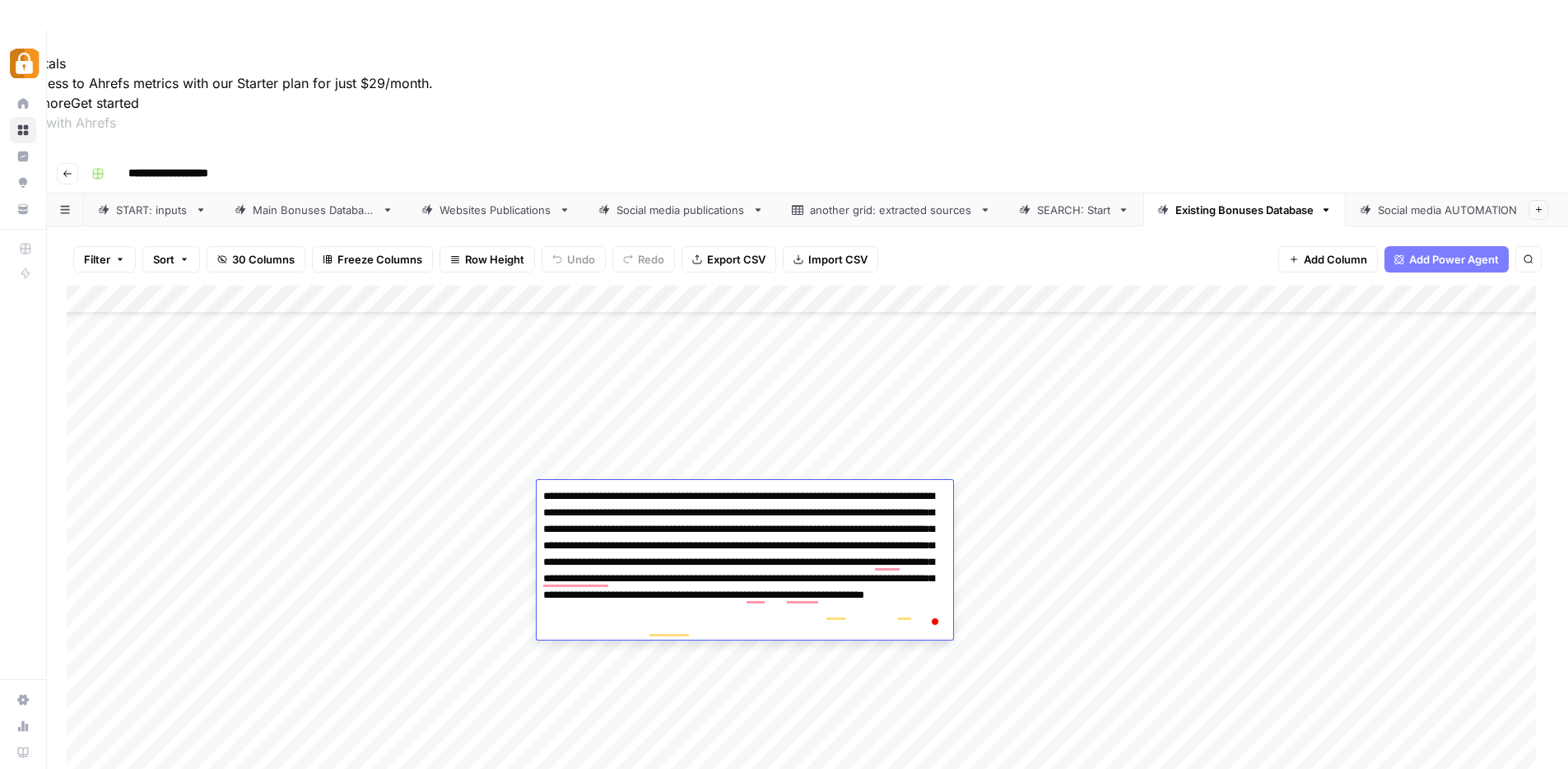
click at [1024, 475] on div "Add Column" at bounding box center [807, 578] width 1482 height 584
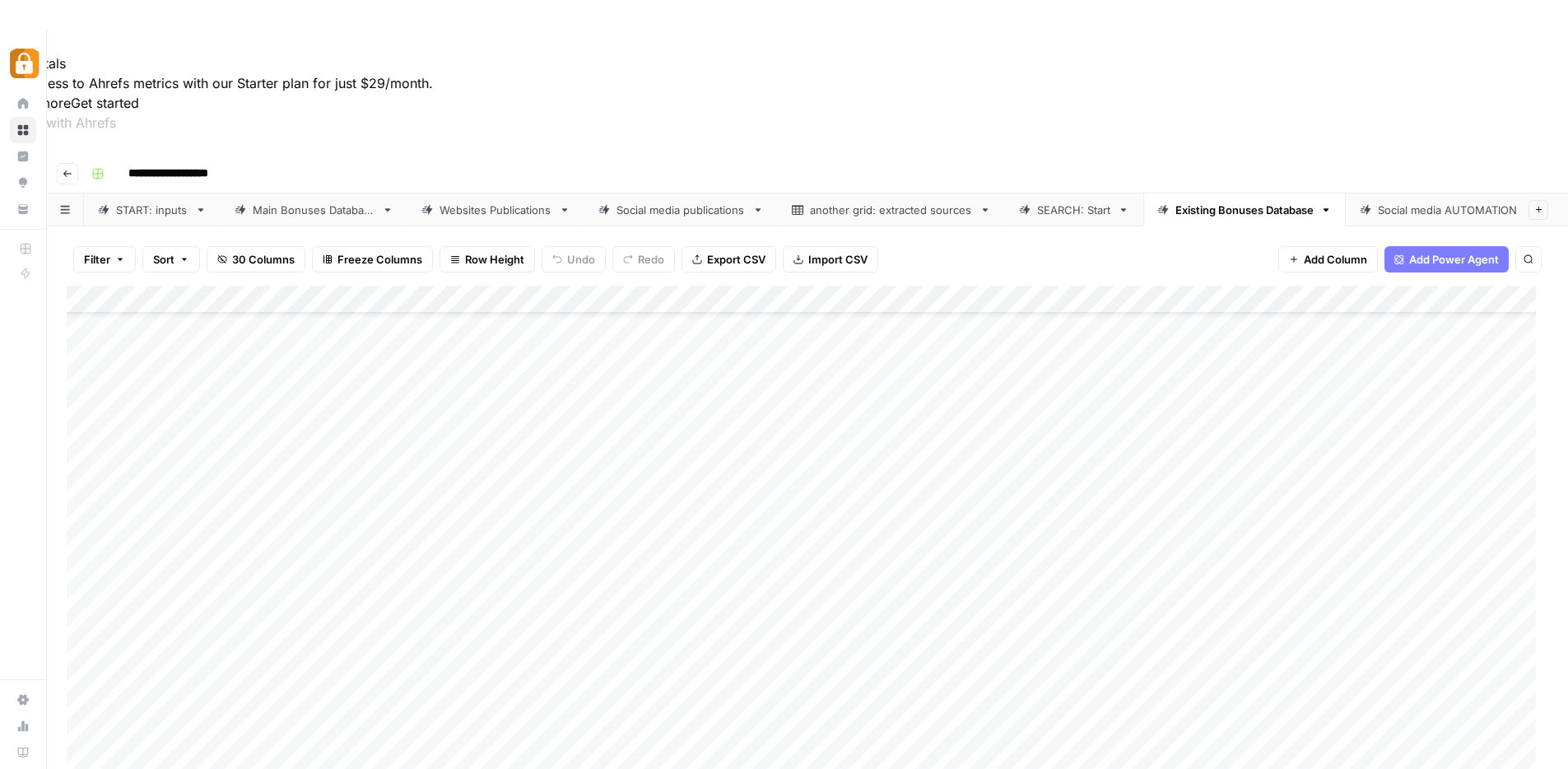
click at [455, 523] on div "Add Column" at bounding box center [807, 578] width 1482 height 584
click at [706, 526] on div "Add Column" at bounding box center [807, 578] width 1482 height 584
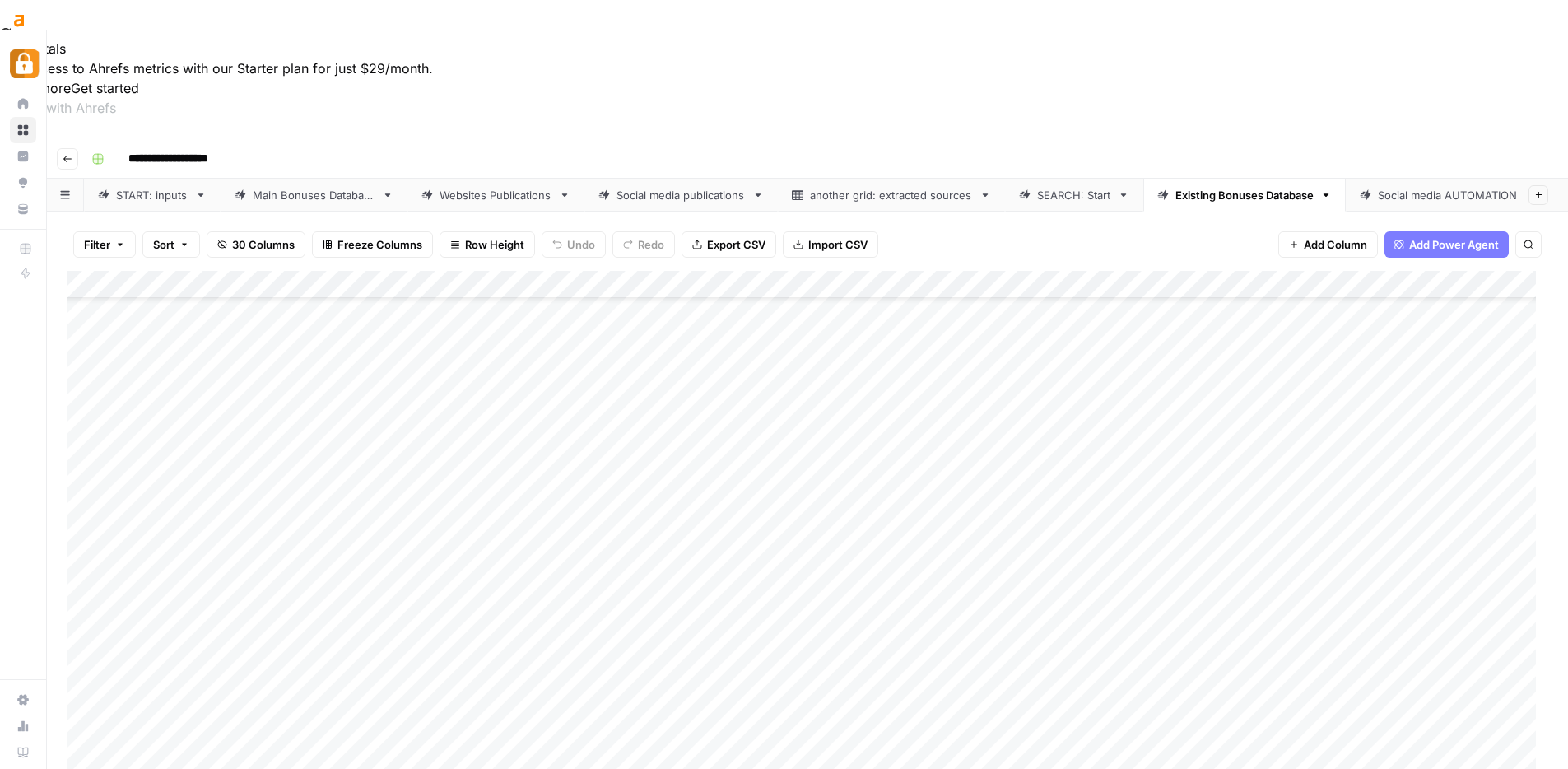
scroll to position [30, 0]
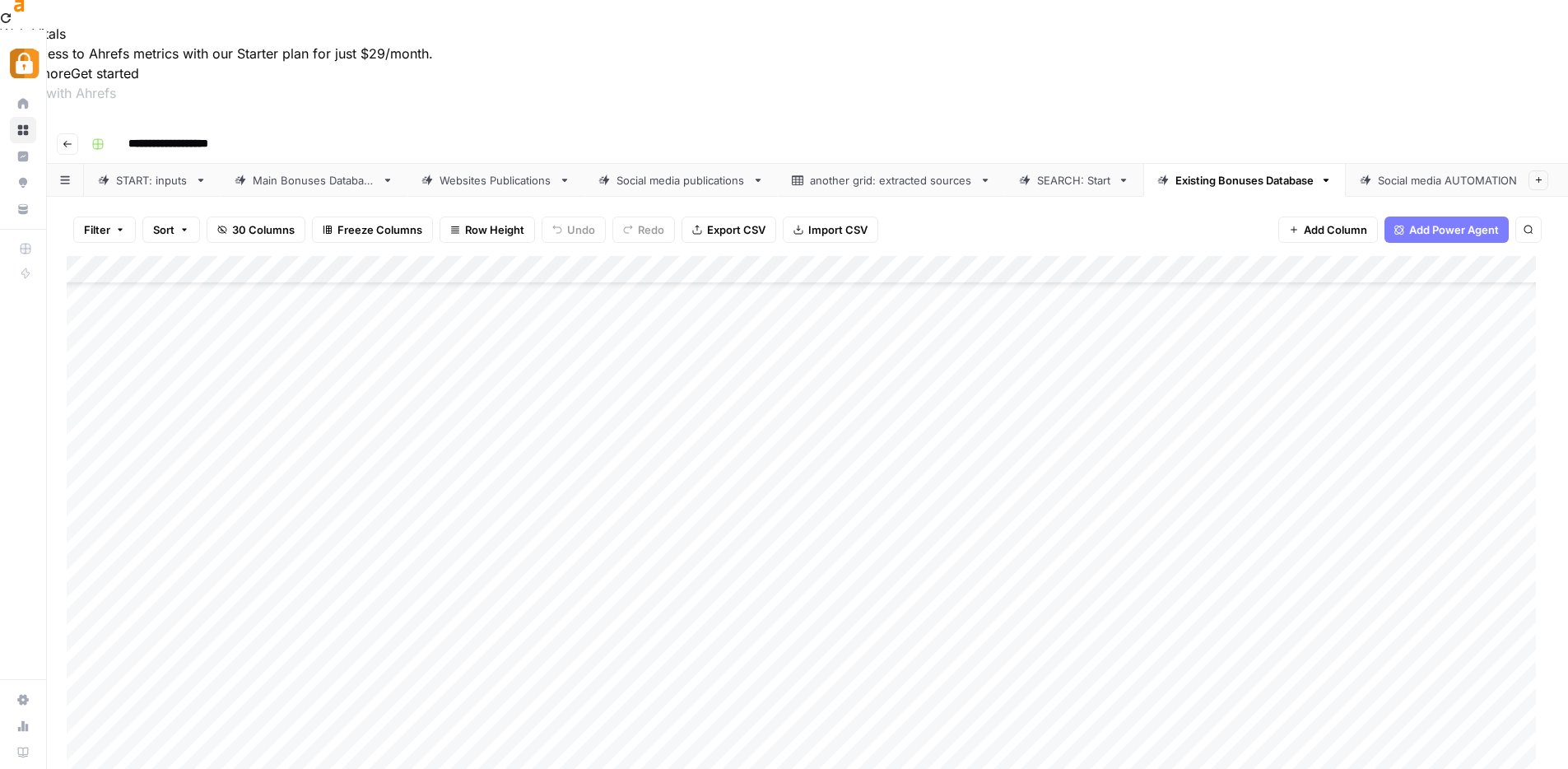
drag, startPoint x: 447, startPoint y: 206, endPoint x: 448, endPoint y: 181, distance: 25.0
click at [448, 256] on div "Add Column" at bounding box center [807, 548] width 1482 height 584
click at [1034, 270] on div "Add Column" at bounding box center [807, 548] width 1482 height 584
click at [635, 511] on div "Add Column" at bounding box center [807, 548] width 1482 height 584
click at [600, 561] on div "Add Column" at bounding box center [807, 548] width 1482 height 584
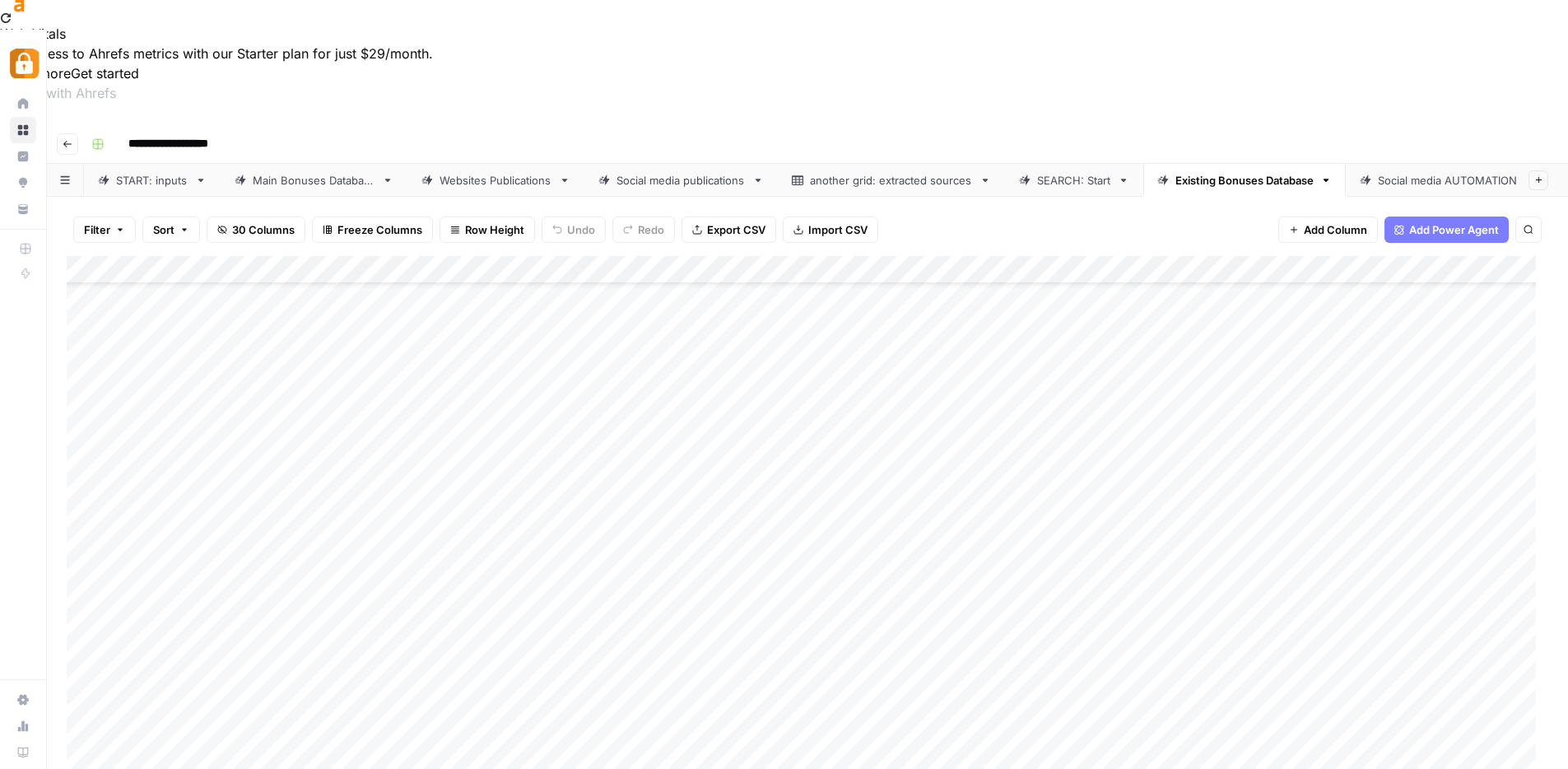
click at [838, 554] on div "Add Column" at bounding box center [807, 548] width 1482 height 584
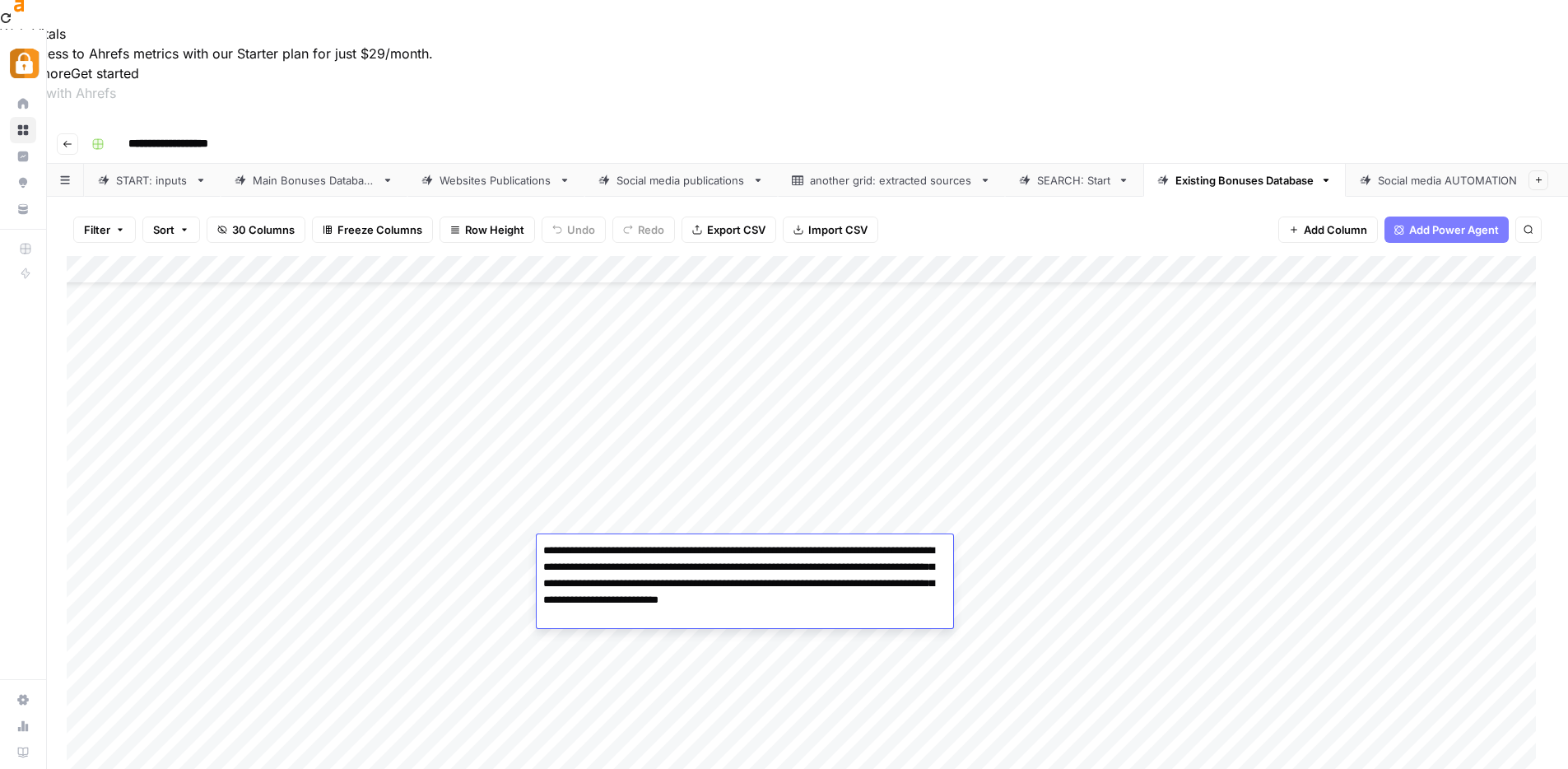
click at [838, 554] on textarea "**********" at bounding box center [746, 584] width 417 height 89
click at [1004, 577] on div "Add Column" at bounding box center [807, 548] width 1482 height 584
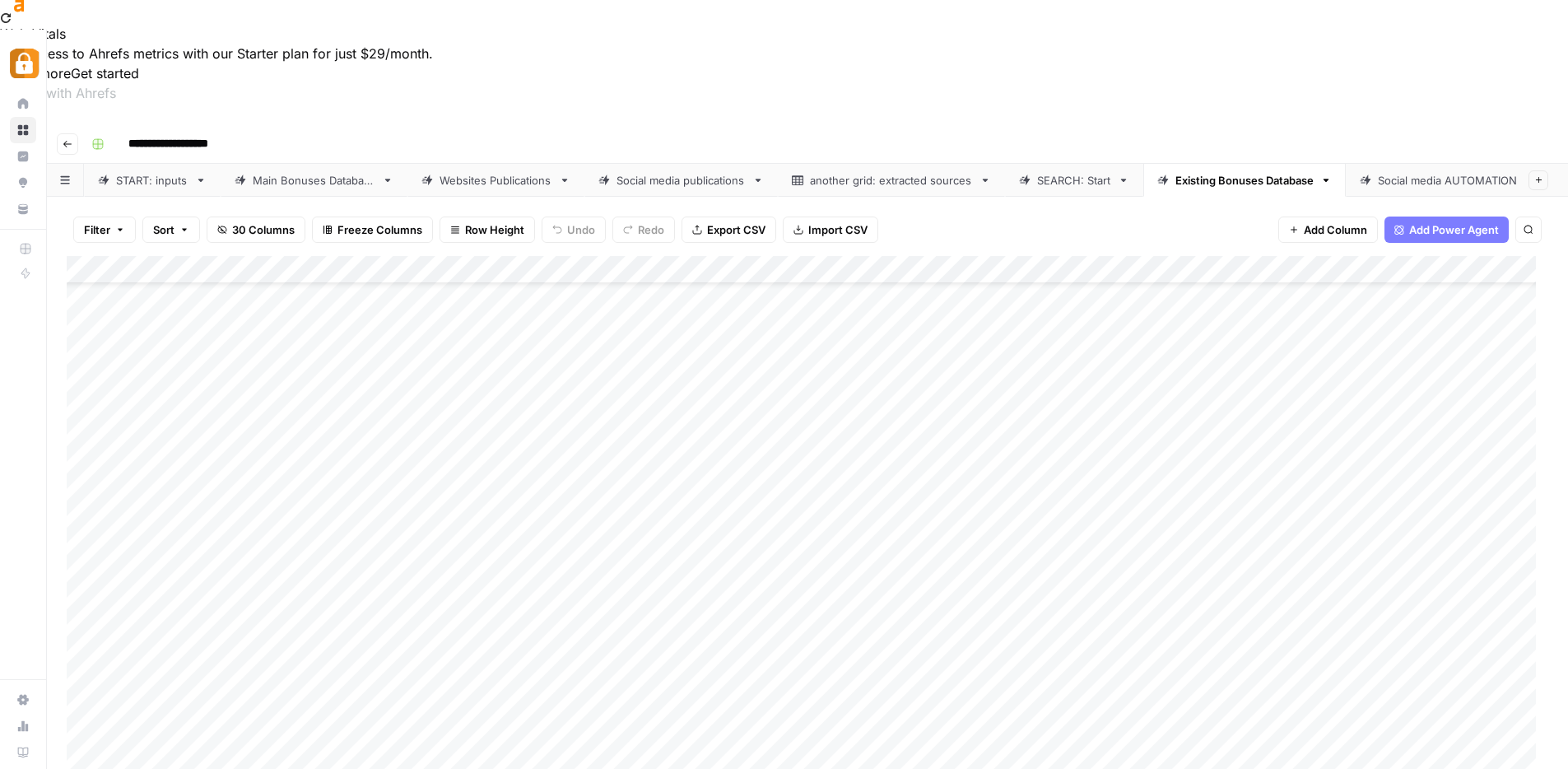
click at [837, 571] on div "Add Column" at bounding box center [807, 548] width 1482 height 584
click at [814, 582] on div "Add Column" at bounding box center [807, 548] width 1482 height 584
click at [814, 582] on textarea "**********" at bounding box center [746, 578] width 417 height 23
click at [625, 610] on div "Add Column" at bounding box center [807, 548] width 1482 height 584
click at [712, 659] on div "Add Column" at bounding box center [807, 548] width 1482 height 584
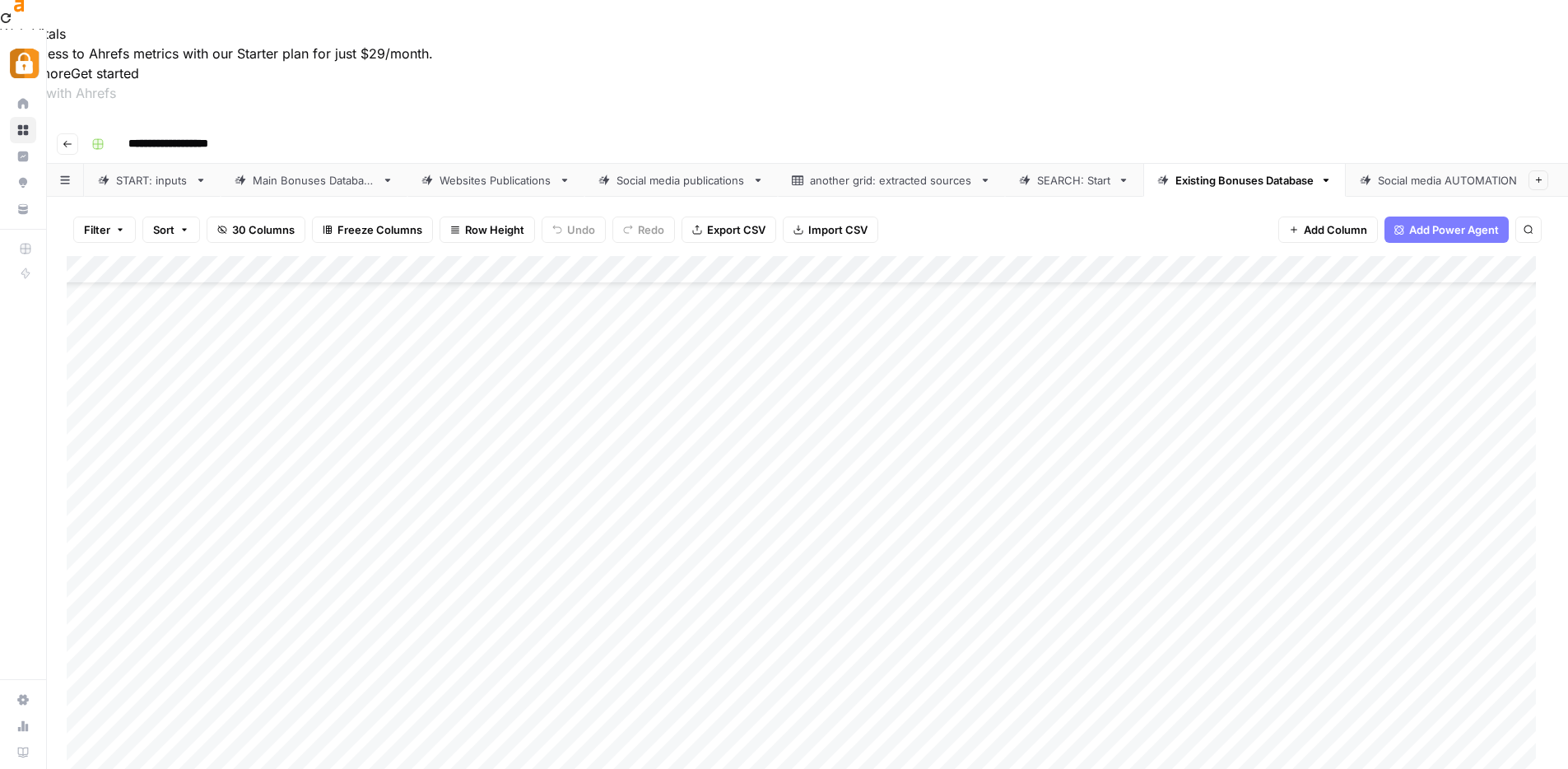
click at [712, 659] on div "Add Column" at bounding box center [807, 548] width 1482 height 584
click at [712, 659] on textarea "**********" at bounding box center [746, 663] width 417 height 23
click at [1450, 623] on div "Add Column" at bounding box center [807, 548] width 1482 height 584
click at [1226, 465] on div "Add Column" at bounding box center [807, 548] width 1482 height 584
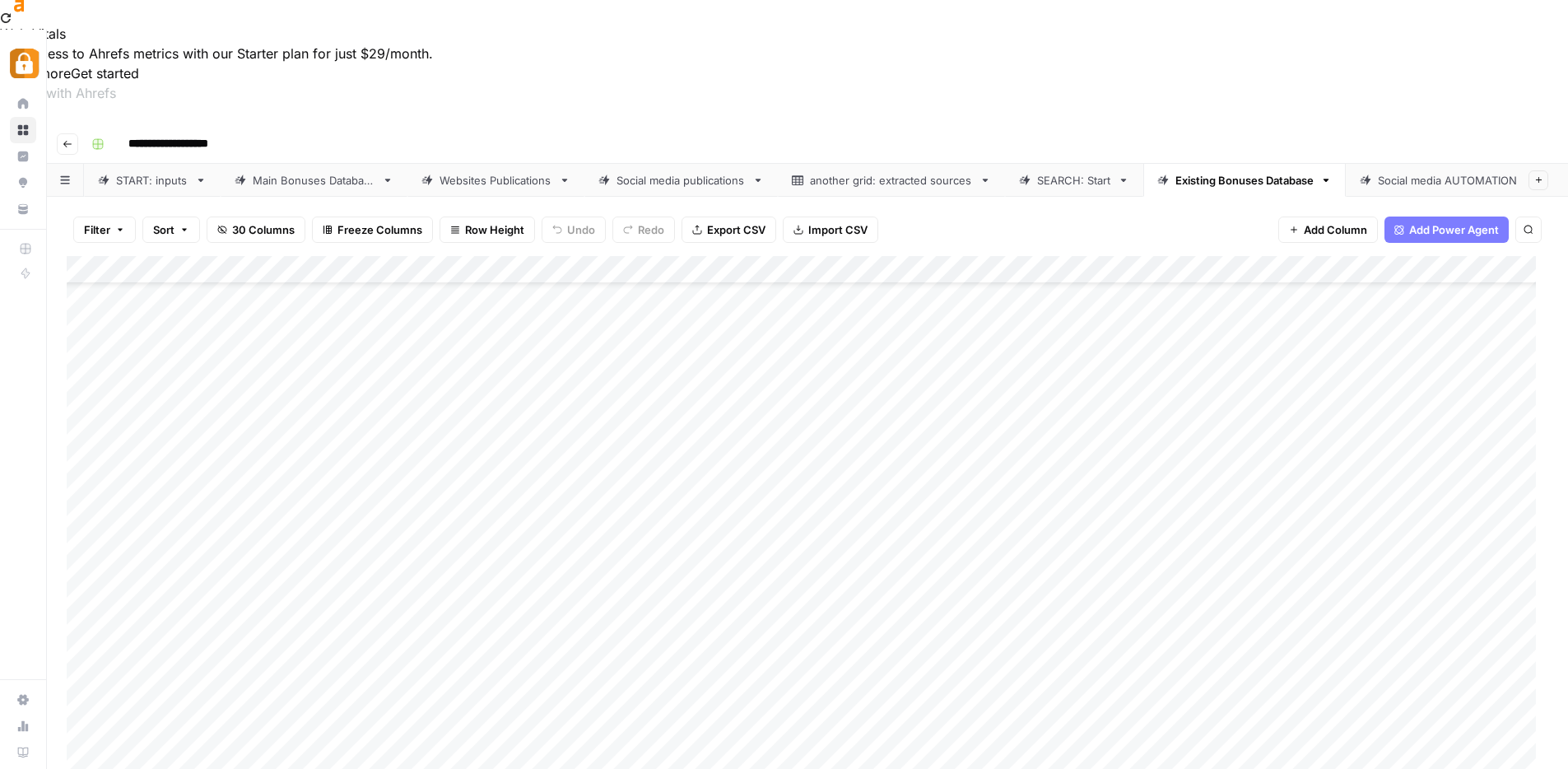
click at [1212, 487] on div "Add Column" at bounding box center [807, 548] width 1482 height 584
click at [1217, 527] on div "Add Column" at bounding box center [807, 548] width 1482 height 584
click at [1312, 520] on div "Add Column" at bounding box center [807, 548] width 1482 height 584
click at [1313, 494] on div "Add Column" at bounding box center [807, 548] width 1482 height 584
click at [1313, 462] on div "Add Column" at bounding box center [807, 548] width 1482 height 584
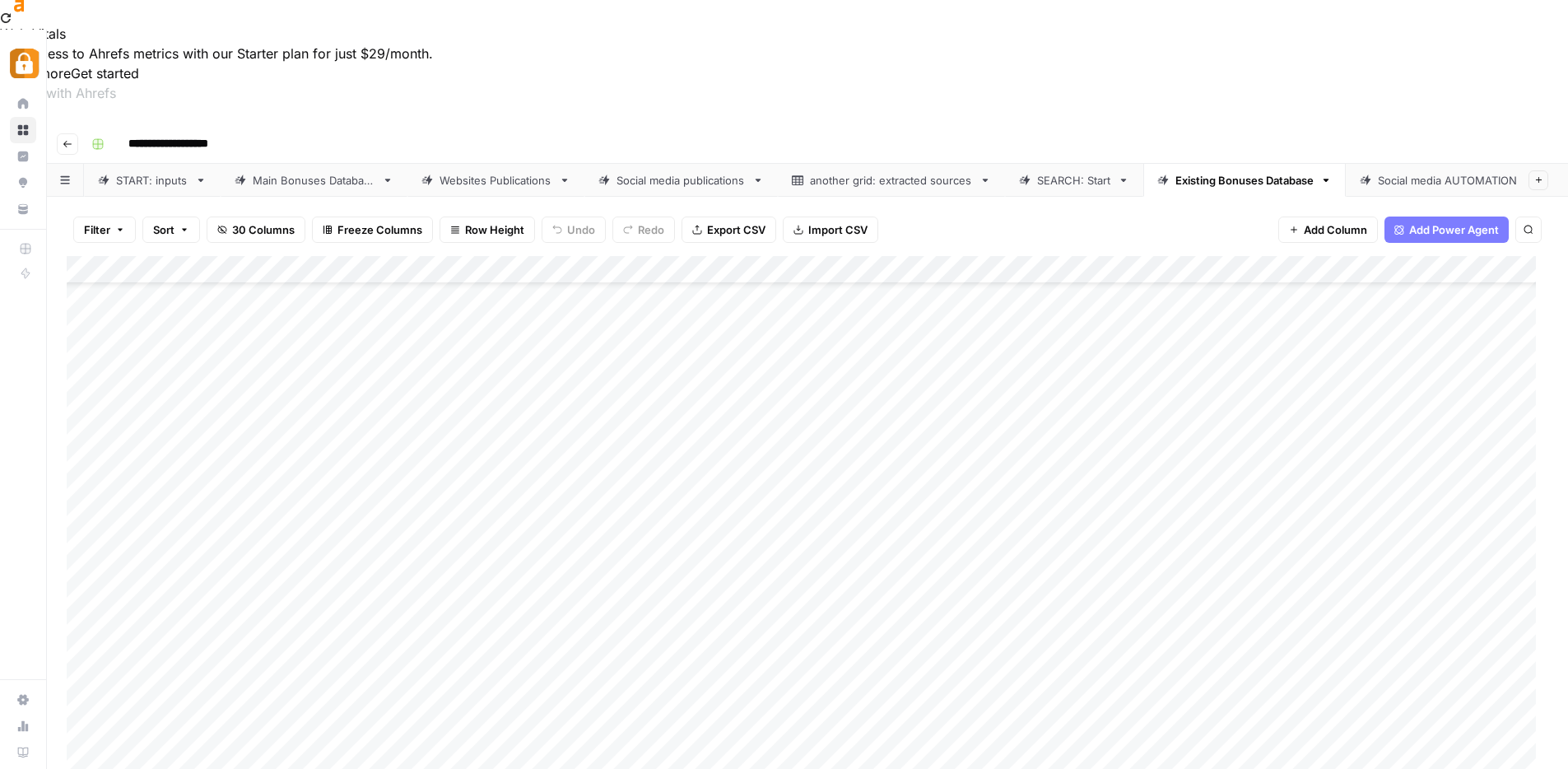
click at [152, 172] on div "START: inputs" at bounding box center [152, 180] width 72 height 17
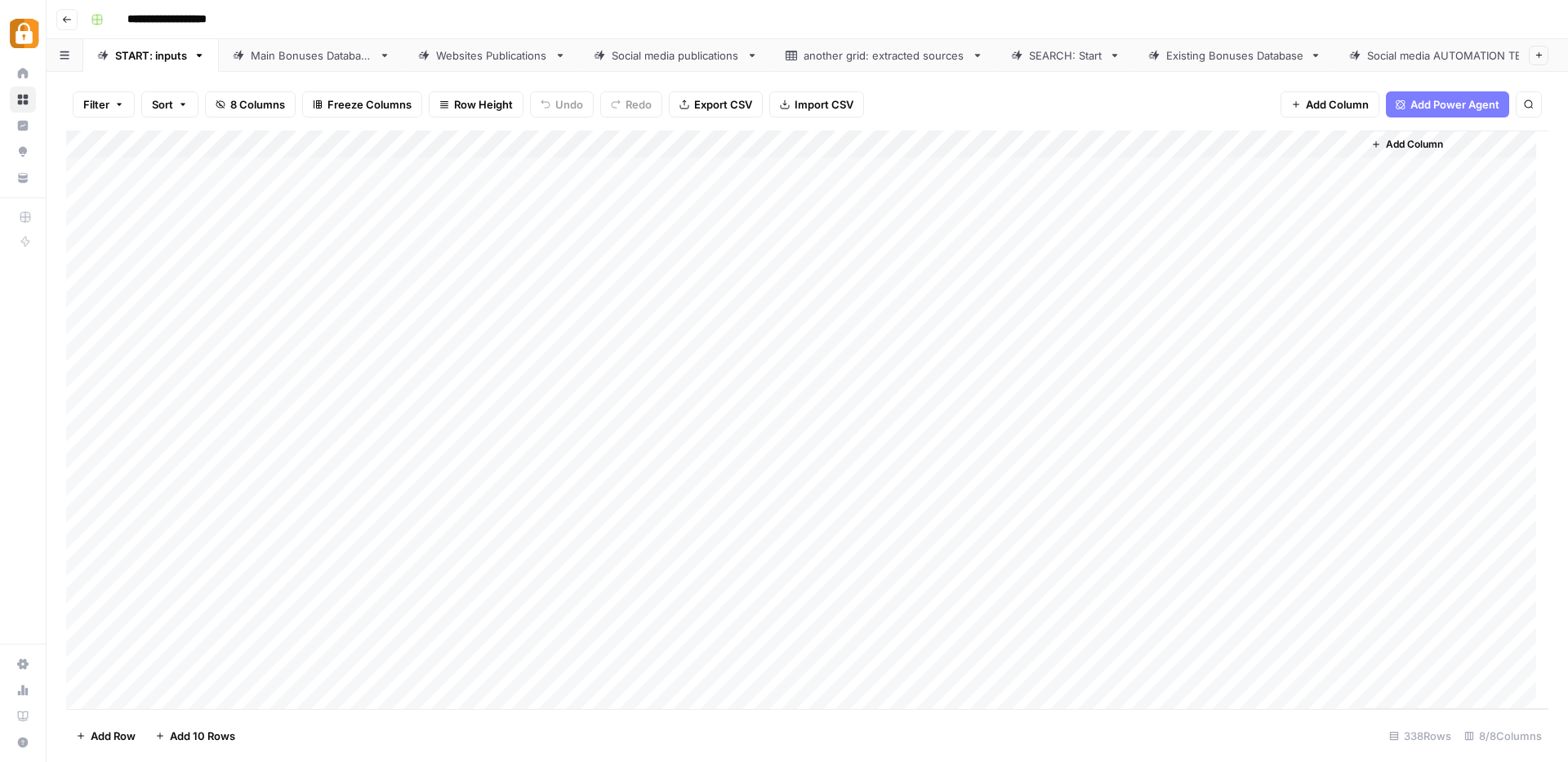
click at [321, 52] on div "Main Bonuses Database" at bounding box center [312, 55] width 122 height 17
click at [979, 577] on div "Add Column" at bounding box center [807, 420] width 1482 height 579
click at [914, 50] on div "another grid: extracted sources" at bounding box center [884, 55] width 162 height 17
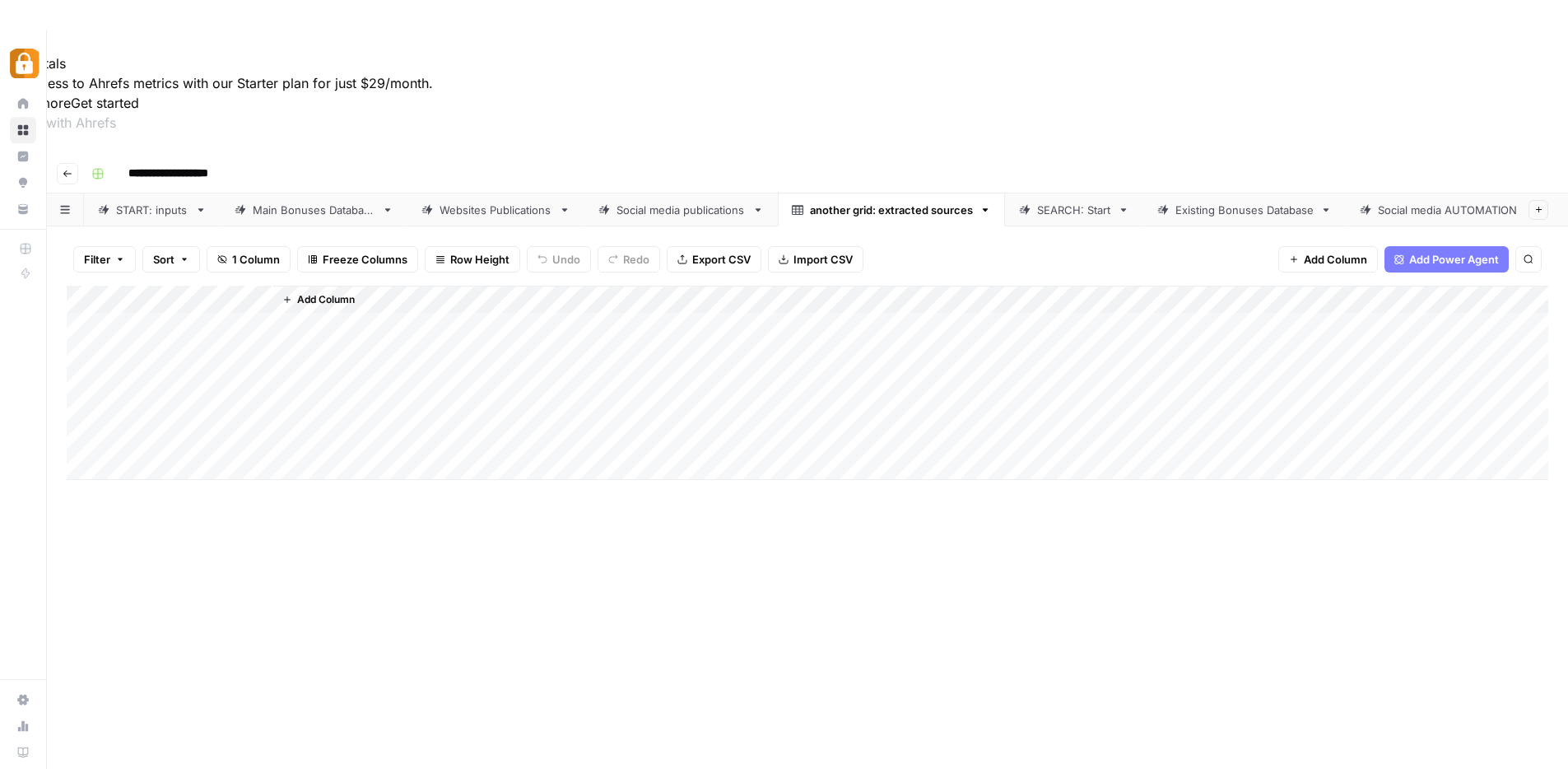
click at [1221, 202] on div "Existing Bonuses Database" at bounding box center [1244, 210] width 138 height 17
click at [1052, 492] on div "Add Column" at bounding box center [807, 578] width 1482 height 584
drag, startPoint x: 1101, startPoint y: 506, endPoint x: 1098, endPoint y: 694, distance: 188.0
click at [1098, 694] on div "Add Column" at bounding box center [807, 578] width 1482 height 584
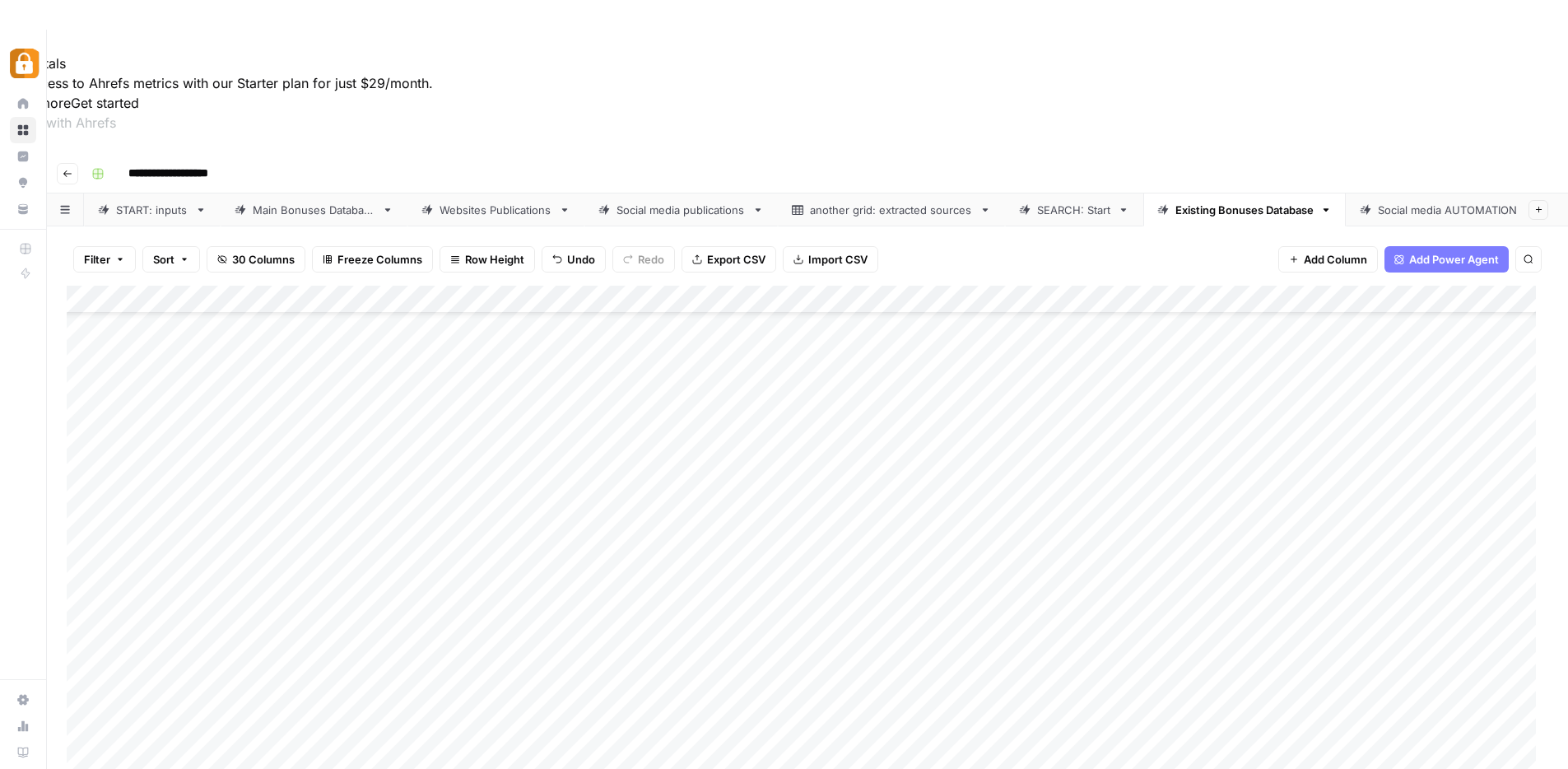
click at [1434, 559] on div "Add Column" at bounding box center [807, 578] width 1482 height 584
click at [1316, 494] on div "Add Column" at bounding box center [807, 578] width 1482 height 584
drag, startPoint x: 1315, startPoint y: 517, endPoint x: 1313, endPoint y: 529, distance: 12.2
click at [1315, 518] on div "Add Column" at bounding box center [807, 578] width 1482 height 584
click at [1313, 543] on div "Add Column" at bounding box center [807, 578] width 1482 height 584
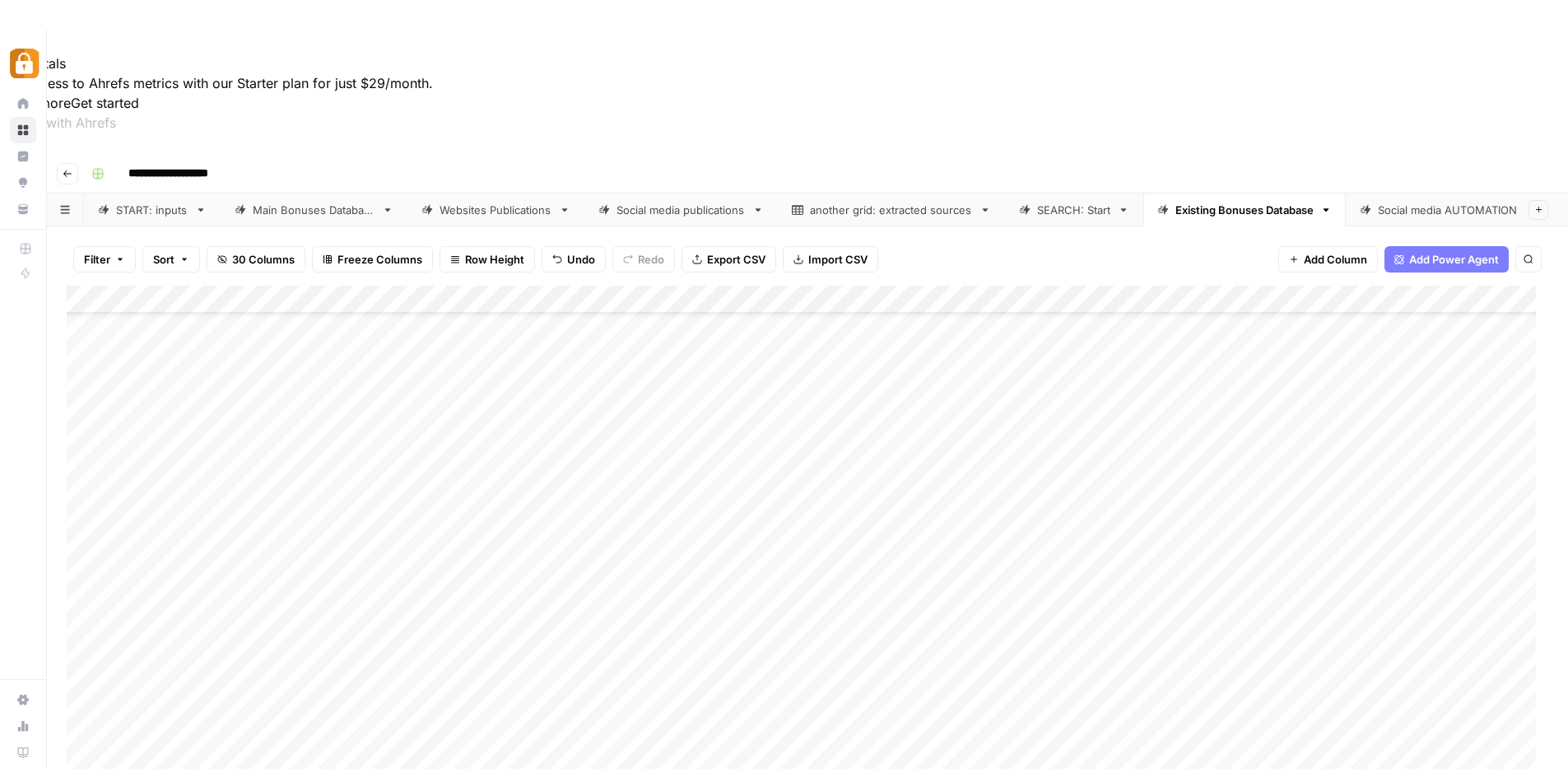
click at [1243, 580] on div "Add Column" at bounding box center [807, 578] width 1482 height 584
click at [1221, 609] on div "Add Column" at bounding box center [807, 578] width 1482 height 584
click at [1214, 639] on div "Add Column" at bounding box center [807, 578] width 1482 height 584
click at [1212, 667] on div "Add Column" at bounding box center [807, 578] width 1482 height 584
click at [1218, 684] on div "Add Column" at bounding box center [807, 578] width 1482 height 584
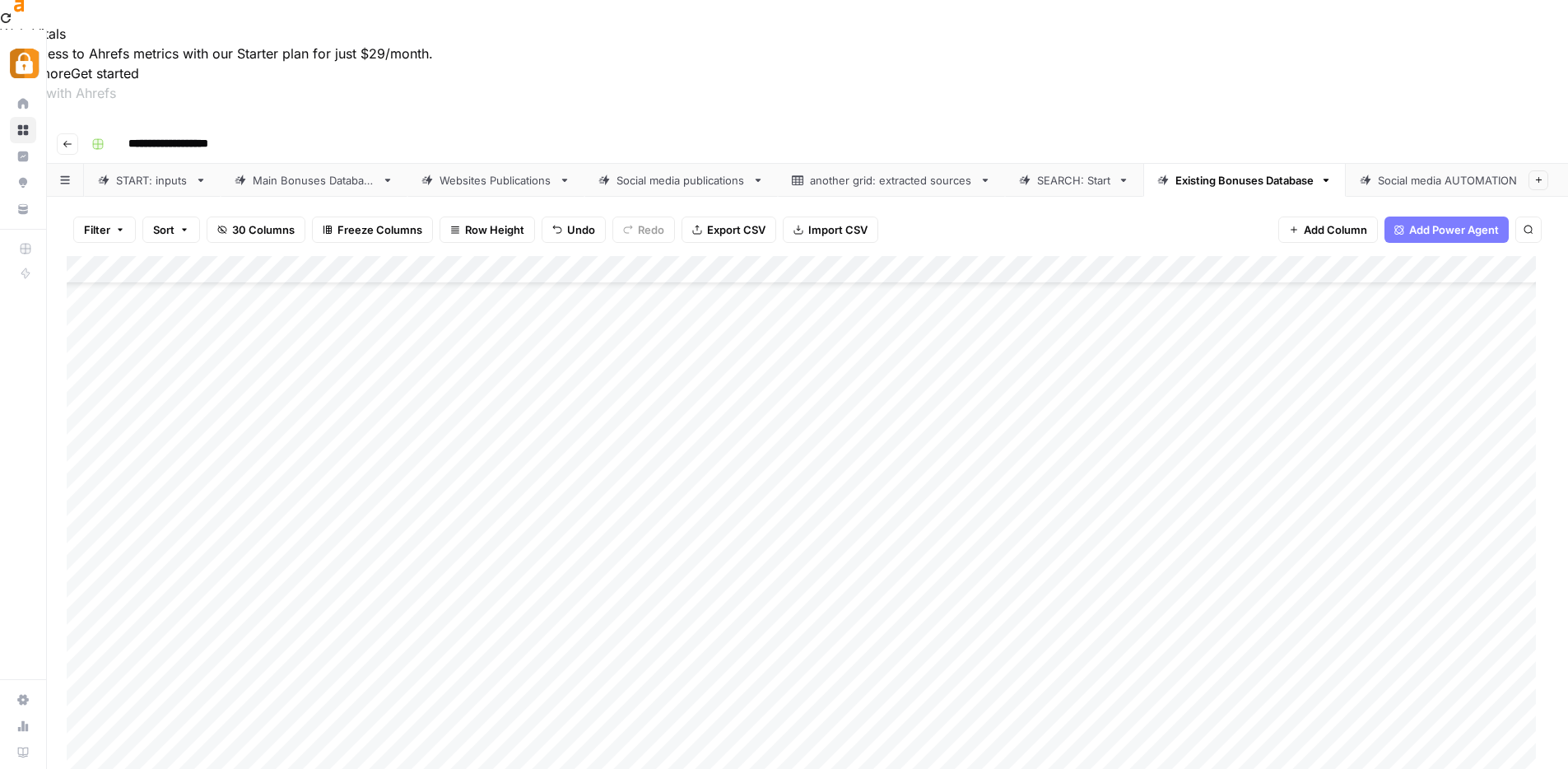
click at [1084, 172] on div "SEARCH: Start" at bounding box center [1074, 180] width 74 height 17
click at [576, 256] on div "Add Column" at bounding box center [807, 437] width 1482 height 363
click at [373, 256] on div "Add Column" at bounding box center [807, 437] width 1482 height 363
click at [1254, 172] on div "Existing Bonuses Database" at bounding box center [1244, 180] width 138 height 17
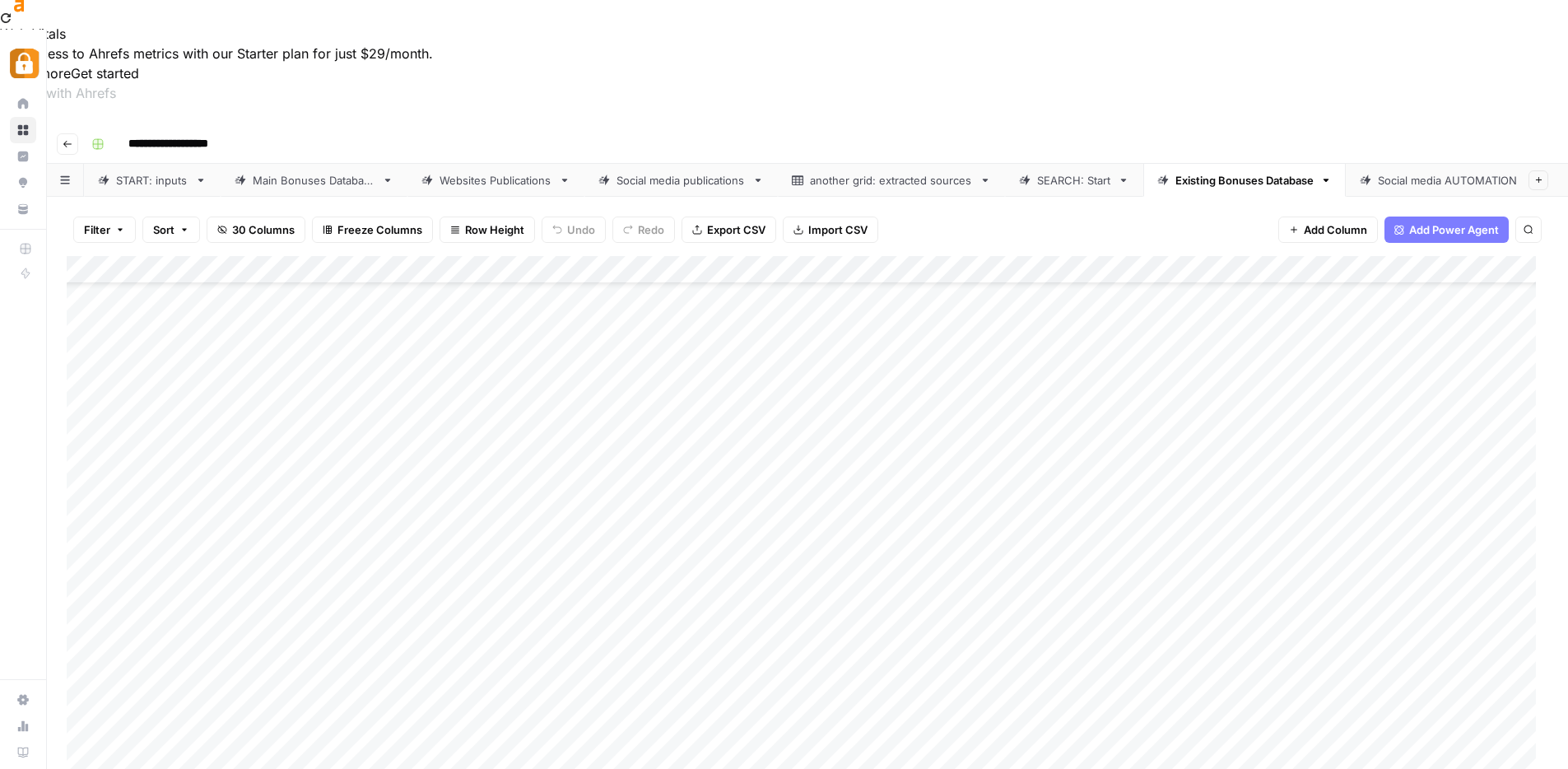
click at [1389, 609] on div "Add Column" at bounding box center [807, 548] width 1482 height 584
click at [828, 607] on div "Add Column" at bounding box center [807, 548] width 1482 height 584
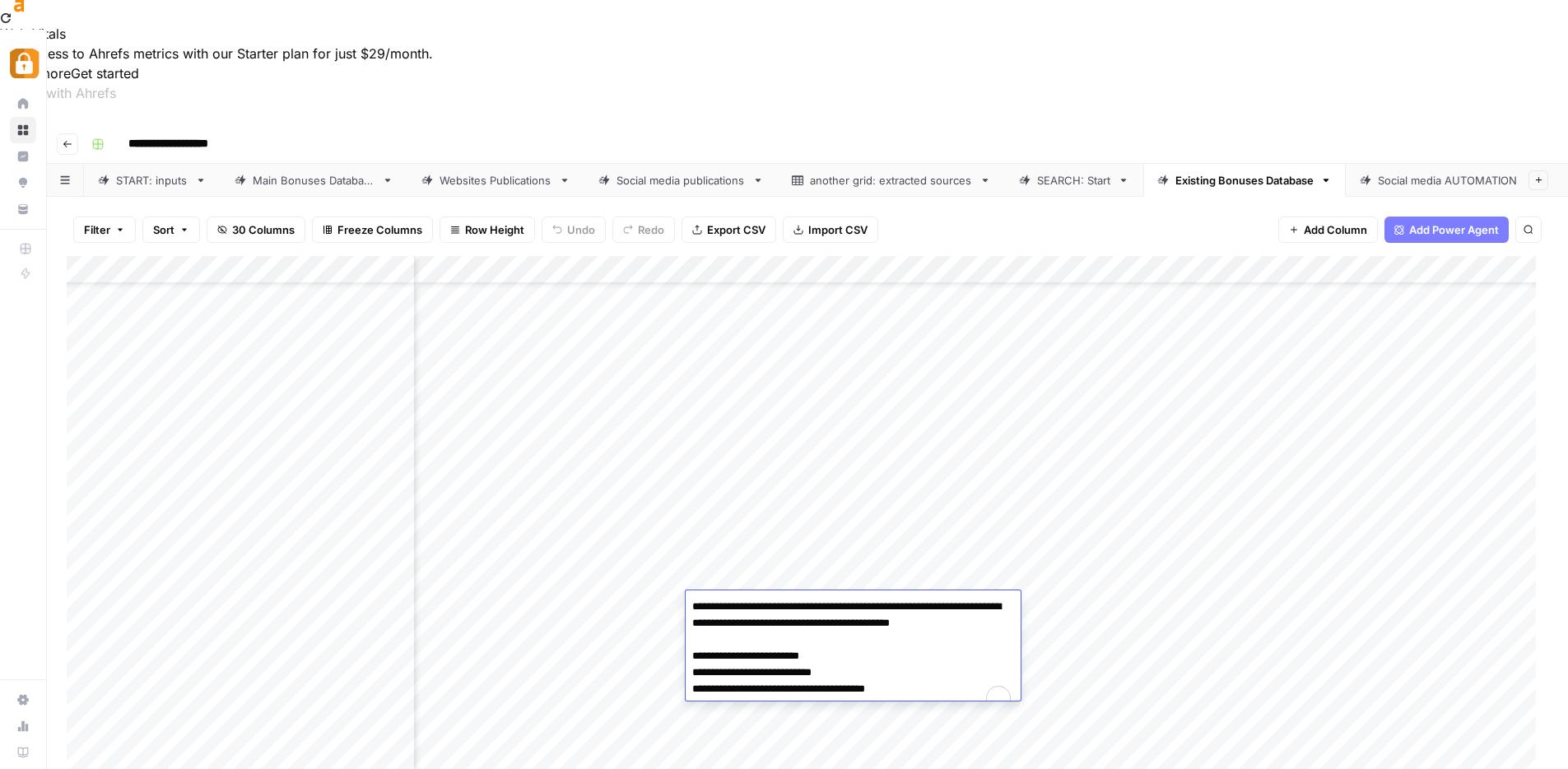
click at [828, 607] on textarea "**********" at bounding box center [853, 656] width 335 height 122
click at [805, 355] on div "Add Column" at bounding box center [807, 548] width 1482 height 584
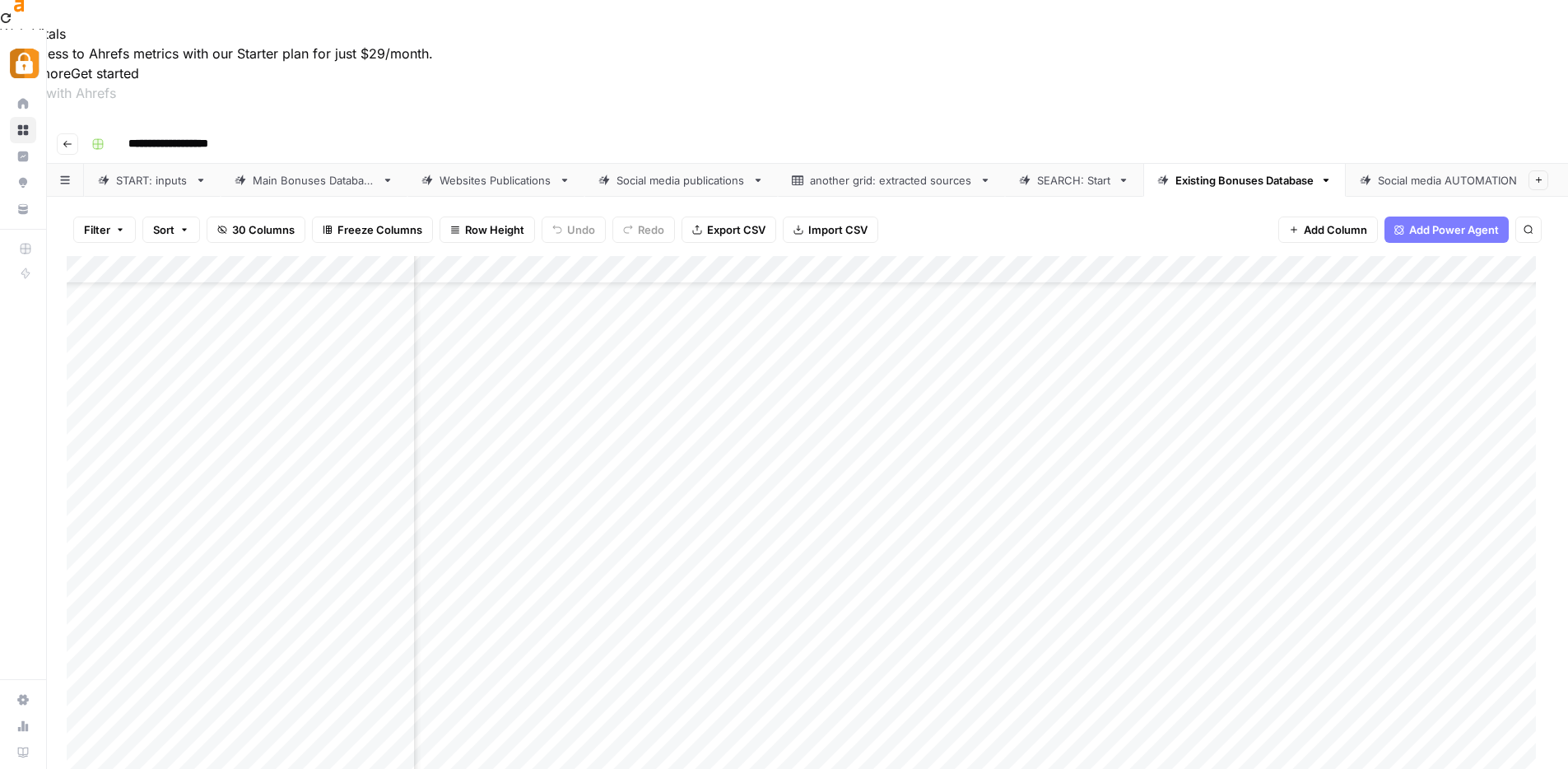
scroll to position [71, 0]
click at [576, 636] on div "Add Column" at bounding box center [807, 548] width 1482 height 584
click at [574, 603] on div "Add Column" at bounding box center [807, 548] width 1482 height 584
click at [578, 631] on div "Add Column" at bounding box center [807, 548] width 1482 height 584
click at [586, 665] on div "Add Column" at bounding box center [807, 548] width 1482 height 584
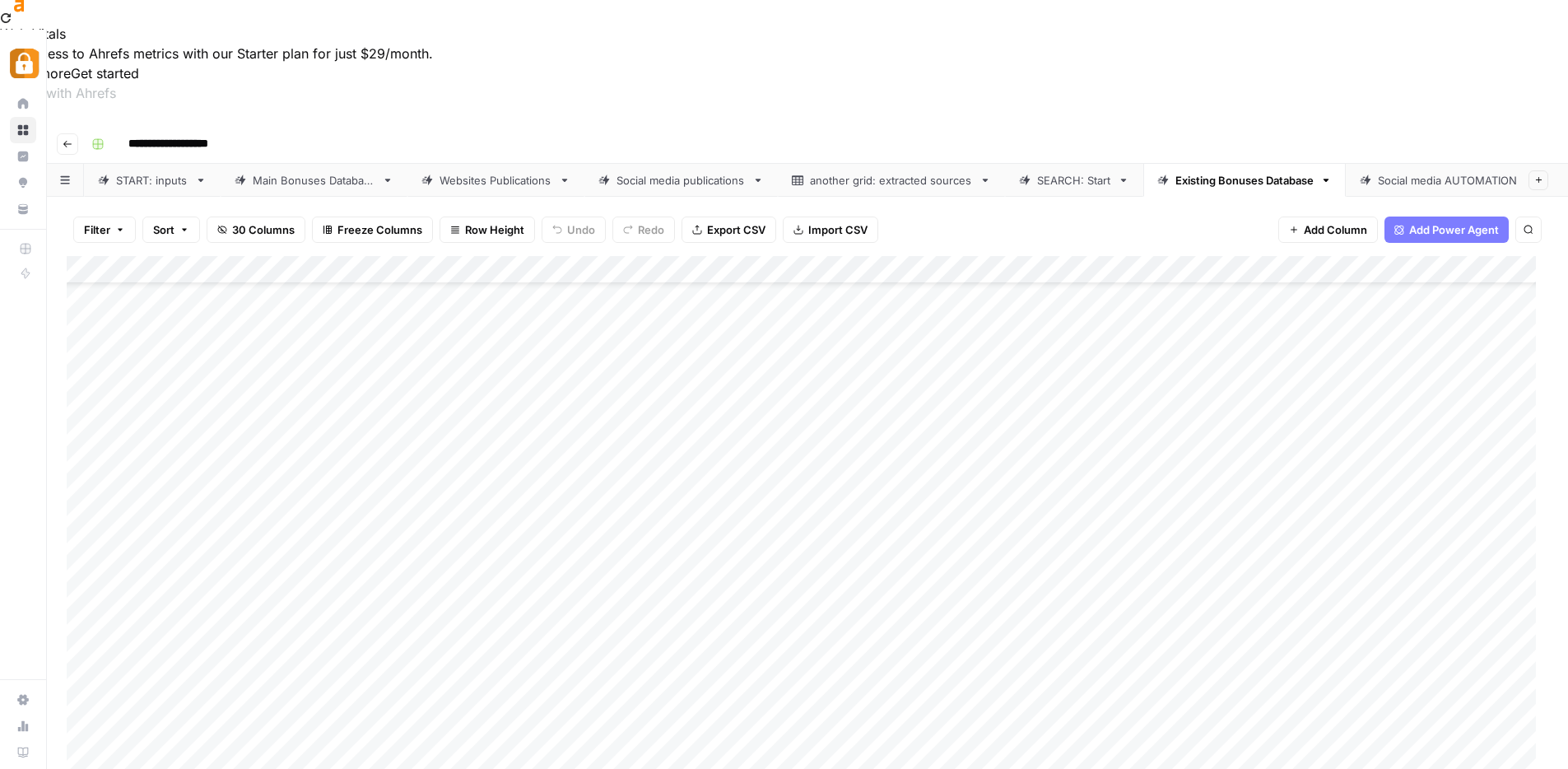
click at [603, 634] on div "Add Column" at bounding box center [807, 548] width 1482 height 584
click at [665, 600] on div "Add Column" at bounding box center [807, 548] width 1482 height 584
click at [1440, 598] on div "Add Column" at bounding box center [807, 548] width 1482 height 584
click at [1418, 606] on div "Add Column" at bounding box center [807, 548] width 1482 height 584
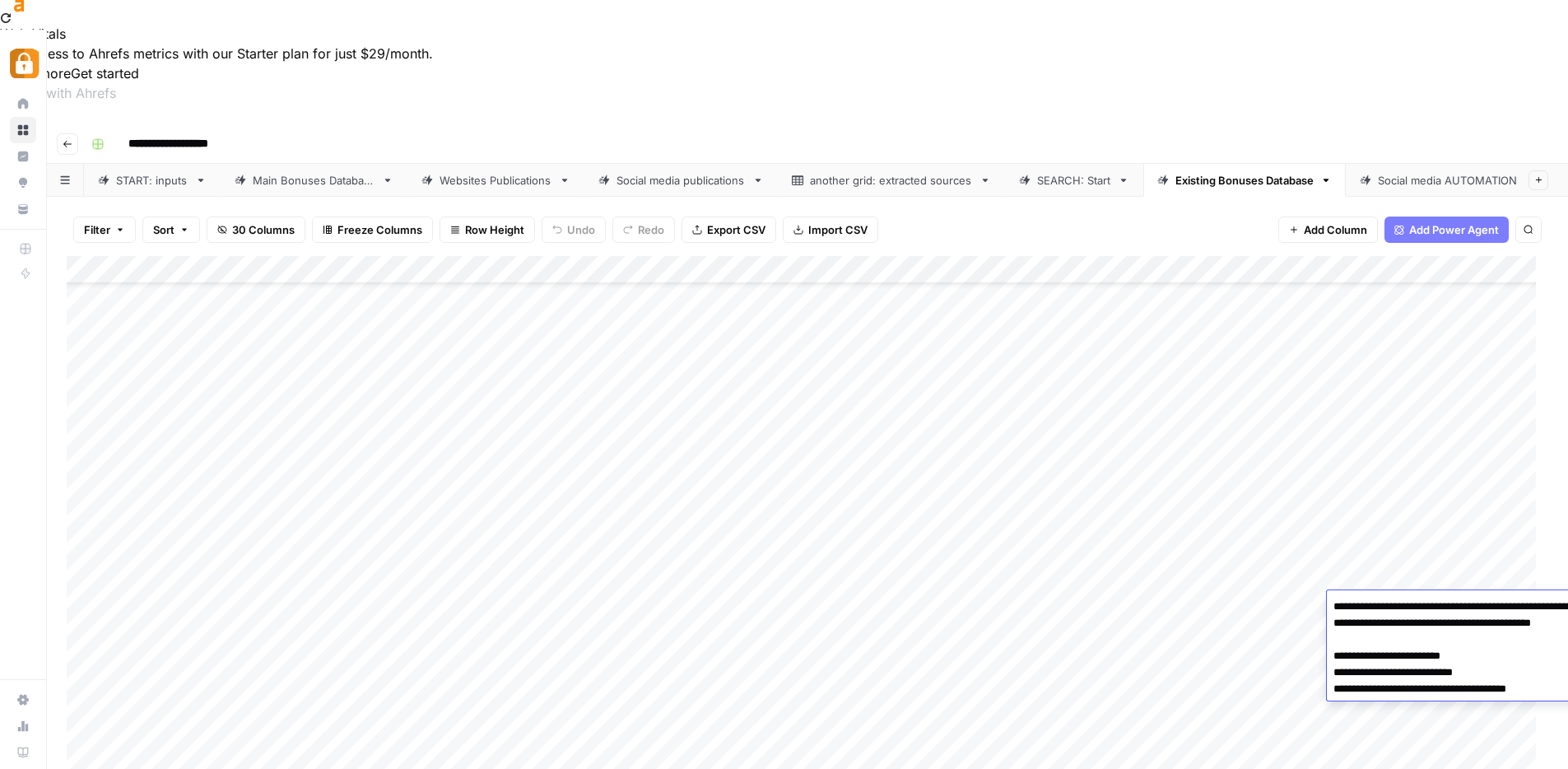
click at [1417, 605] on textarea "**********" at bounding box center [1494, 656] width 335 height 122
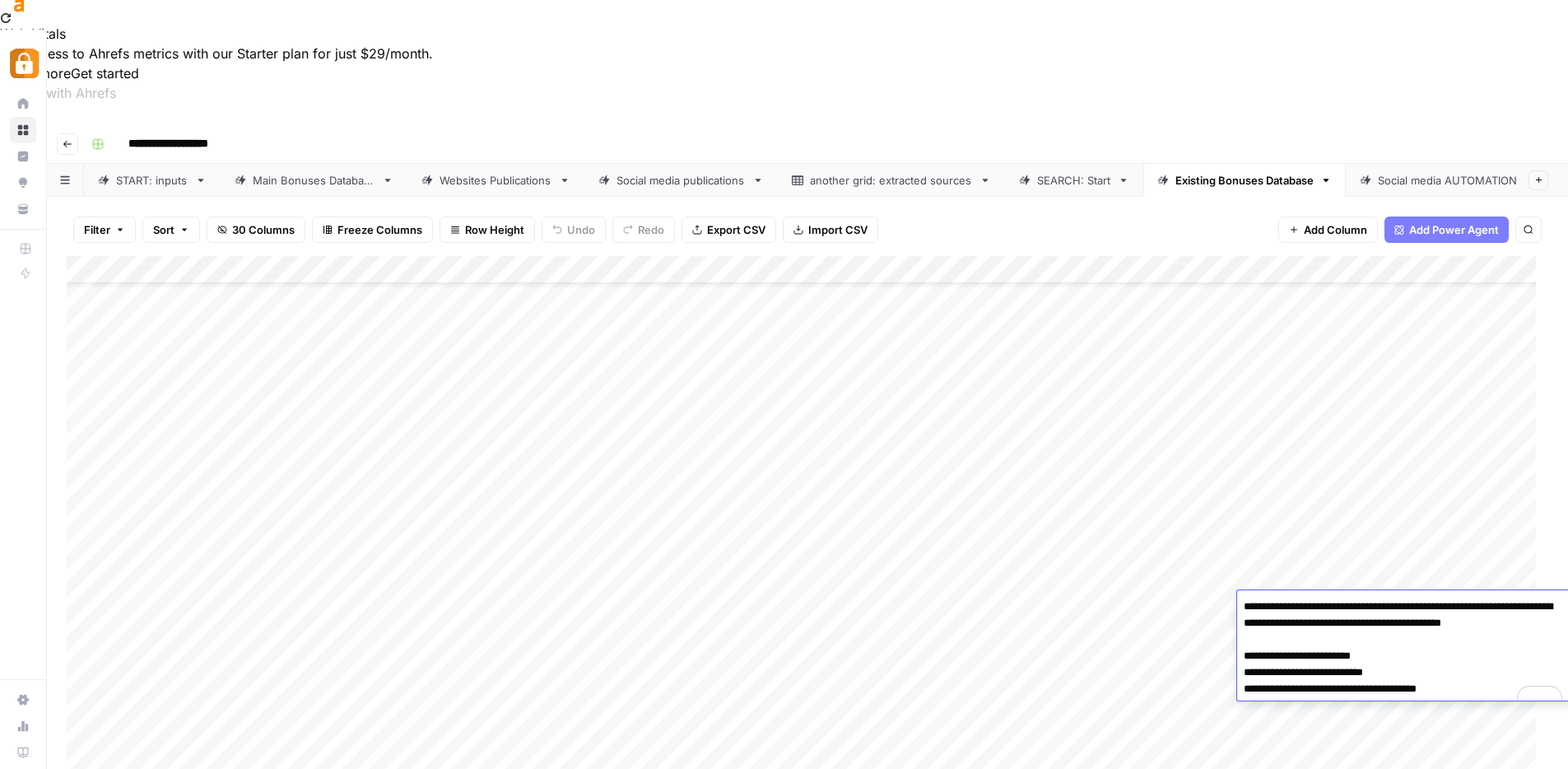
click at [1433, 630] on textarea "**********" at bounding box center [1404, 656] width 335 height 122
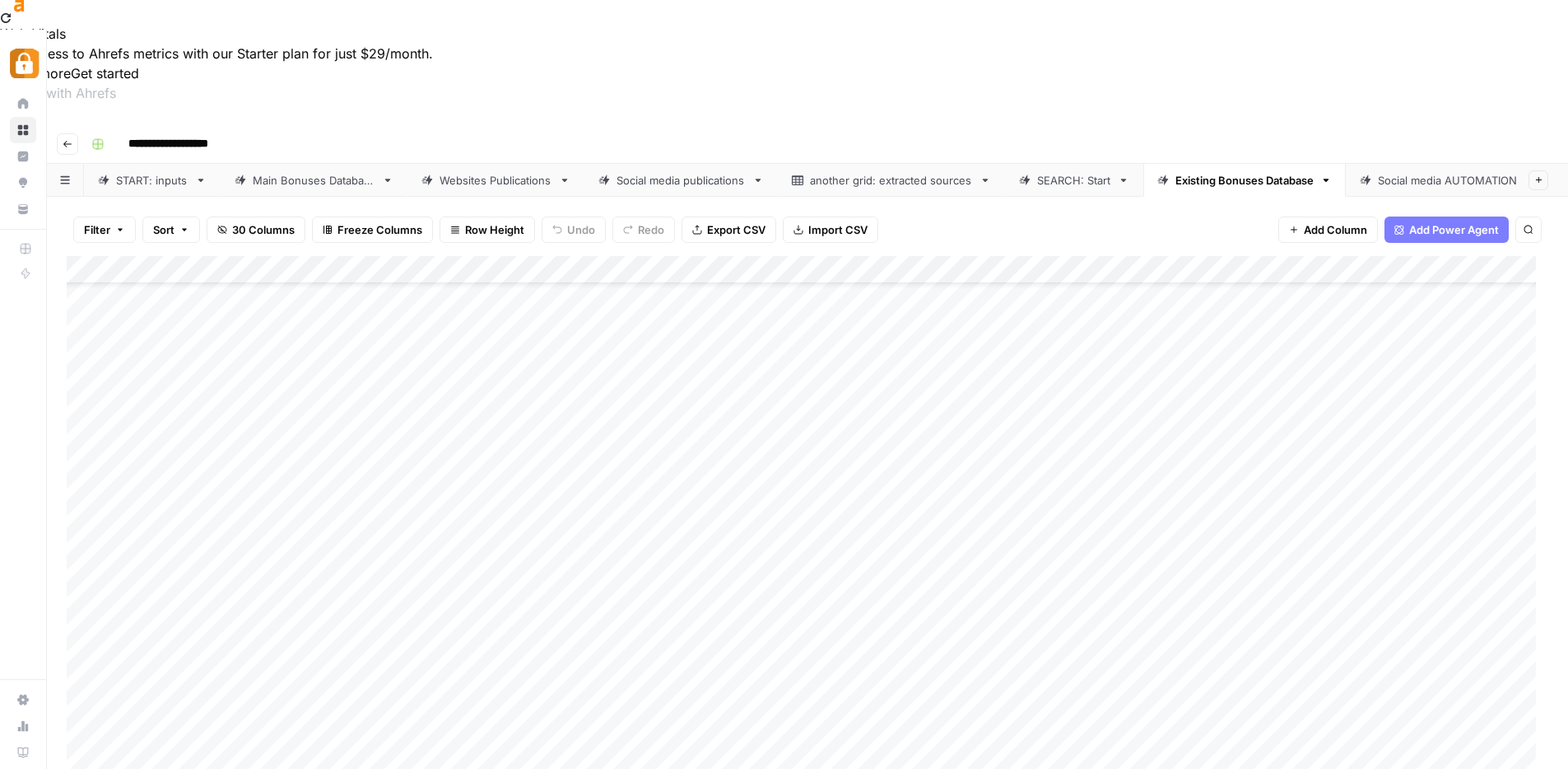
click at [1446, 463] on div "Add Column" at bounding box center [807, 548] width 1482 height 584
click at [1448, 465] on div "Add Column" at bounding box center [807, 548] width 1482 height 584
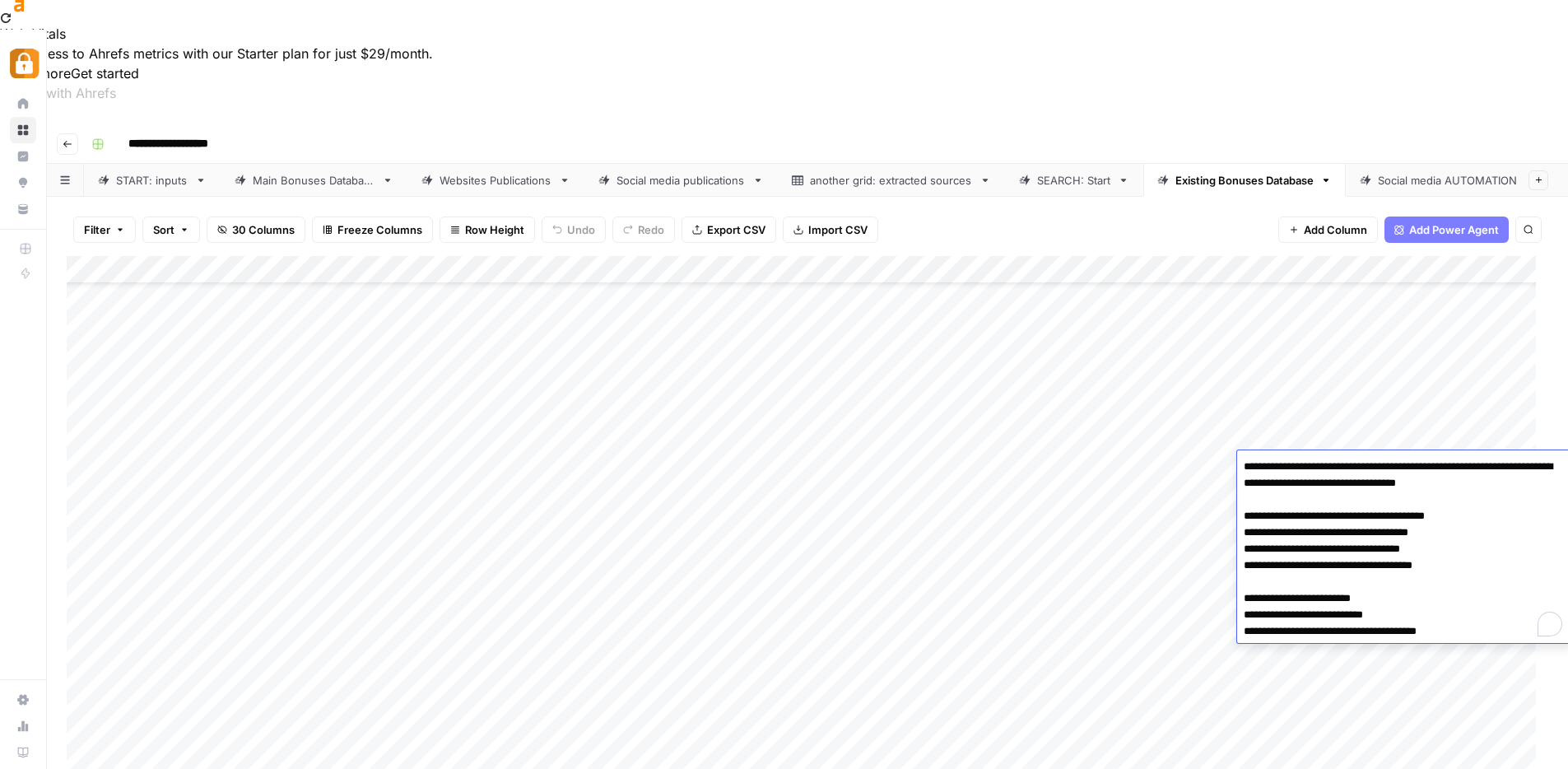
click at [1448, 465] on textarea "**********" at bounding box center [1404, 548] width 335 height 188
click at [1372, 372] on div "Add Column" at bounding box center [807, 548] width 1482 height 584
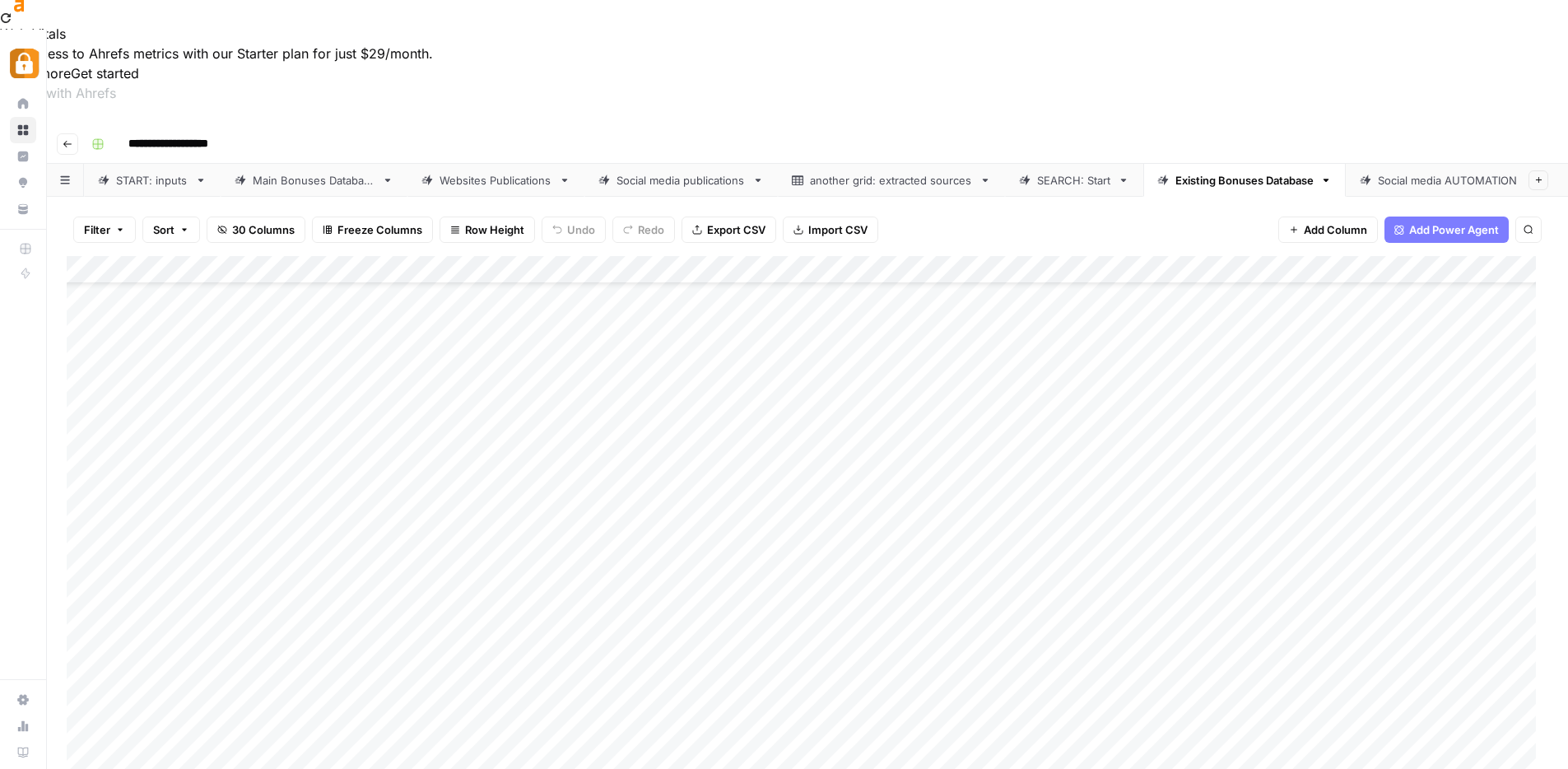
click at [816, 605] on div "Add Column" at bounding box center [807, 548] width 1482 height 584
click at [1387, 600] on div "Add Column" at bounding box center [807, 548] width 1482 height 584
click at [471, 172] on div "Websites Publications" at bounding box center [497, 180] width 113 height 17
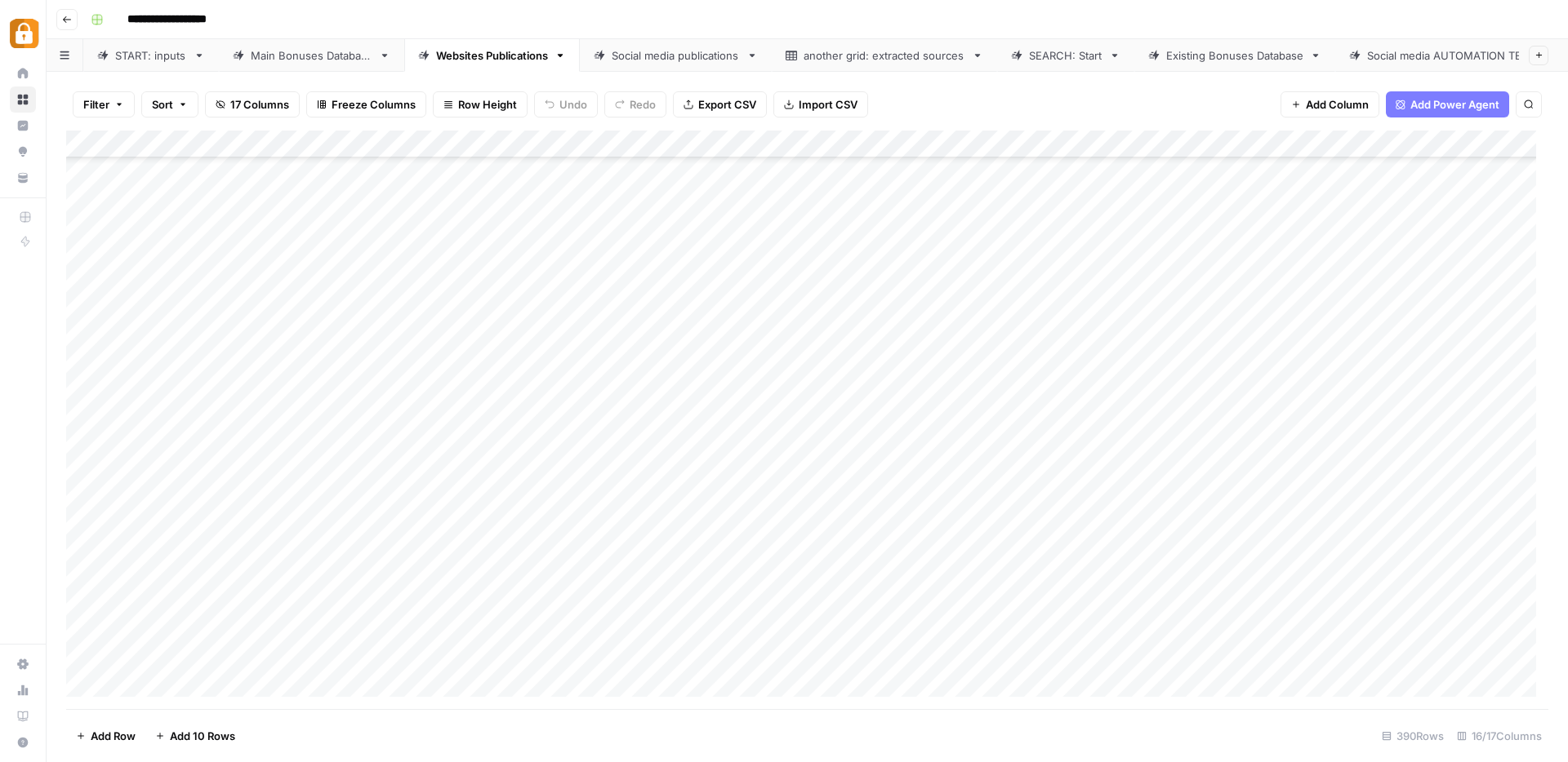
scroll to position [10311, 0]
drag, startPoint x: 714, startPoint y: 141, endPoint x: 618, endPoint y: 153, distance: 96.7
click at [619, 151] on div "Add Column" at bounding box center [807, 420] width 1482 height 579
click at [86, 489] on div "Add Column" at bounding box center [807, 420] width 1482 height 579
click at [131, 741] on span "Delete 1 Row" at bounding box center [108, 736] width 65 height 17
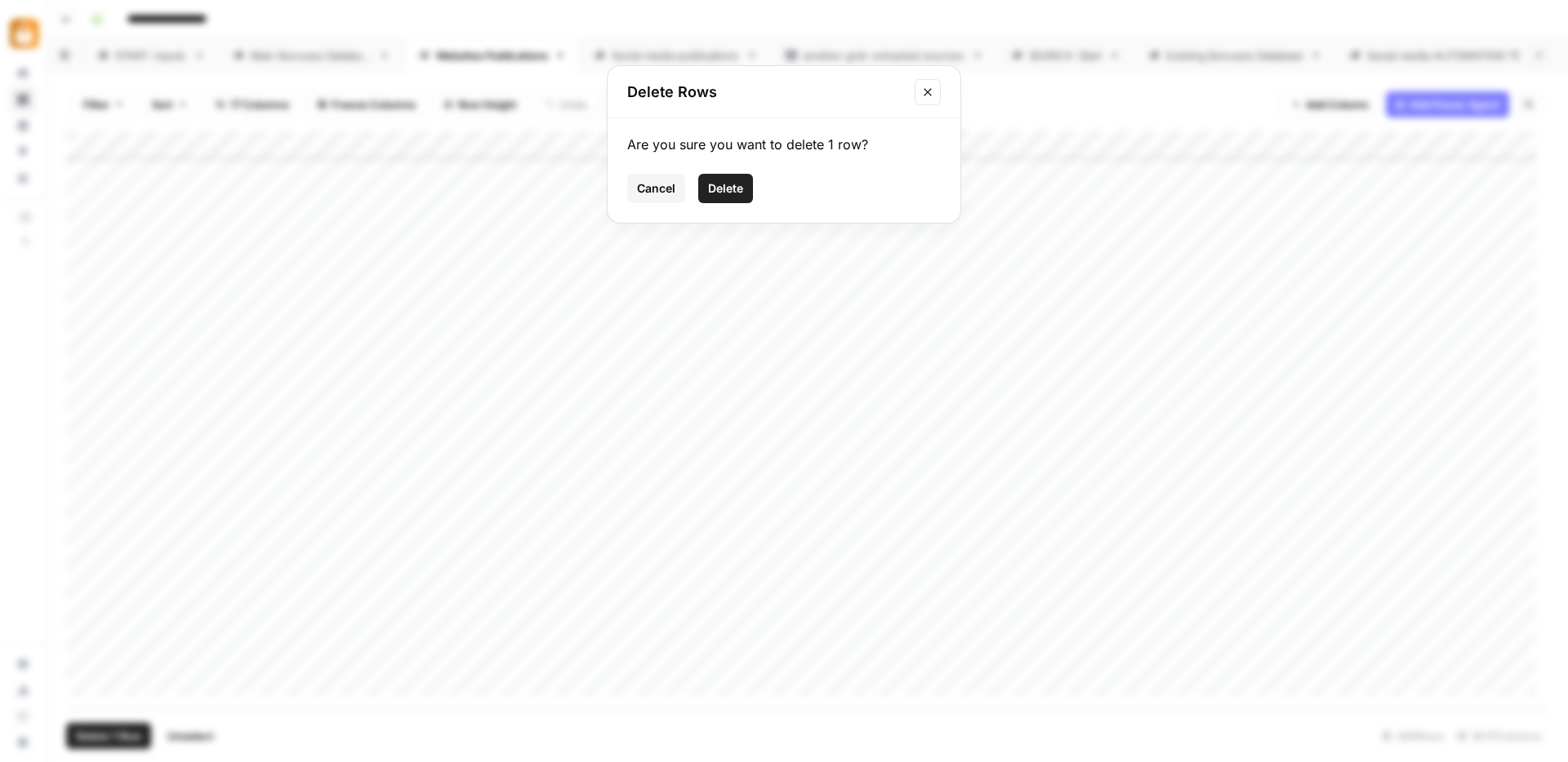
click at [708, 193] on span "Delete" at bounding box center [726, 188] width 35 height 17
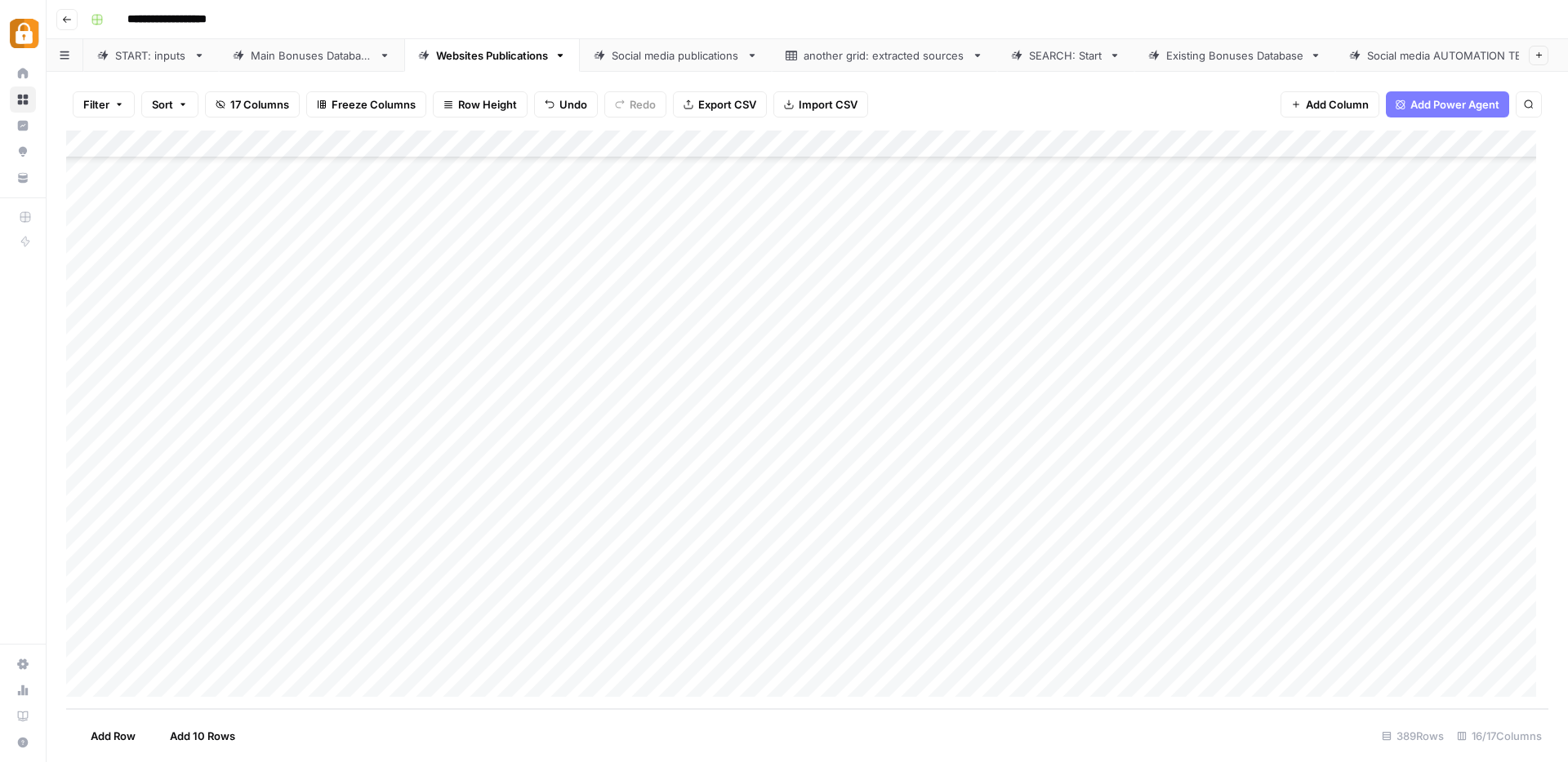
scroll to position [10283, 0]
click at [1083, 514] on div "Add Column" at bounding box center [807, 420] width 1482 height 579
click at [1082, 544] on div "Add Column" at bounding box center [807, 420] width 1482 height 579
click at [1081, 568] on div "Add Column" at bounding box center [807, 420] width 1482 height 579
click at [1082, 599] on div "Add Column" at bounding box center [807, 420] width 1482 height 579
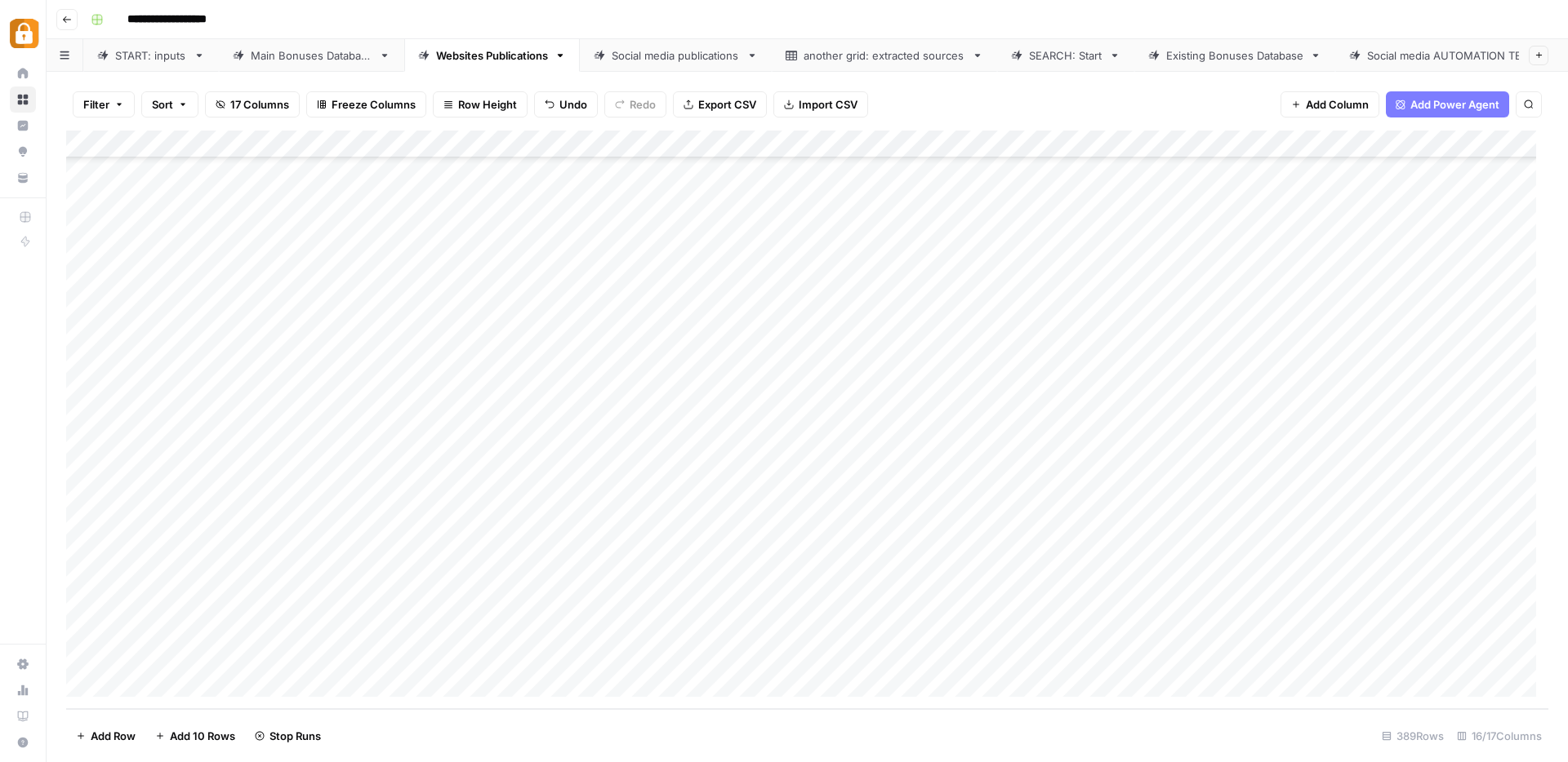
click at [1081, 626] on div "Add Column" at bounding box center [807, 420] width 1482 height 579
click at [1084, 653] on div "Add Column" at bounding box center [807, 420] width 1482 height 579
click at [1079, 594] on div "Add Column" at bounding box center [807, 420] width 1482 height 579
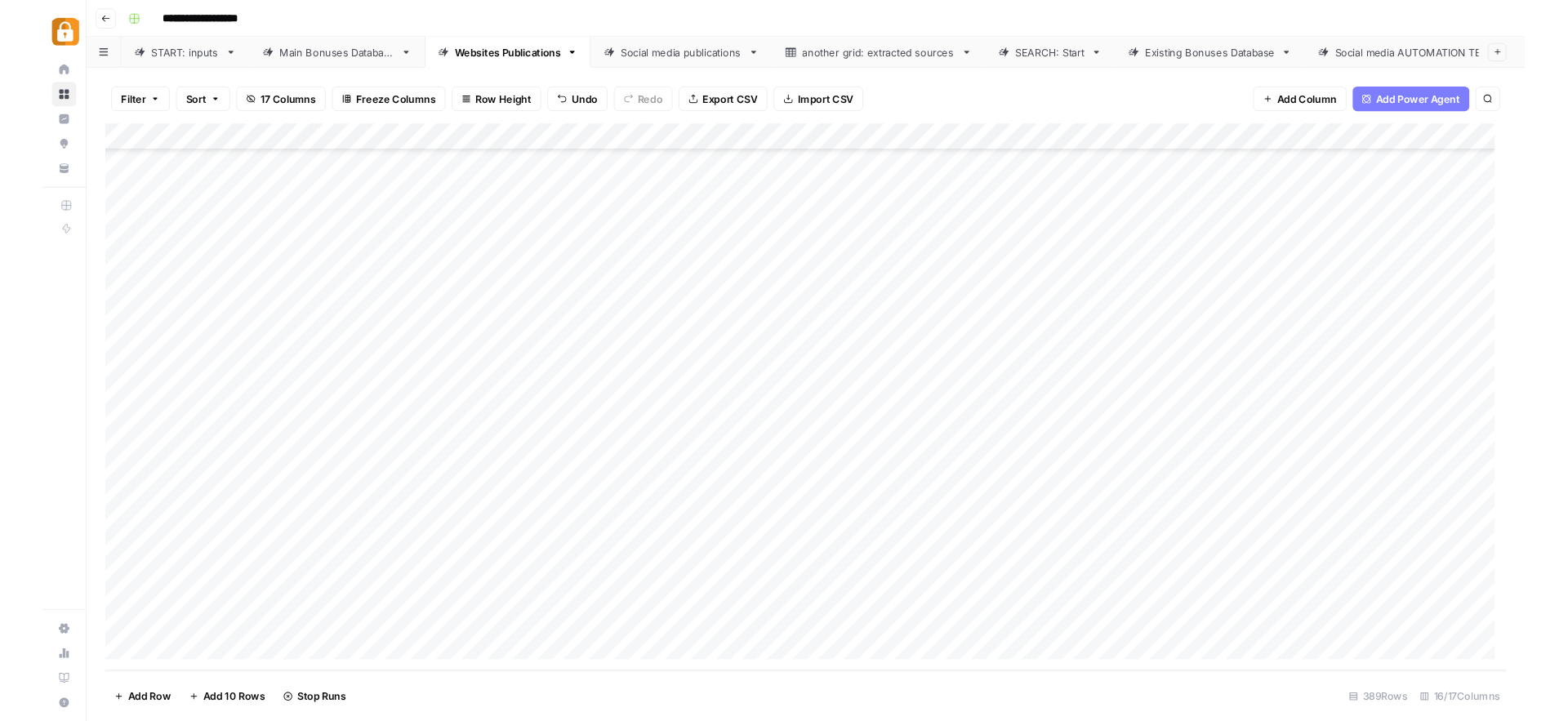
scroll to position [10275, 0]
